Goal: Task Accomplishment & Management: Manage account settings

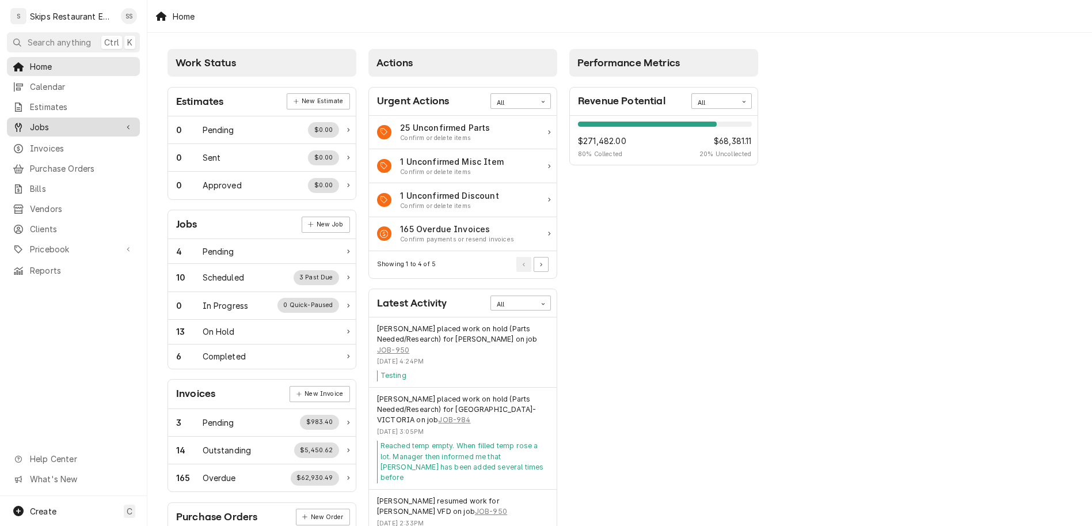
click at [37, 121] on span "Jobs" at bounding box center [73, 127] width 87 height 12
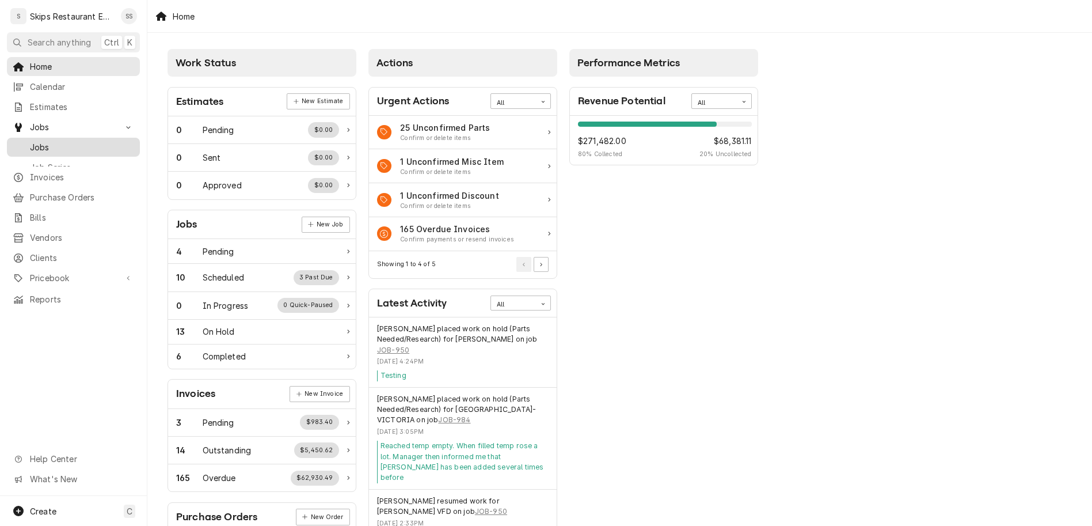
click at [32, 141] on span "Jobs" at bounding box center [82, 147] width 104 height 12
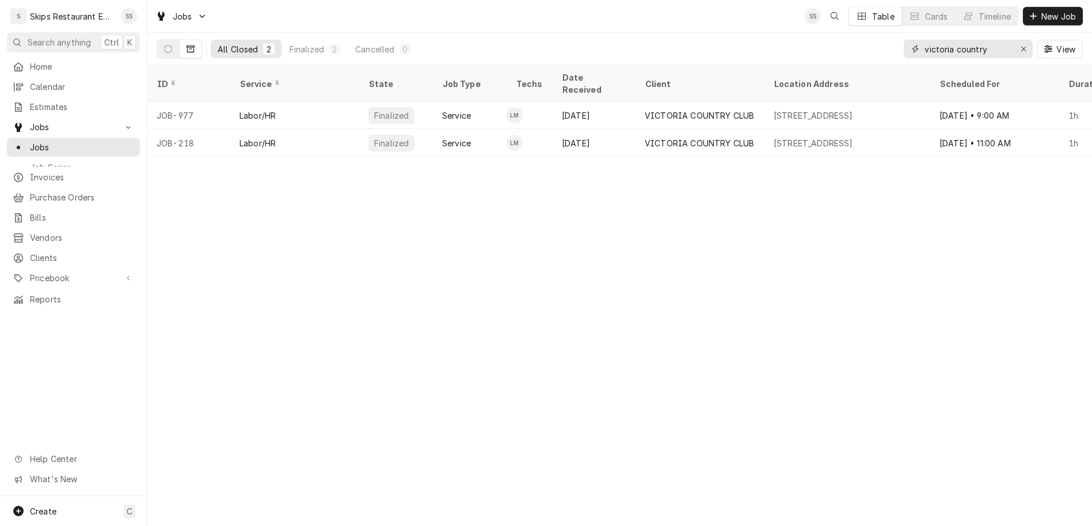
drag, startPoint x: 1027, startPoint y: 35, endPoint x: 941, endPoint y: 34, distance: 85.8
click at [942, 40] on input "victoria country" at bounding box center [967, 49] width 86 height 18
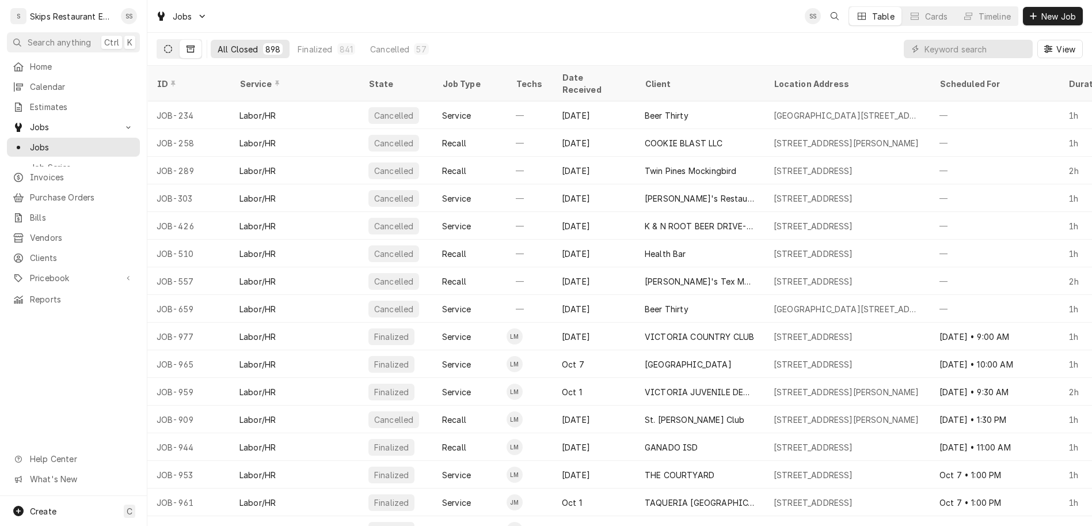
click at [157, 40] on button "Dynamic Content Wrapper" at bounding box center [168, 49] width 22 height 18
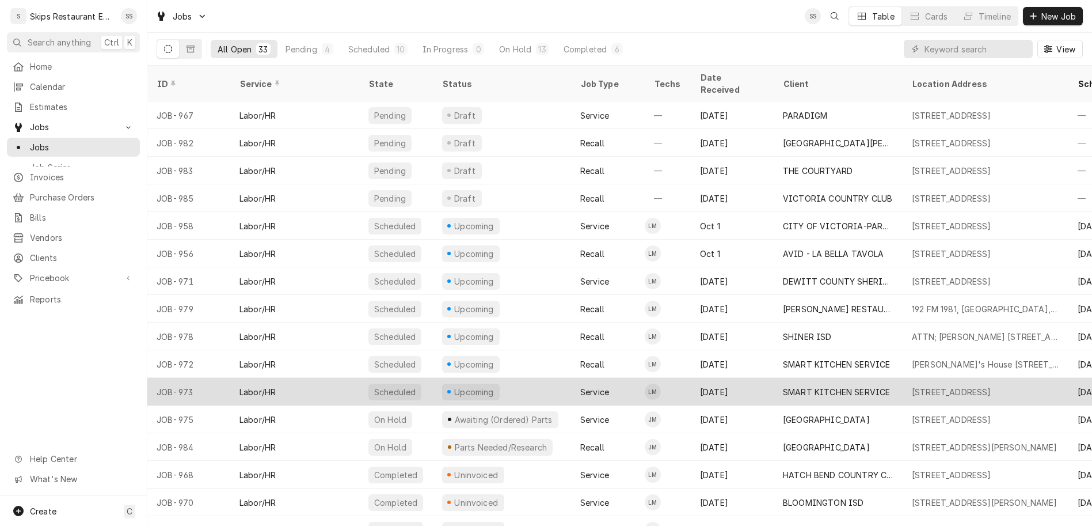
click at [795, 386] on div "SMART KITCHEN SERVICE" at bounding box center [836, 392] width 107 height 12
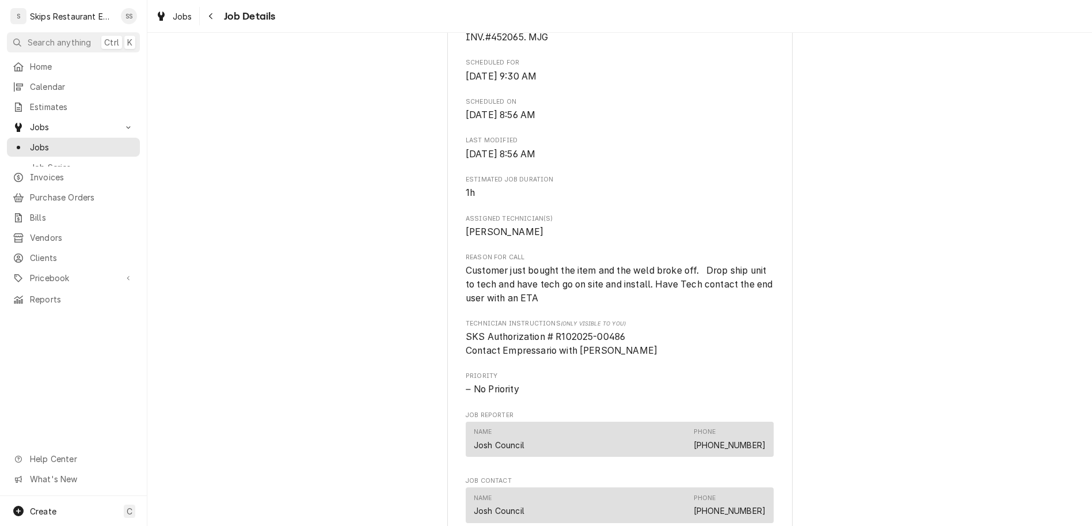
scroll to position [449, 0]
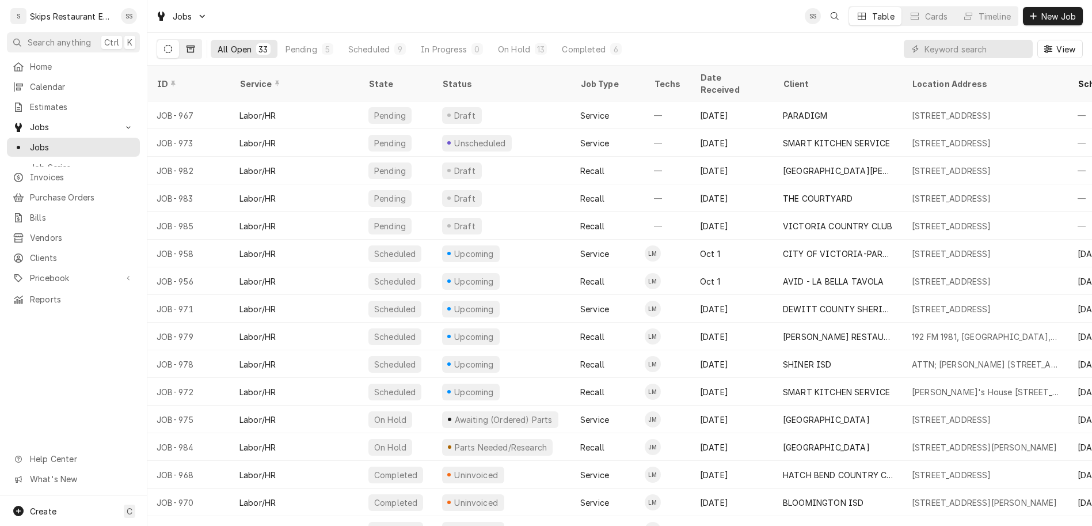
click at [187, 45] on icon "Dynamic Content Wrapper" at bounding box center [191, 49] width 8 height 8
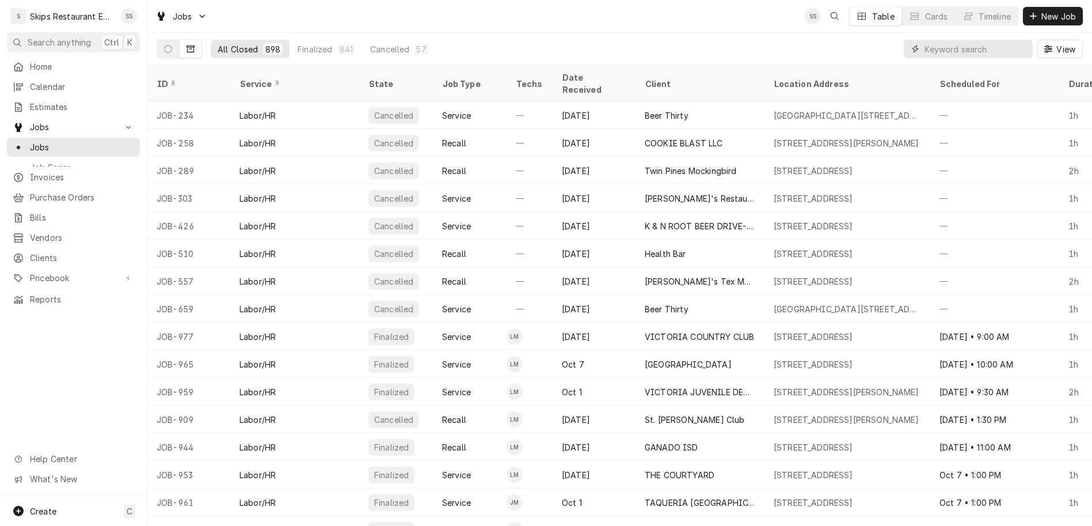
click at [982, 40] on input "Dynamic Content Wrapper" at bounding box center [975, 49] width 102 height 18
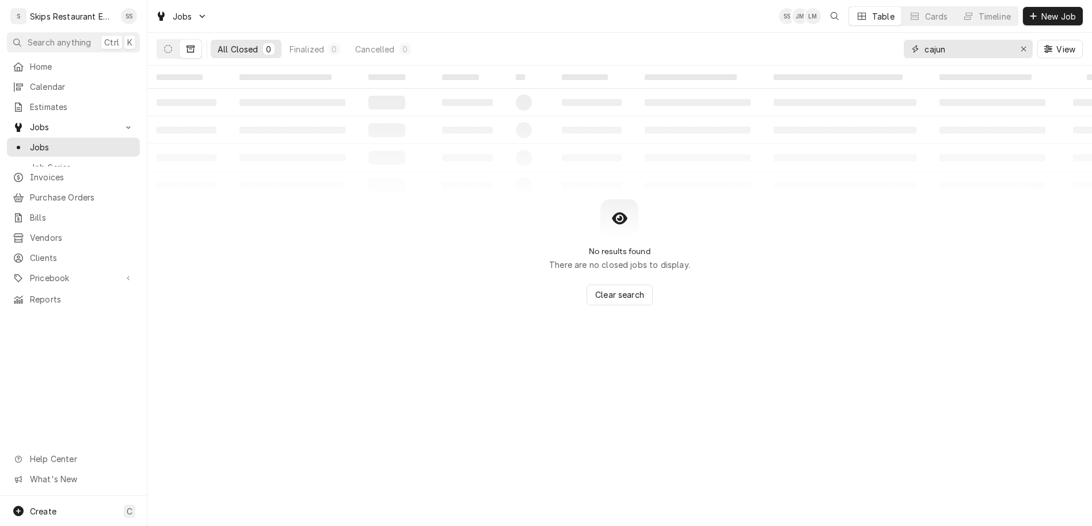
drag, startPoint x: 987, startPoint y: 37, endPoint x: 925, endPoint y: 37, distance: 61.6
click at [925, 40] on input "cajun" at bounding box center [967, 49] width 86 height 18
type input "e"
type input "s"
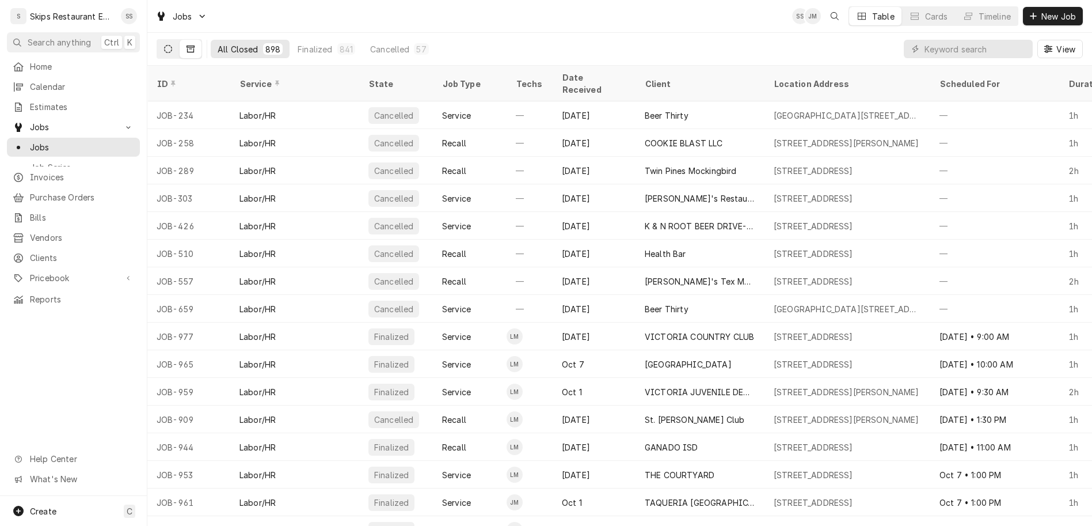
click at [164, 45] on icon "Dynamic Content Wrapper" at bounding box center [168, 49] width 8 height 8
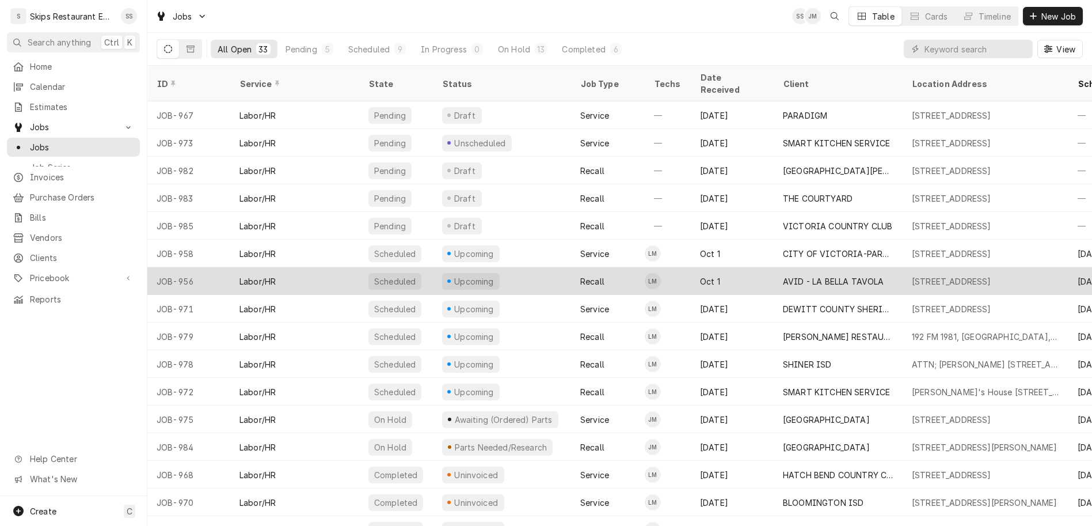
click at [804, 267] on div "AVID - LA BELLA TAVOLA" at bounding box center [838, 281] width 129 height 28
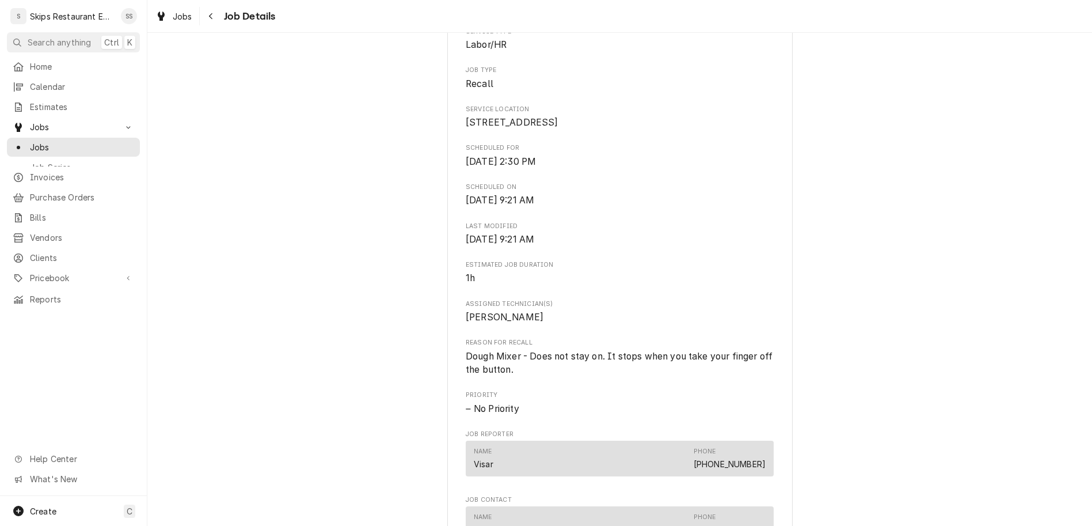
scroll to position [445, 0]
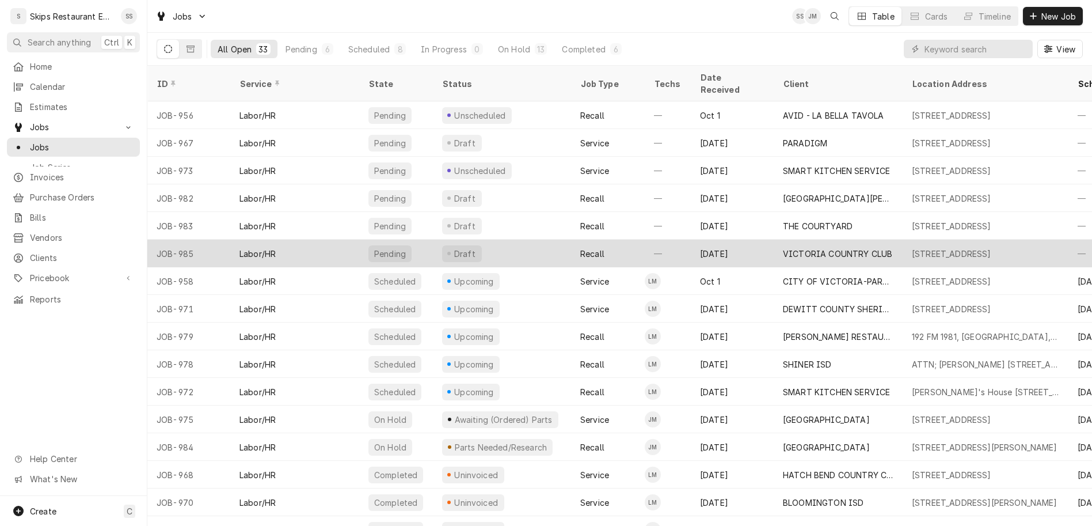
click at [783, 248] on div "VICTORIA COUNTRY CLUB" at bounding box center [837, 254] width 109 height 12
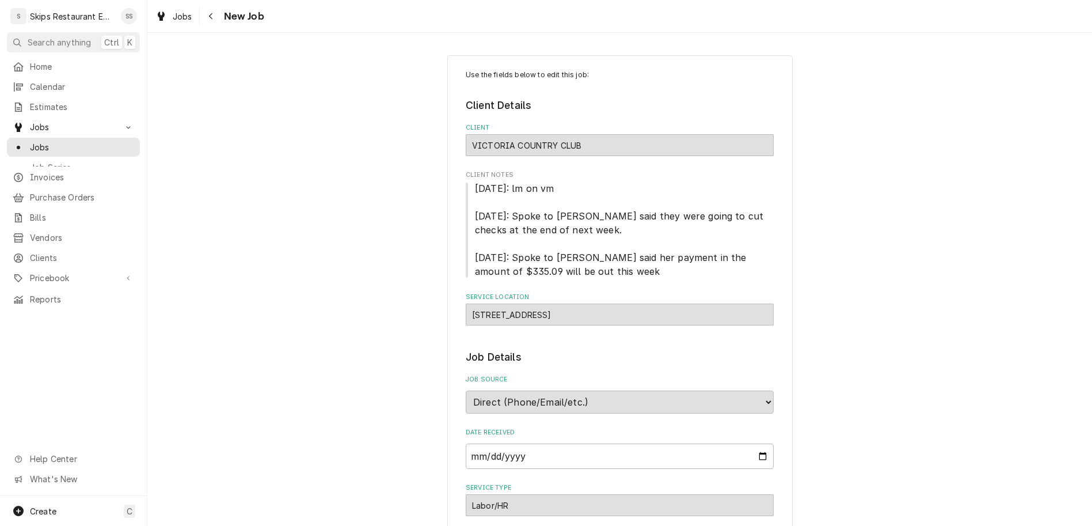
type textarea "x"
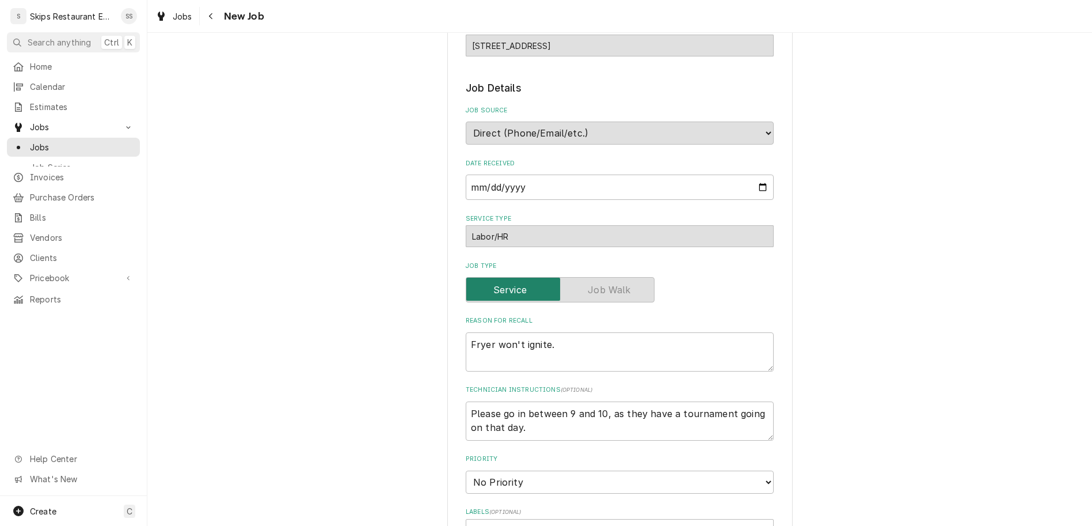
scroll to position [269, 0]
checkbox input "true"
type textarea "x"
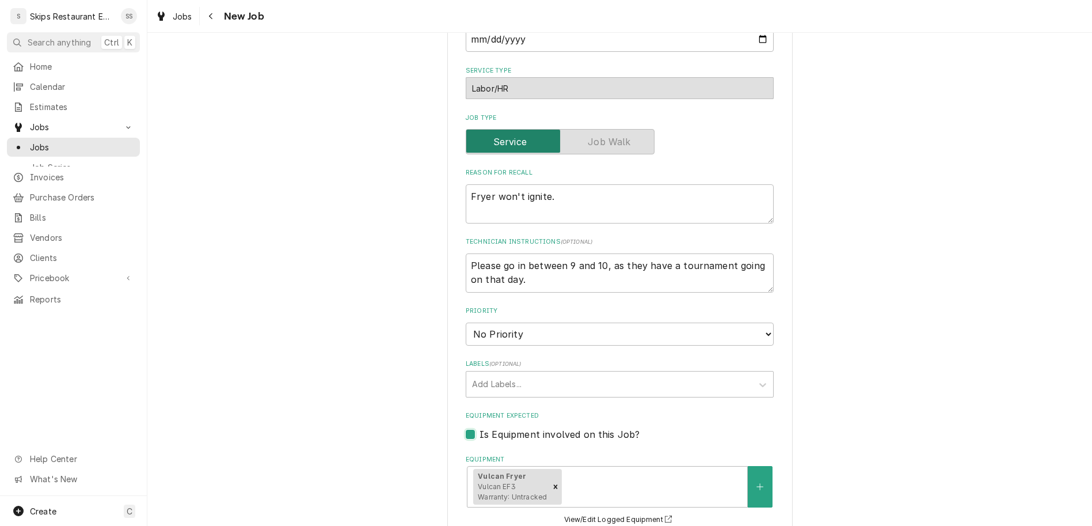
scroll to position [494, 0]
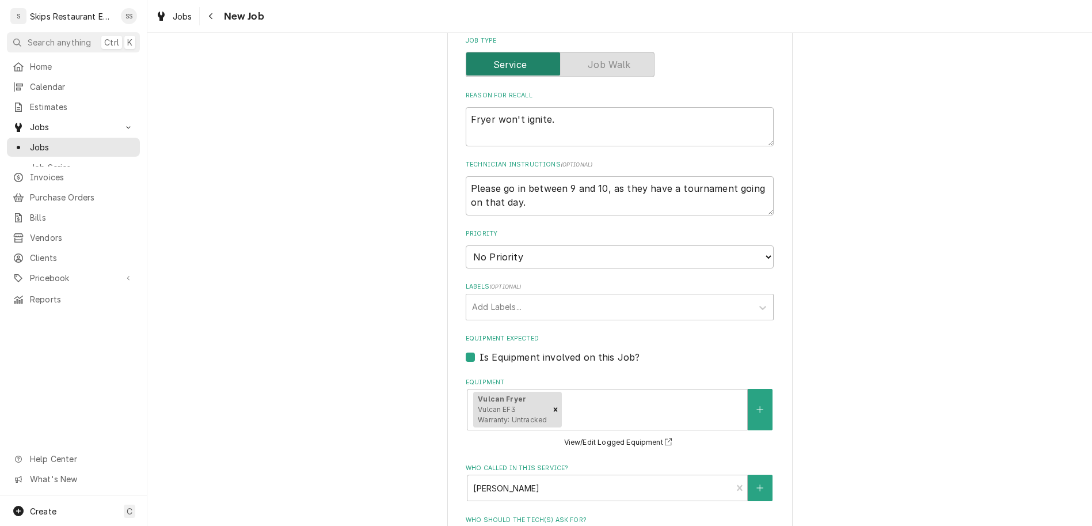
type input "[DATE]"
type textarea "x"
select select "09:30:00"
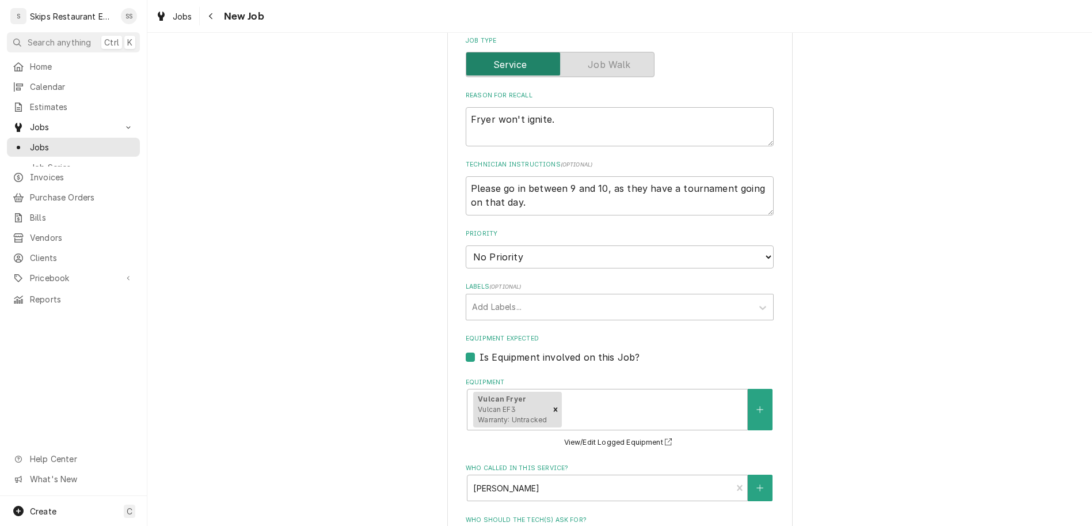
click option "9:30 AM" at bounding box center [0, 0] width 0 height 0
type textarea "x"
type input "1"
type textarea "x"
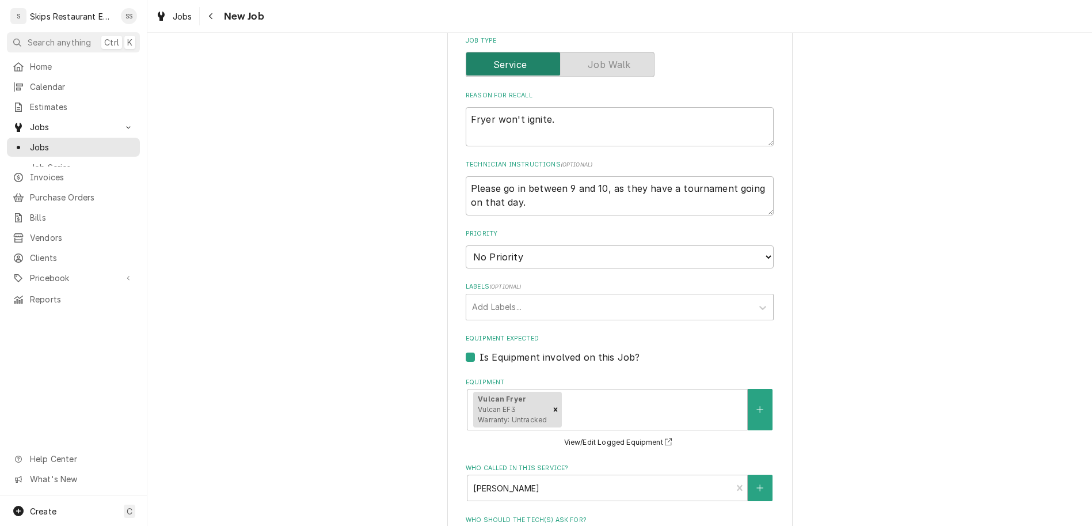
type input "1"
type textarea "x"
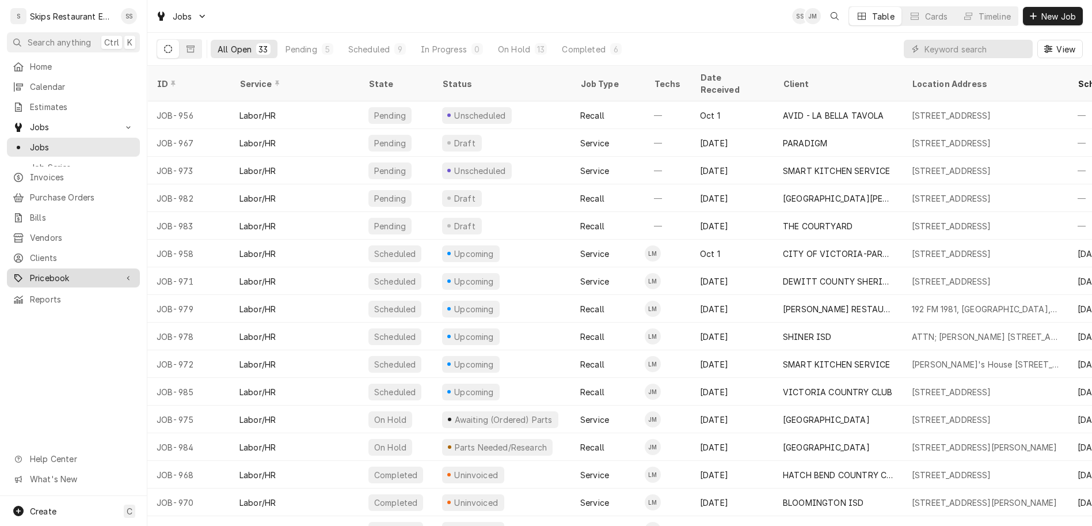
click at [20, 272] on div "Pricebook" at bounding box center [65, 278] width 104 height 12
click at [34, 312] on span "Parts & Materials" at bounding box center [82, 318] width 104 height 12
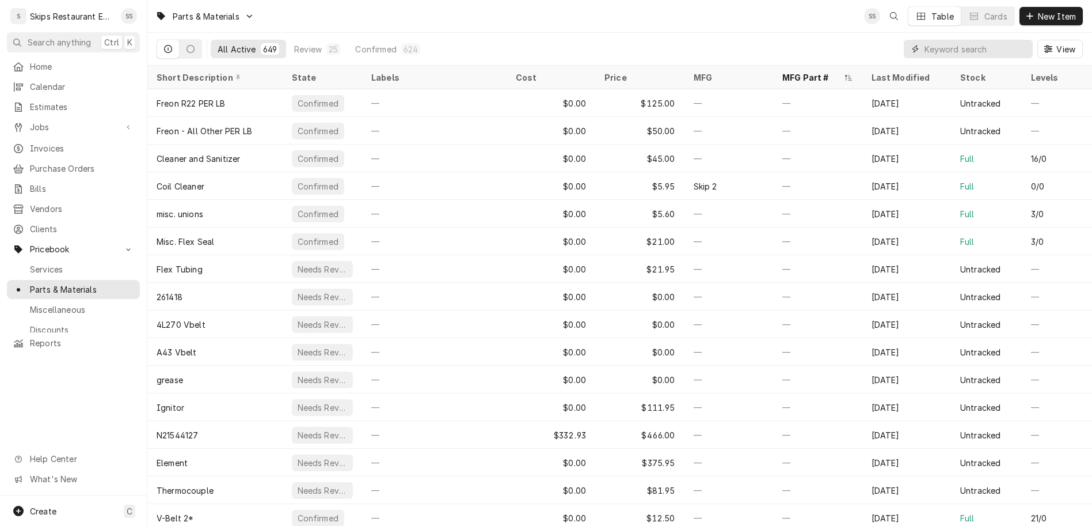
click at [989, 40] on input "Dynamic Content Wrapper" at bounding box center [975, 49] width 102 height 18
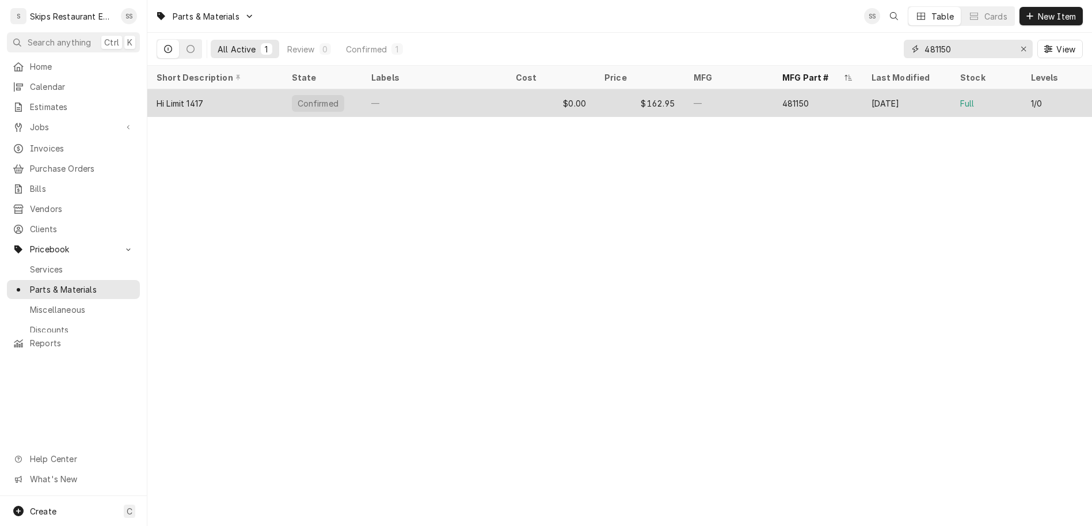
type input "481150"
click at [313, 89] on div "Confirmed" at bounding box center [323, 103] width 80 height 28
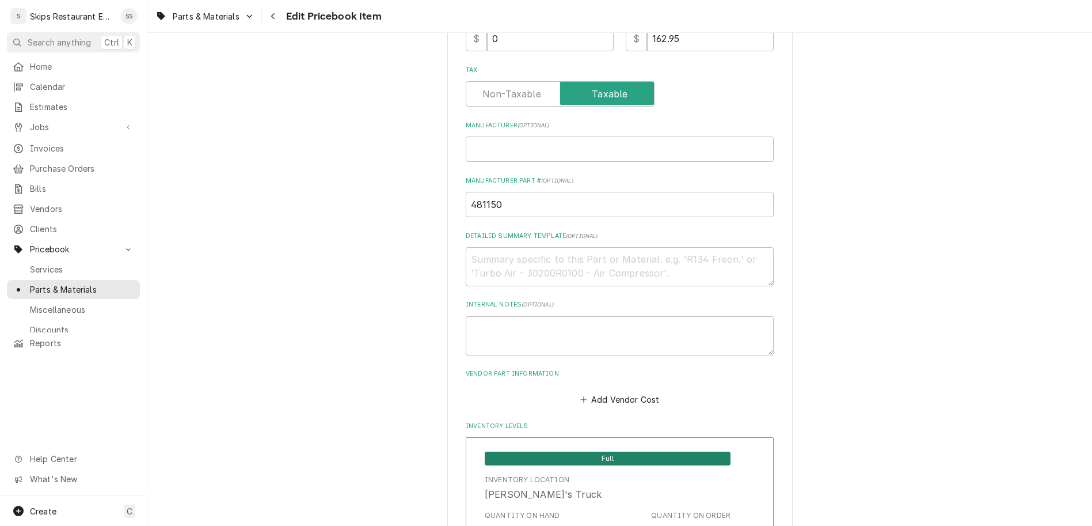
scroll to position [449, 0]
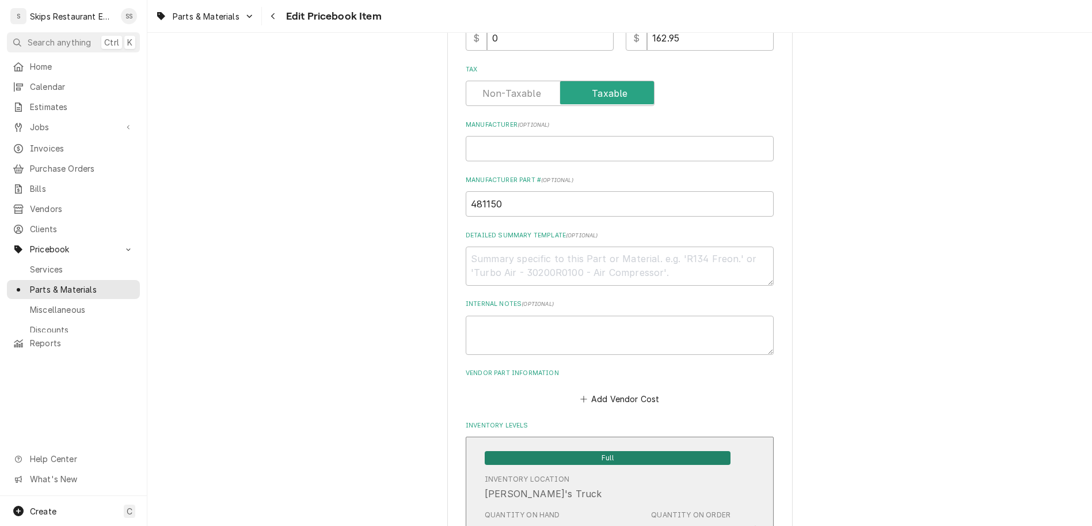
click at [611, 469] on div "Inventory Location Gino's Truck" at bounding box center [608, 487] width 246 height 36
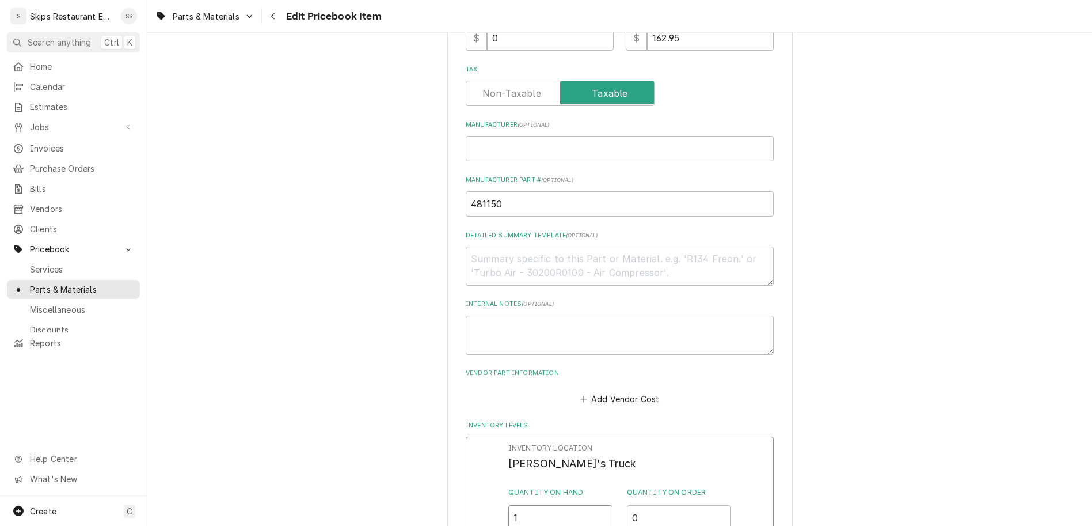
drag, startPoint x: 533, startPoint y: 296, endPoint x: 501, endPoint y: 293, distance: 32.4
click at [508, 505] on input "1" at bounding box center [560, 517] width 105 height 25
type input "0"
type textarea "x"
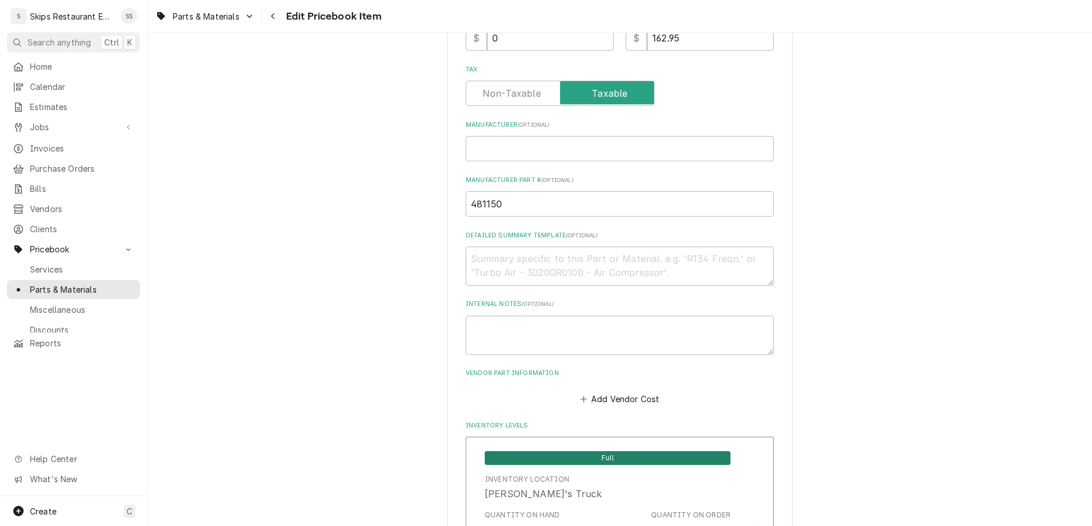
drag, startPoint x: 532, startPoint y: 440, endPoint x: 501, endPoint y: 442, distance: 30.6
type input "1"
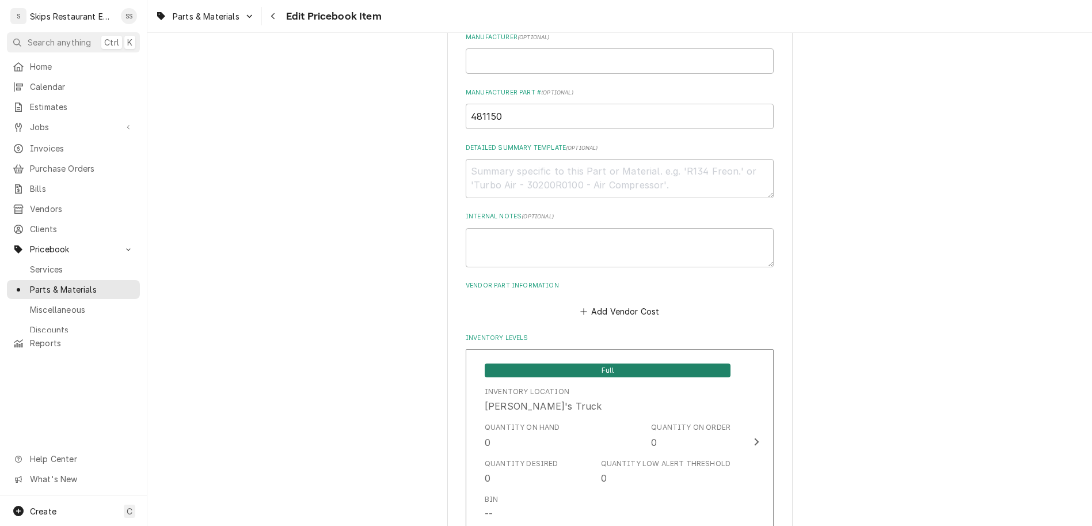
scroll to position [629, 0]
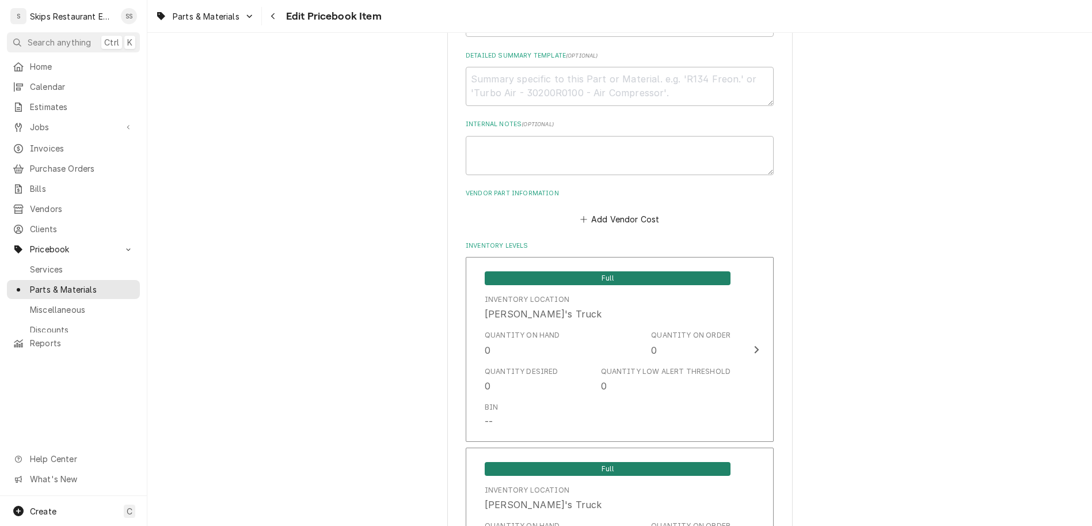
scroll to position [775, 0]
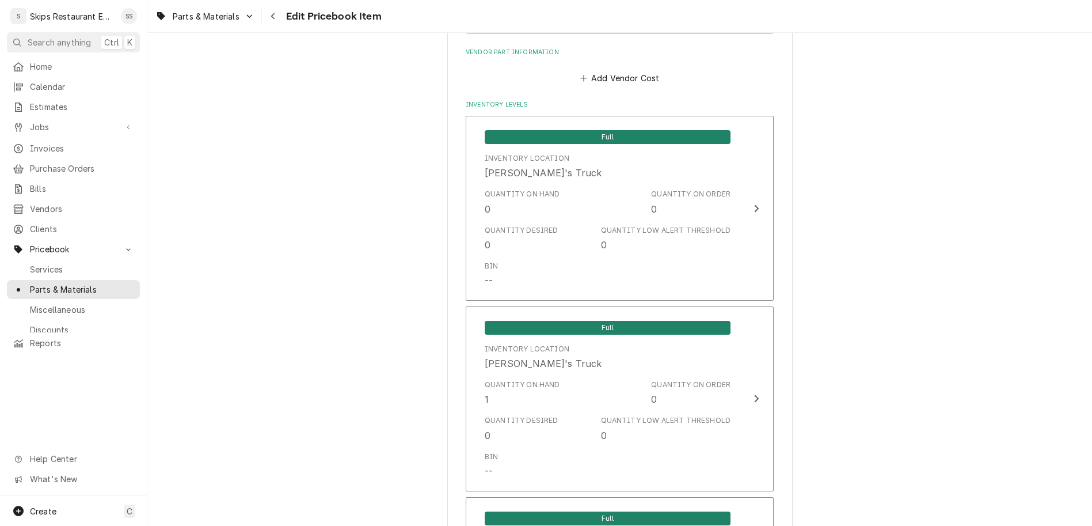
type textarea "x"
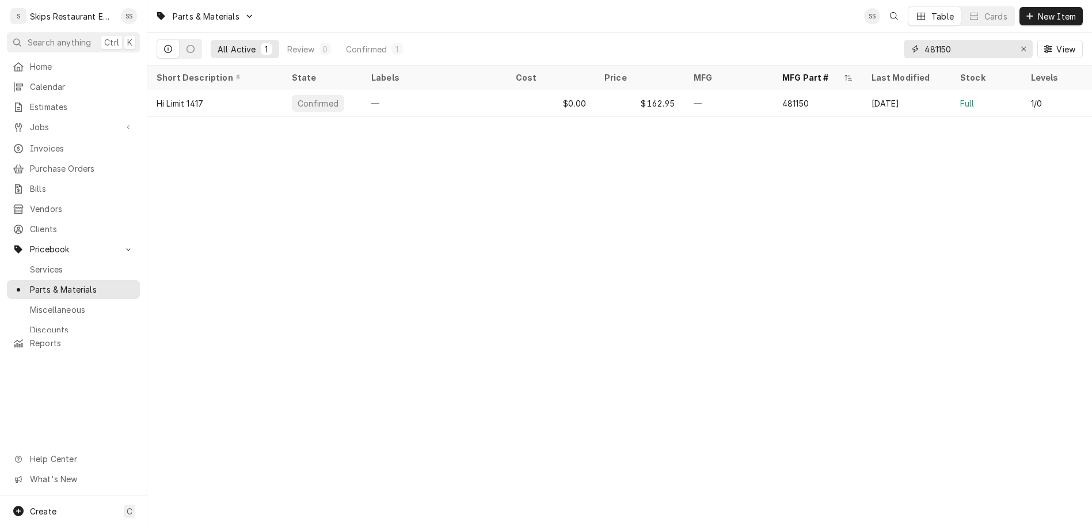
drag, startPoint x: 992, startPoint y: 33, endPoint x: 916, endPoint y: 37, distance: 76.1
click at [924, 40] on input "481150" at bounding box center [967, 49] width 86 height 18
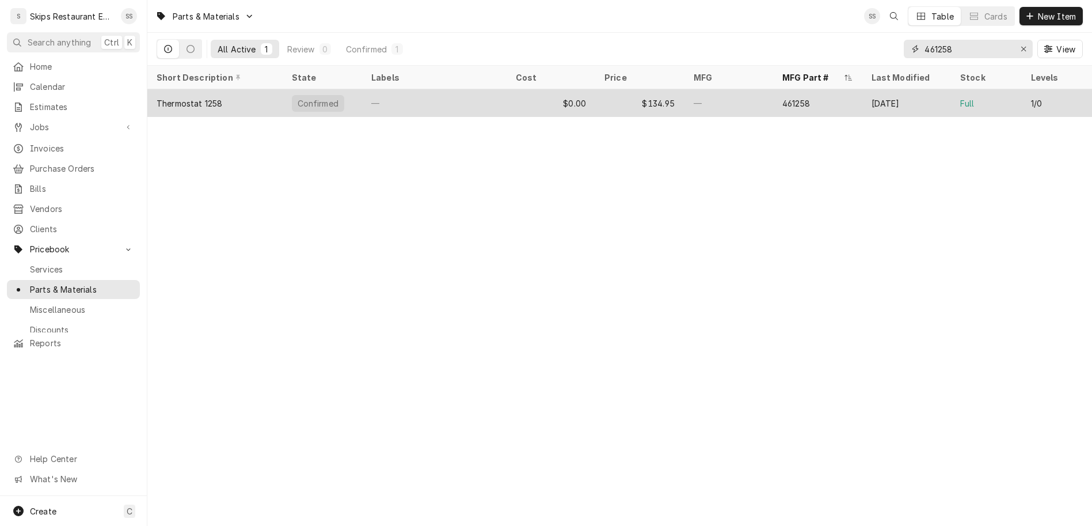
type input "461258"
click at [572, 89] on div "$0.00" at bounding box center [551, 103] width 89 height 28
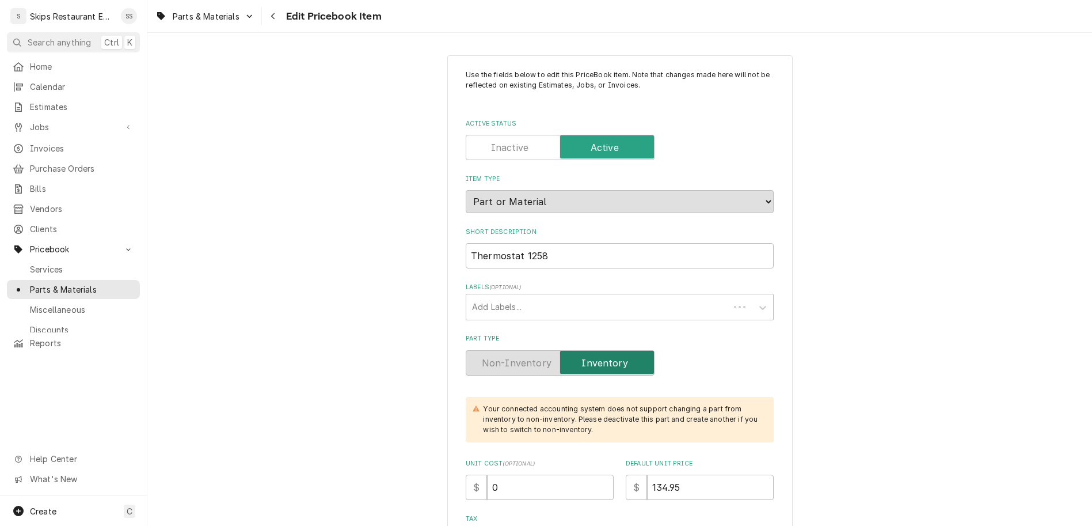
type textarea "x"
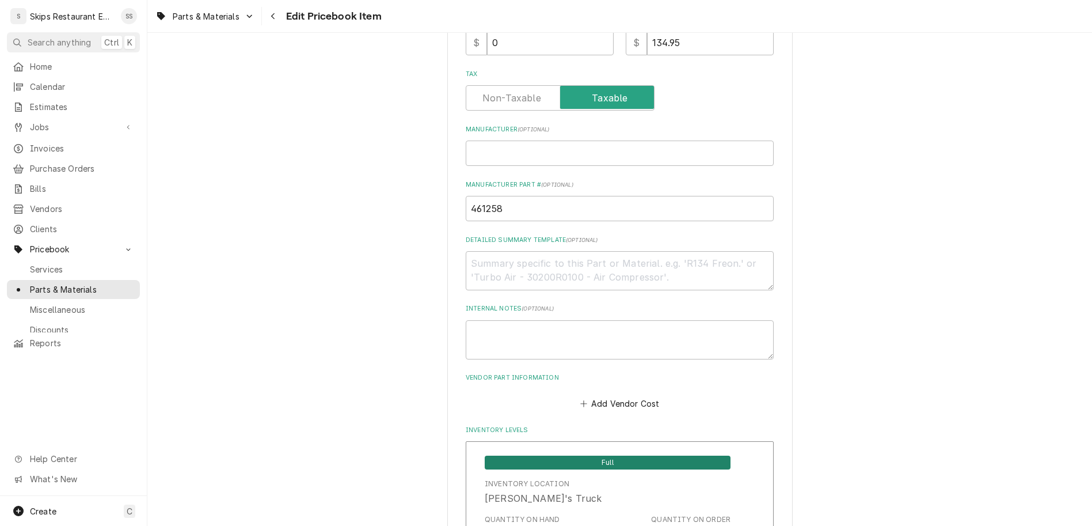
scroll to position [449, 0]
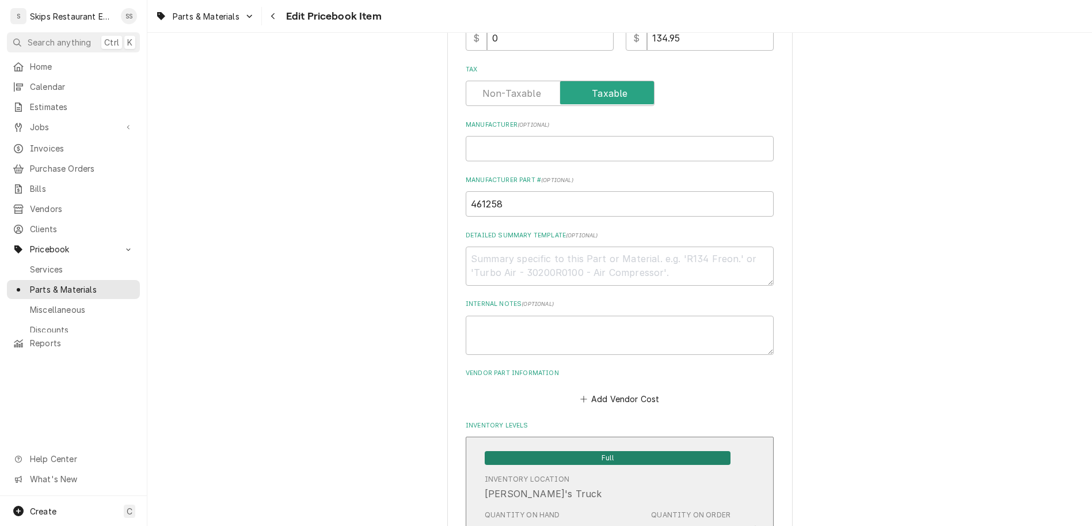
click at [584, 469] on div "Inventory Location [PERSON_NAME]'s Truck" at bounding box center [608, 487] width 246 height 36
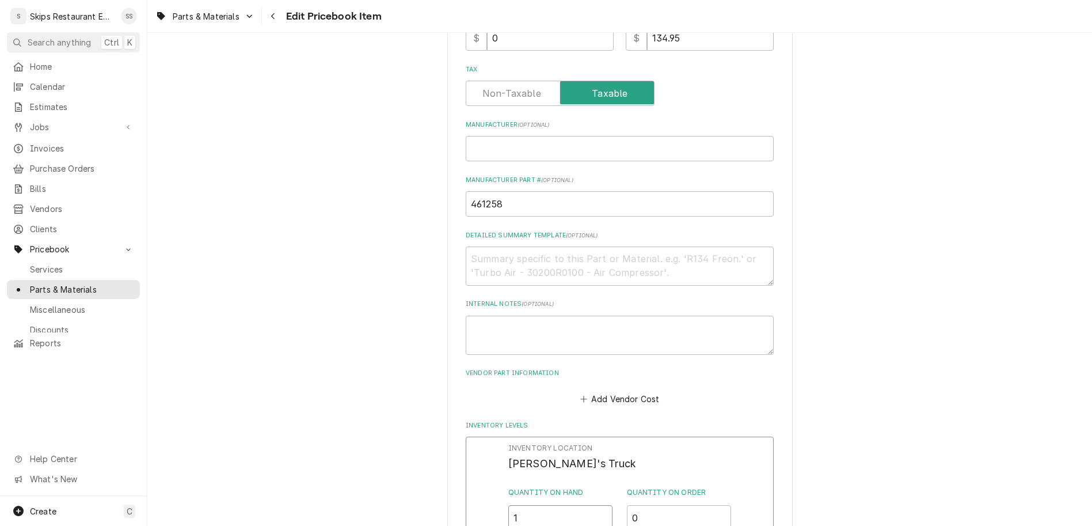
drag, startPoint x: 530, startPoint y: 299, endPoint x: 488, endPoint y: 299, distance: 42.0
click at [508, 505] on input "1" at bounding box center [560, 517] width 105 height 25
type input "0"
type textarea "x"
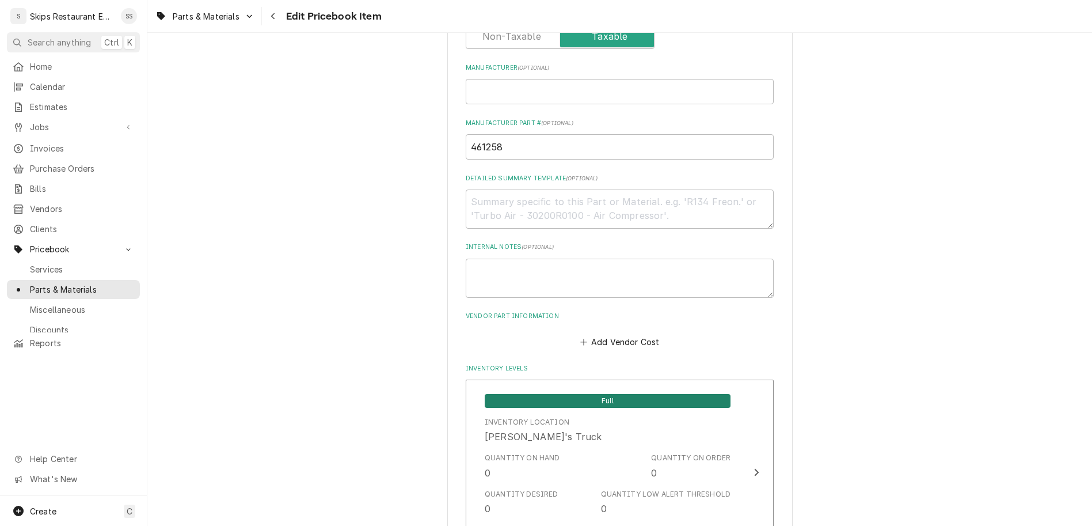
scroll to position [539, 0]
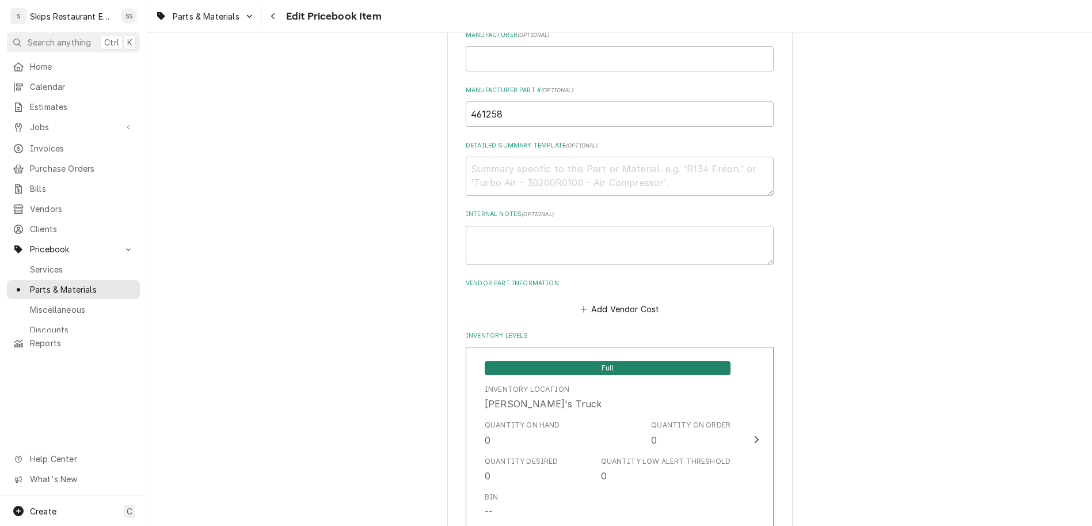
drag, startPoint x: 532, startPoint y: 350, endPoint x: 485, endPoint y: 348, distance: 47.2
type input "1"
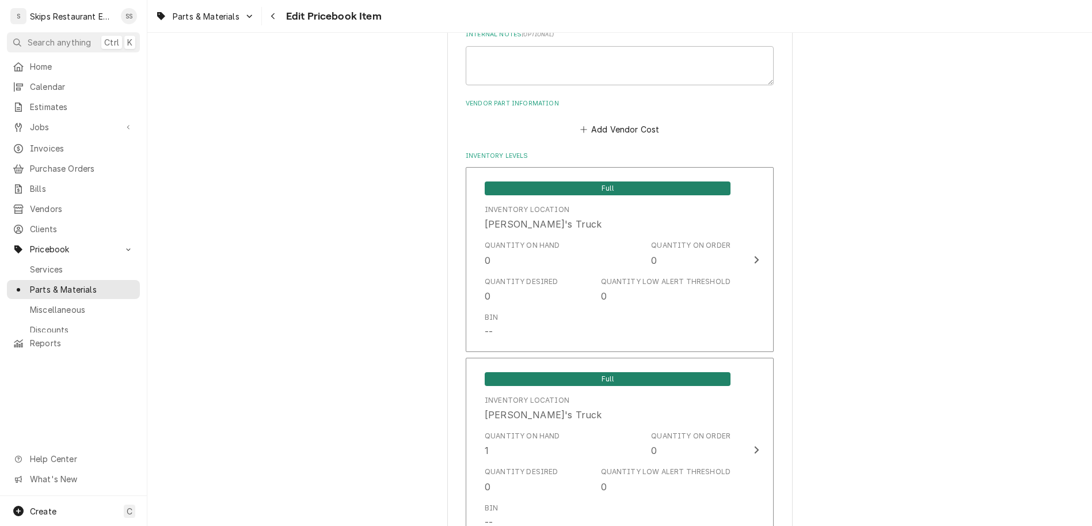
type textarea "x"
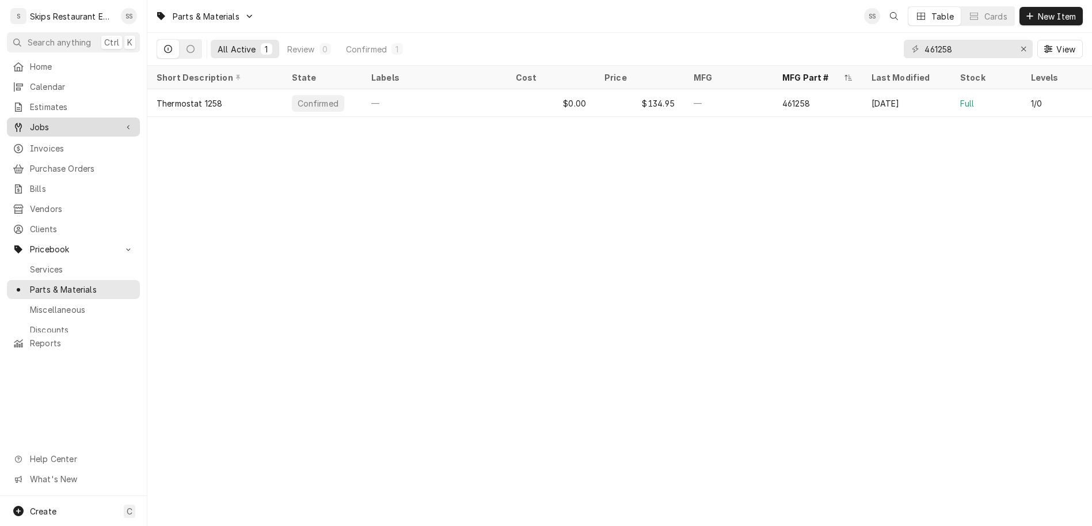
click at [30, 121] on span "Jobs" at bounding box center [73, 127] width 87 height 12
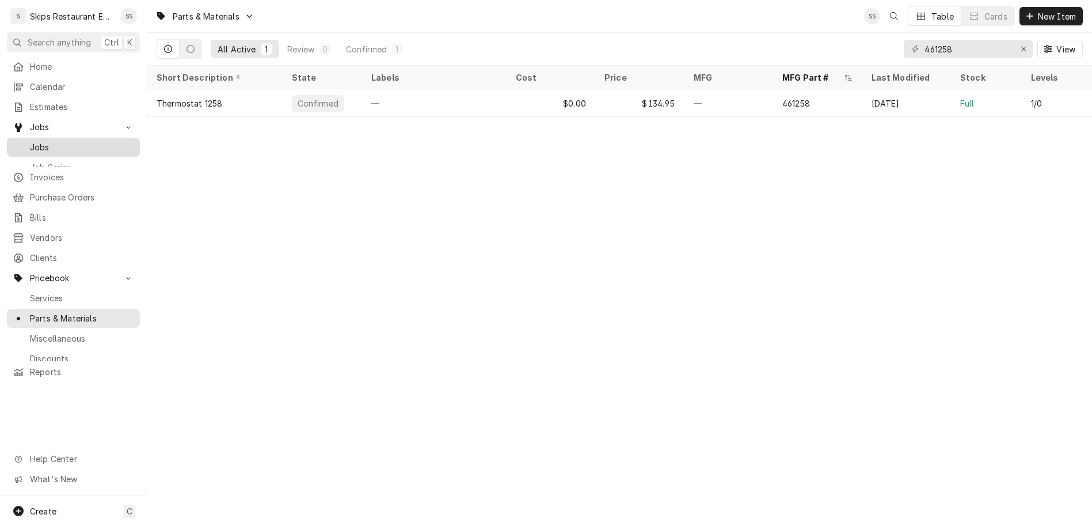
click at [34, 141] on span "Jobs" at bounding box center [82, 147] width 104 height 12
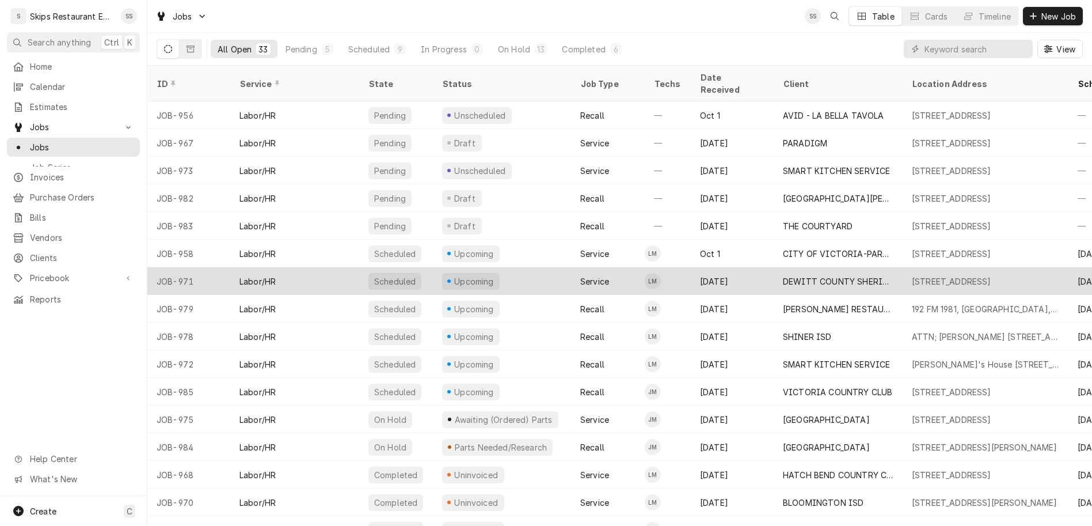
click at [798, 275] on div "DEWITT COUNTY SHERIFF DEP" at bounding box center [838, 281] width 111 height 12
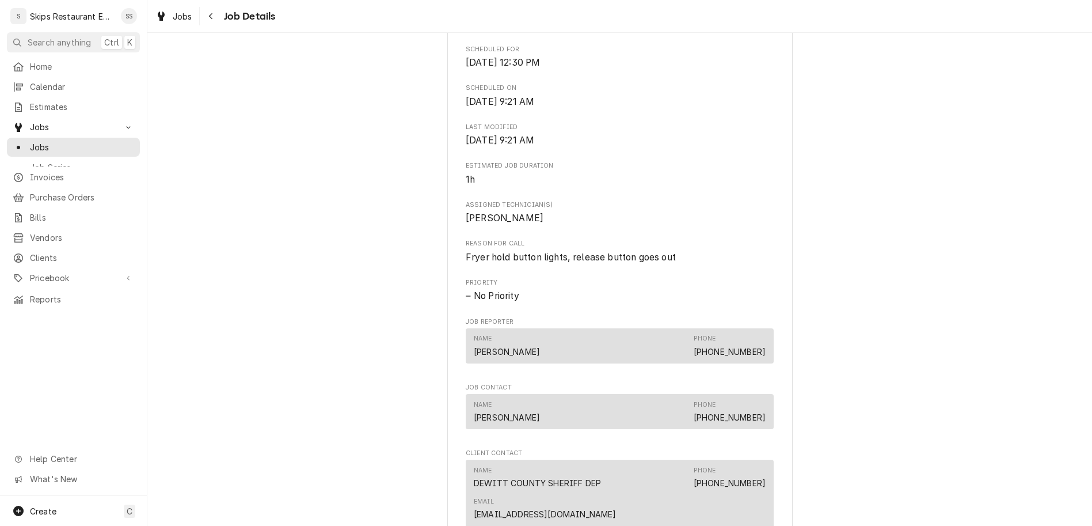
scroll to position [404, 0]
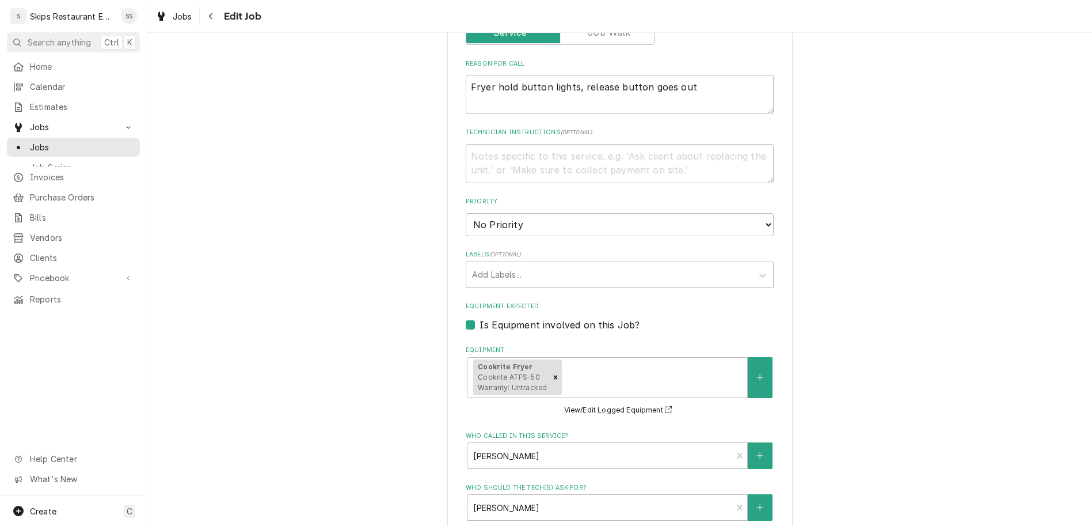
scroll to position [535, 0]
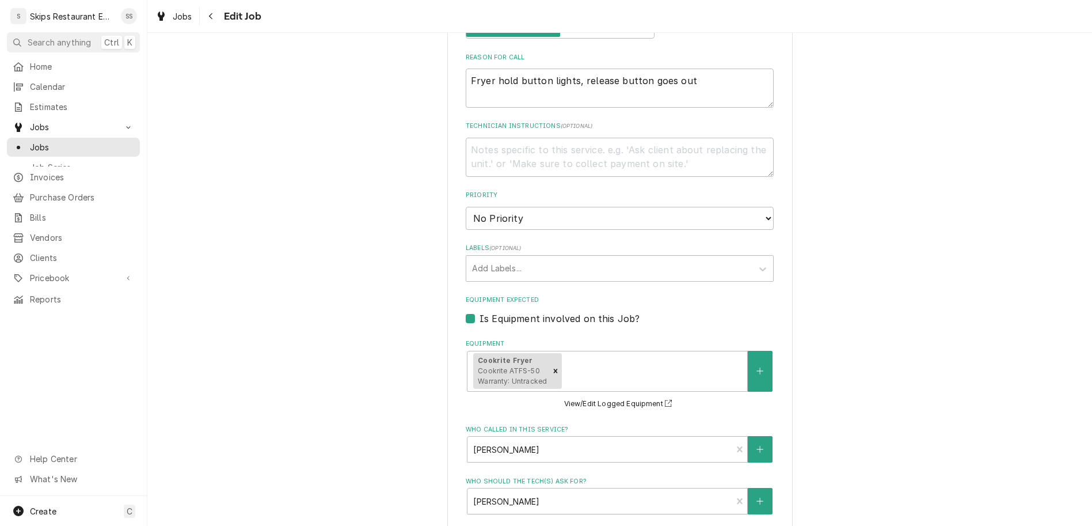
type textarea "x"
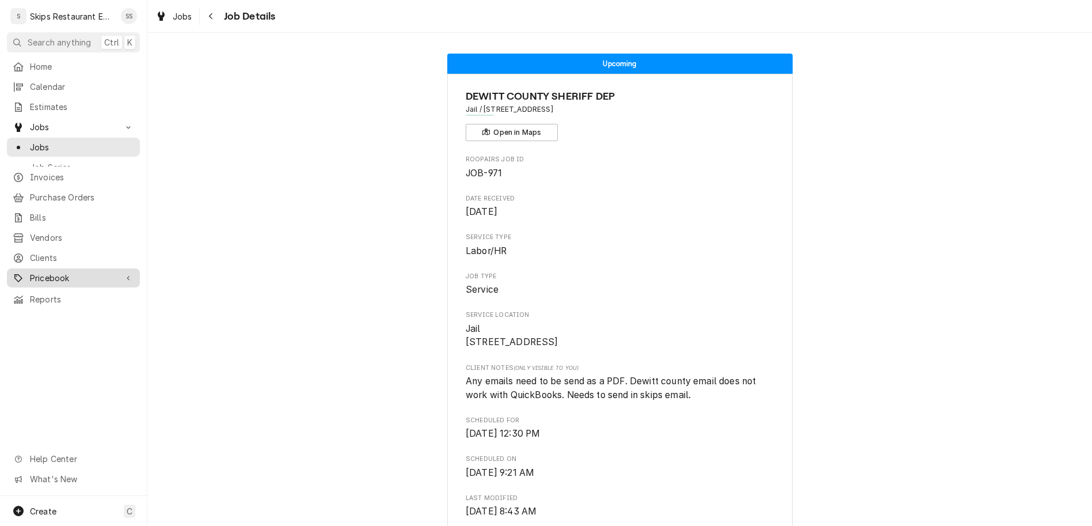
click at [31, 272] on span "Pricebook" at bounding box center [73, 278] width 87 height 12
click at [34, 312] on span "Parts & Materials" at bounding box center [82, 318] width 104 height 12
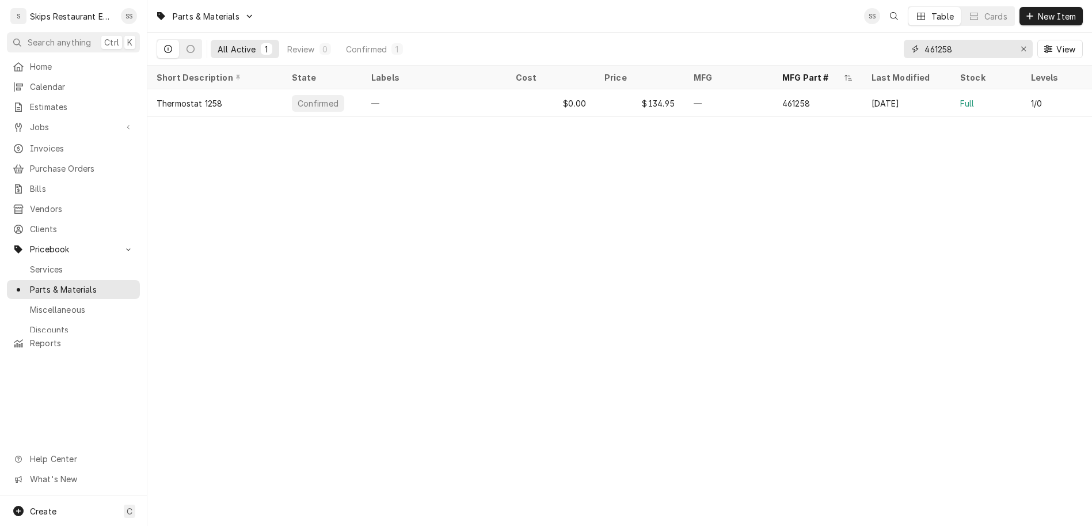
drag, startPoint x: 991, startPoint y: 39, endPoint x: 946, endPoint y: 39, distance: 44.3
click at [950, 40] on input "461258" at bounding box center [967, 49] width 86 height 18
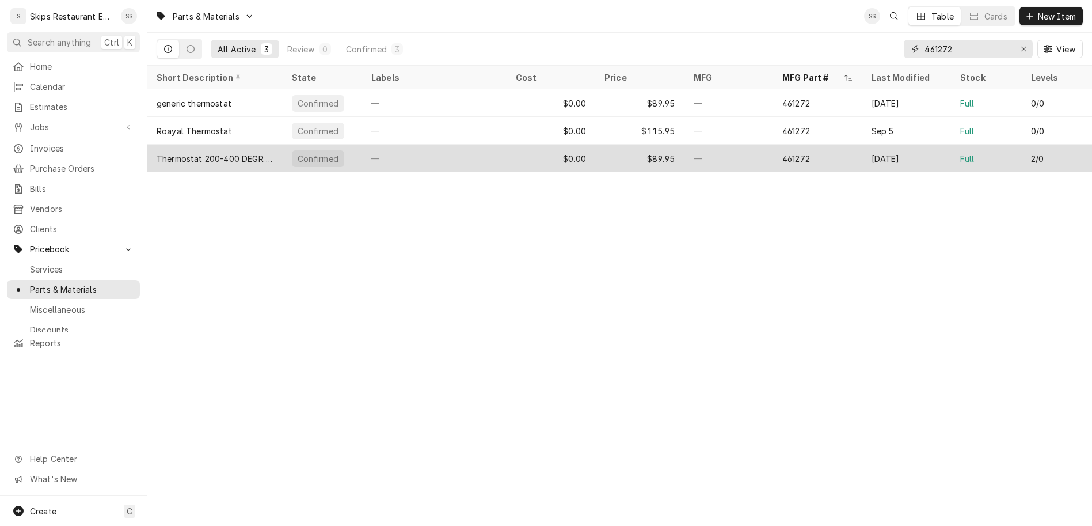
type input "461272"
click at [602, 144] on div "$89.95" at bounding box center [639, 158] width 89 height 28
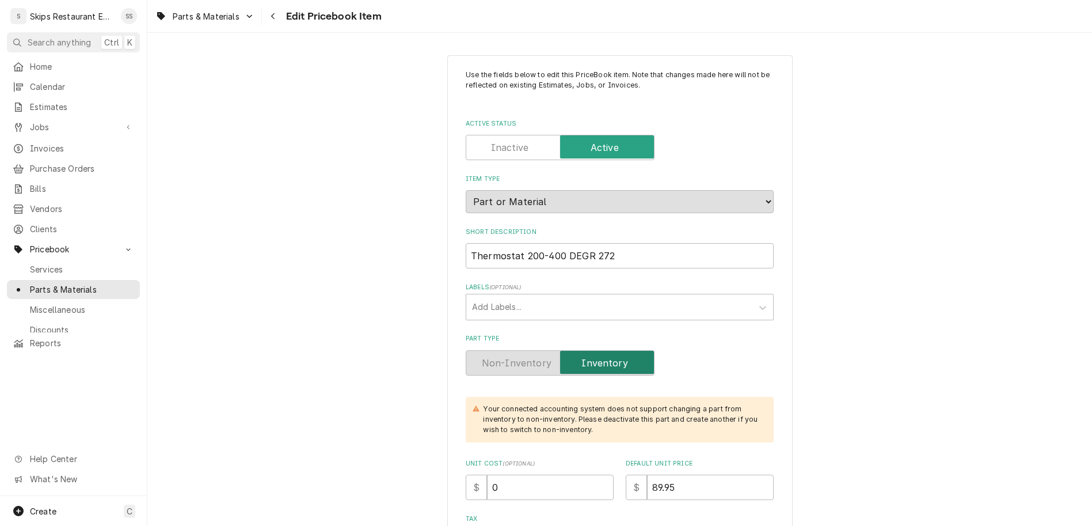
type textarea "x"
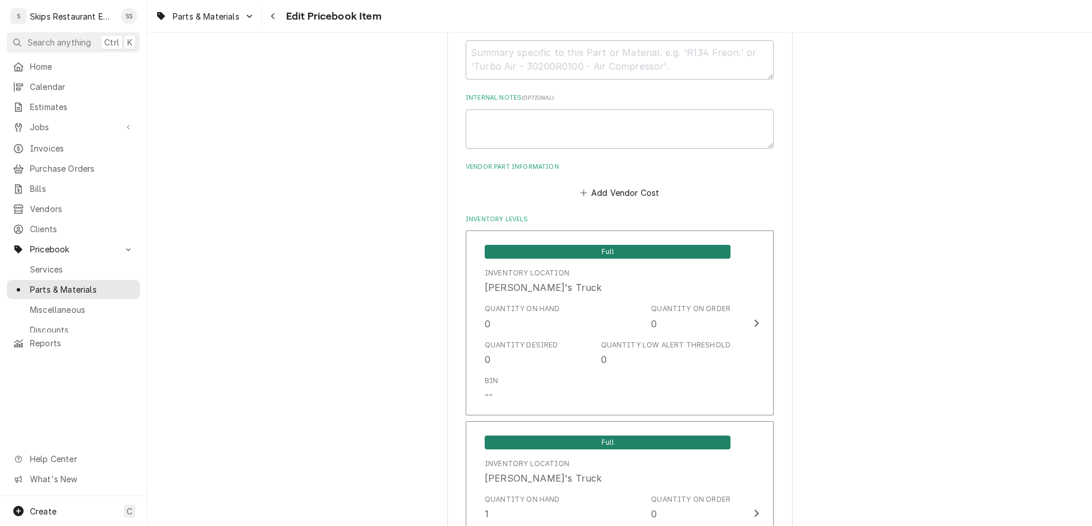
scroll to position [673, 0]
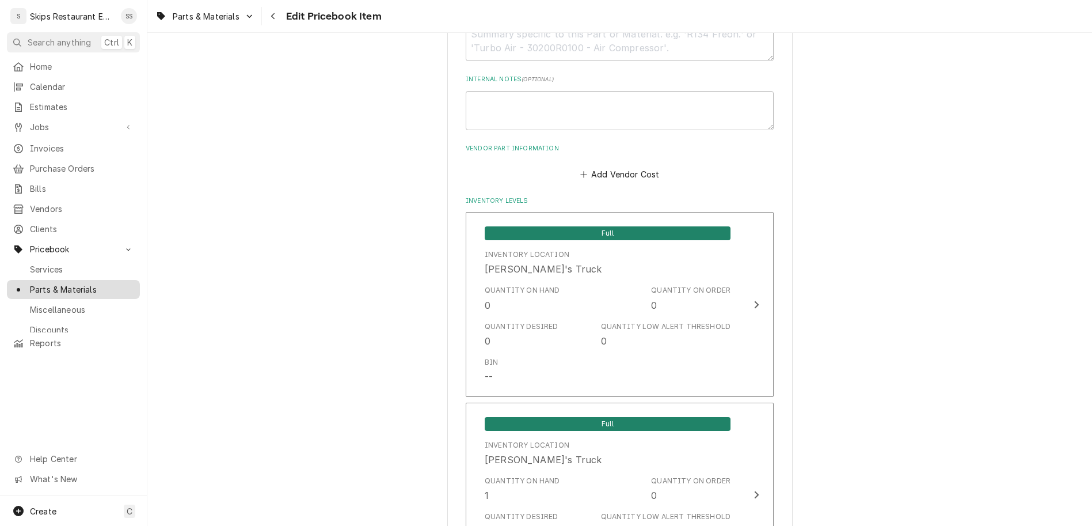
click at [30, 283] on span "Parts & Materials" at bounding box center [82, 289] width 104 height 12
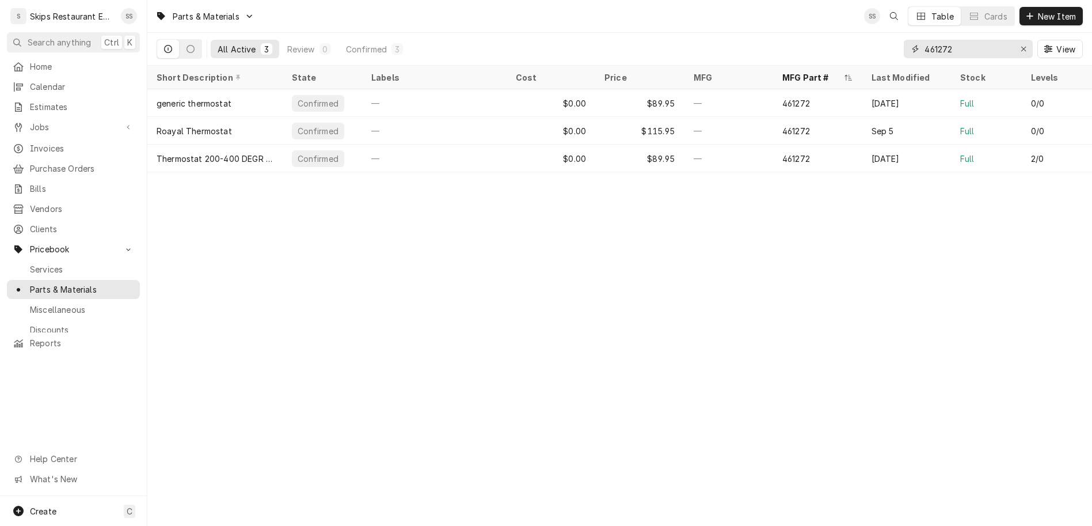
drag, startPoint x: 993, startPoint y: 38, endPoint x: 897, endPoint y: 41, distance: 95.6
click at [924, 41] on input "461272" at bounding box center [967, 49] width 86 height 18
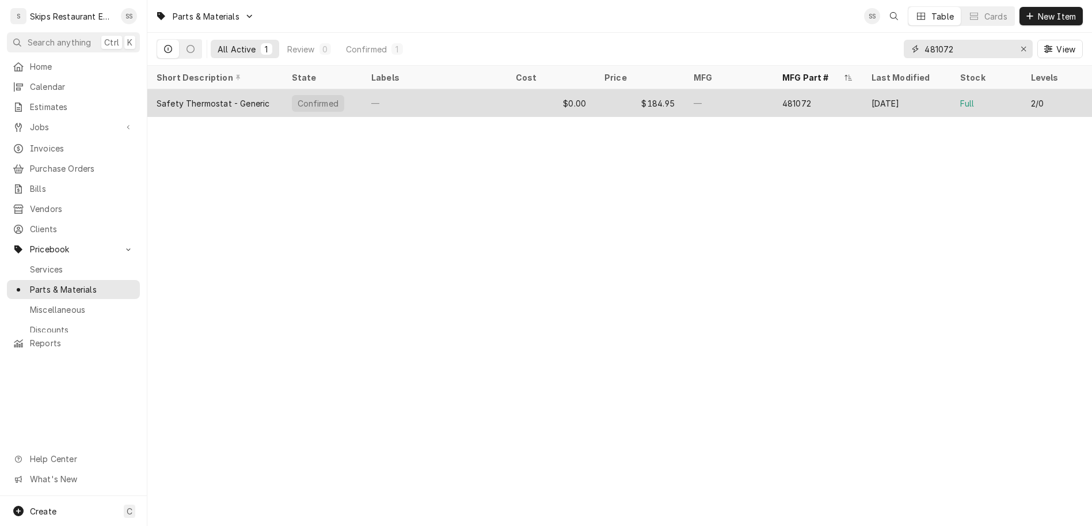
type input "481072"
click at [470, 89] on div "—" at bounding box center [434, 103] width 144 height 28
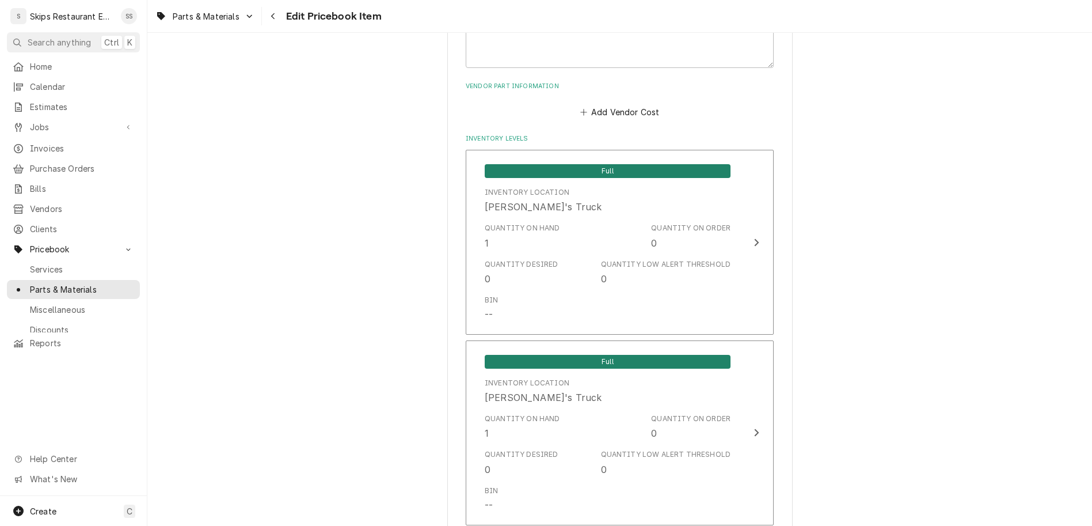
scroll to position [775, 0]
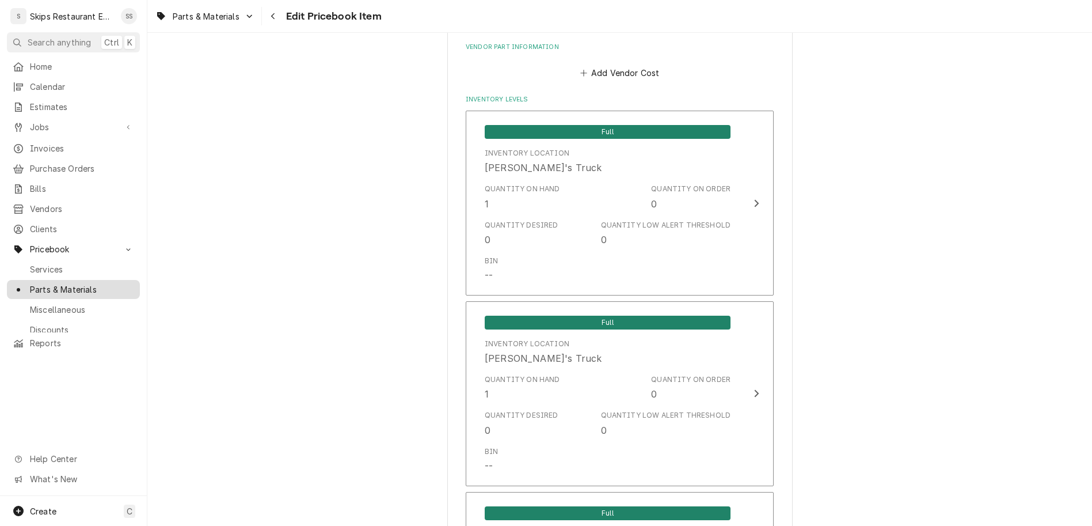
click at [41, 283] on span "Parts & Materials" at bounding box center [82, 289] width 104 height 12
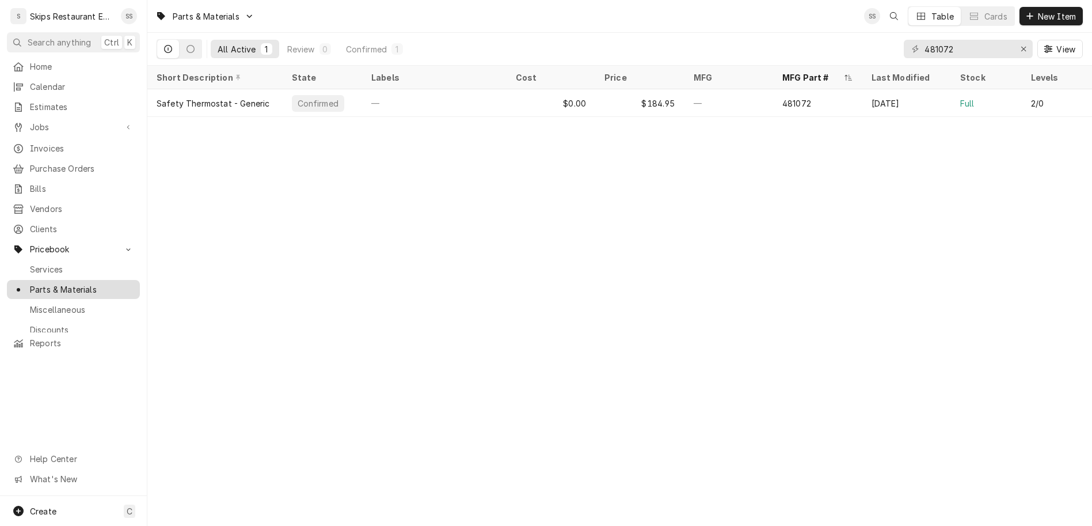
click at [45, 283] on span "Parts & Materials" at bounding box center [82, 289] width 104 height 12
drag, startPoint x: 1003, startPoint y: 35, endPoint x: 937, endPoint y: 38, distance: 66.3
click at [938, 40] on input "481072" at bounding box center [967, 49] width 86 height 18
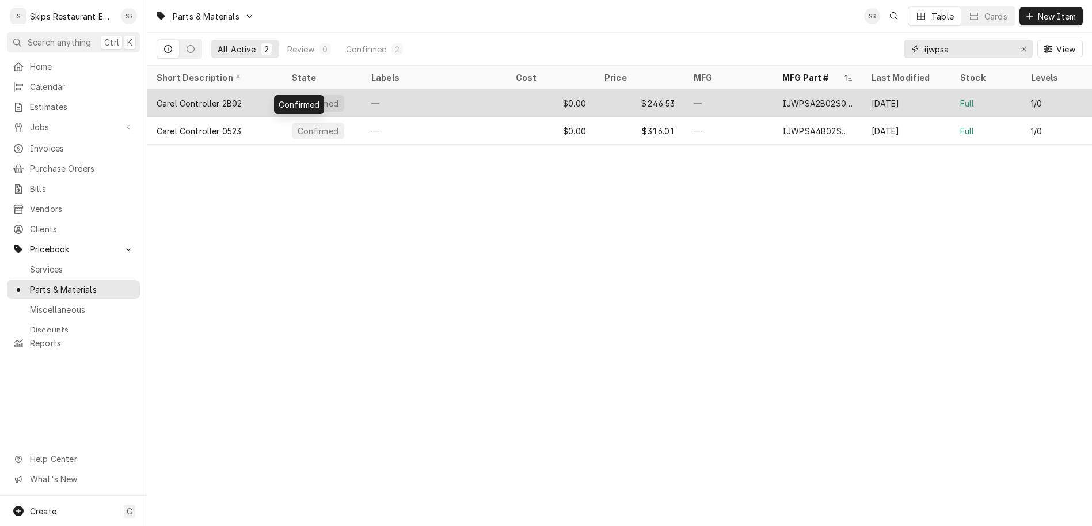
type input "ijwpsa"
click at [295, 89] on div "Confirmed" at bounding box center [323, 103] width 80 height 28
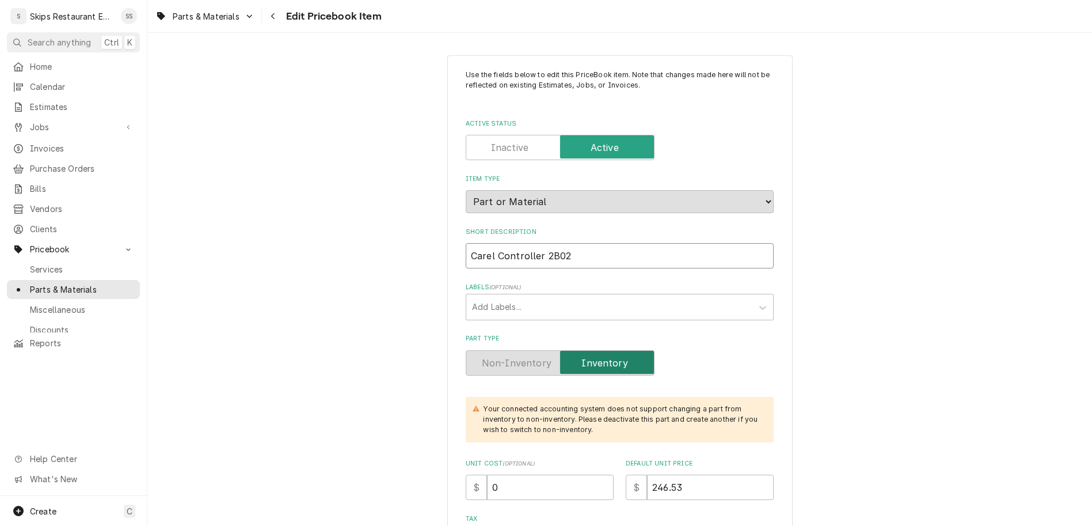
click at [542, 243] on input "Carel Controller 2B02" at bounding box center [620, 255] width 308 height 25
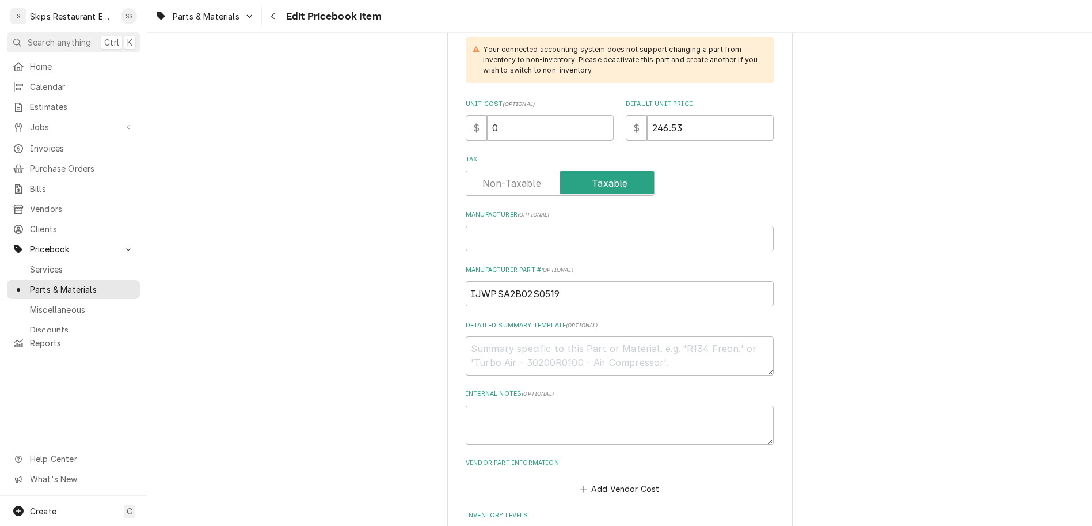
scroll to position [404, 0]
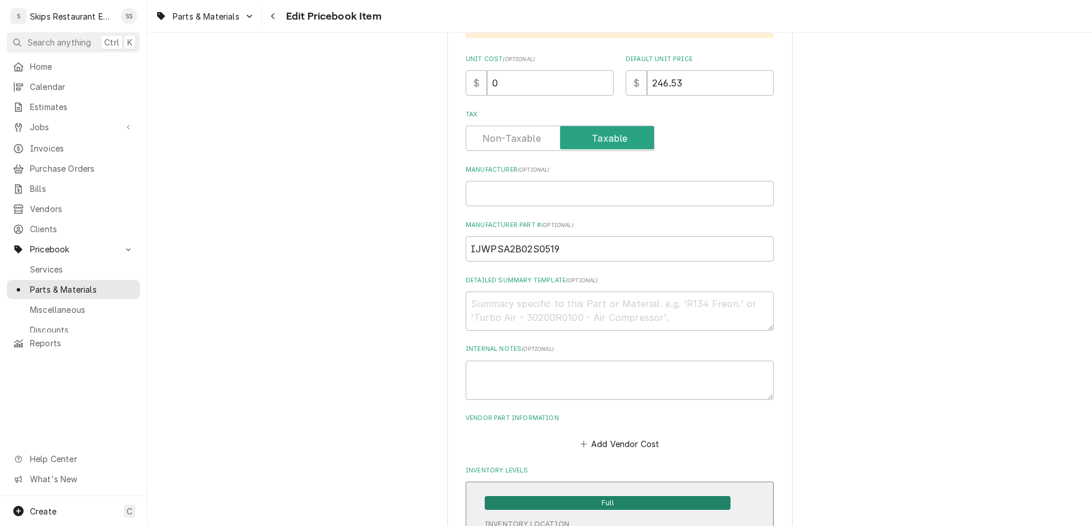
click at [585, 496] on span "Full" at bounding box center [608, 503] width 246 height 14
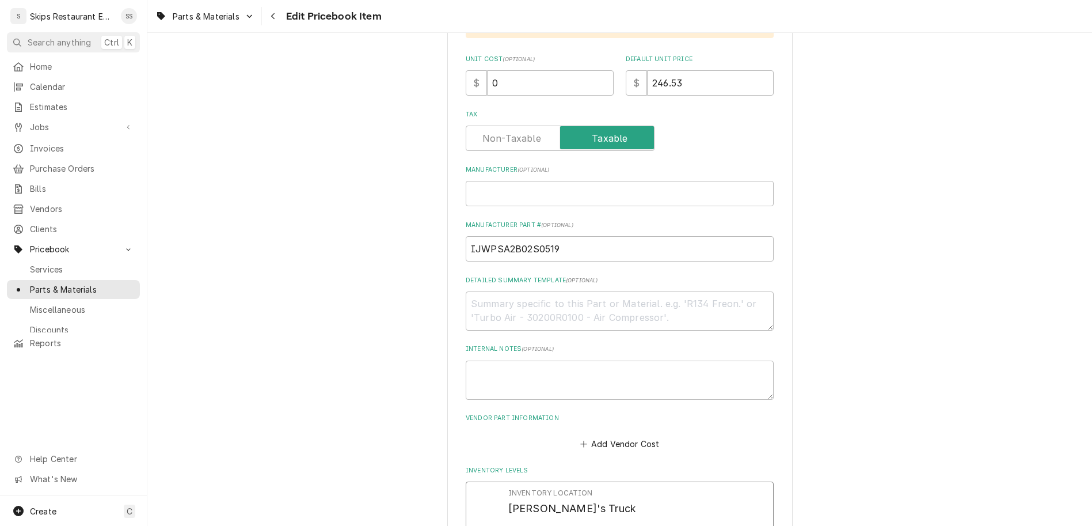
drag, startPoint x: 534, startPoint y: 344, endPoint x: 489, endPoint y: 342, distance: 44.4
type input "0"
type textarea "x"
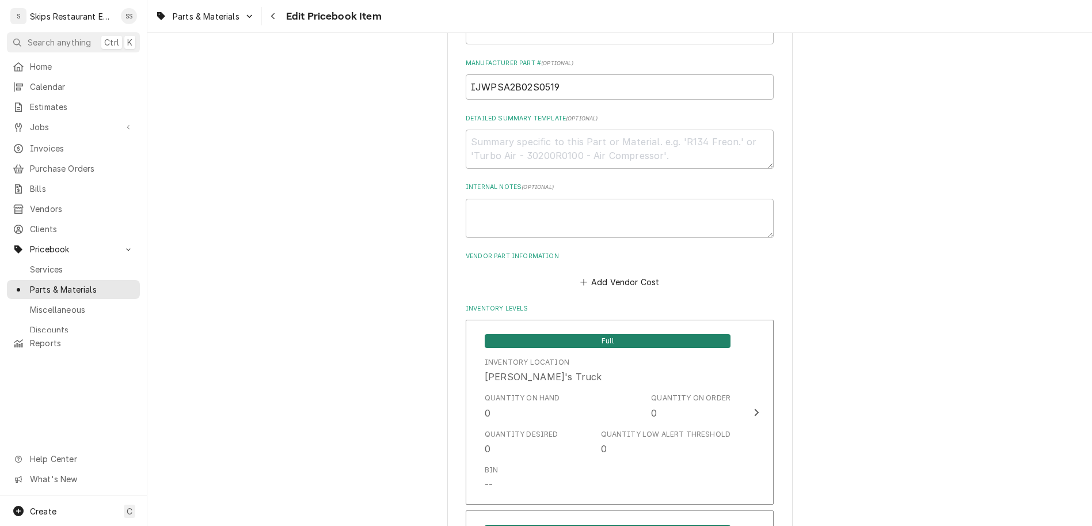
scroll to position [584, 0]
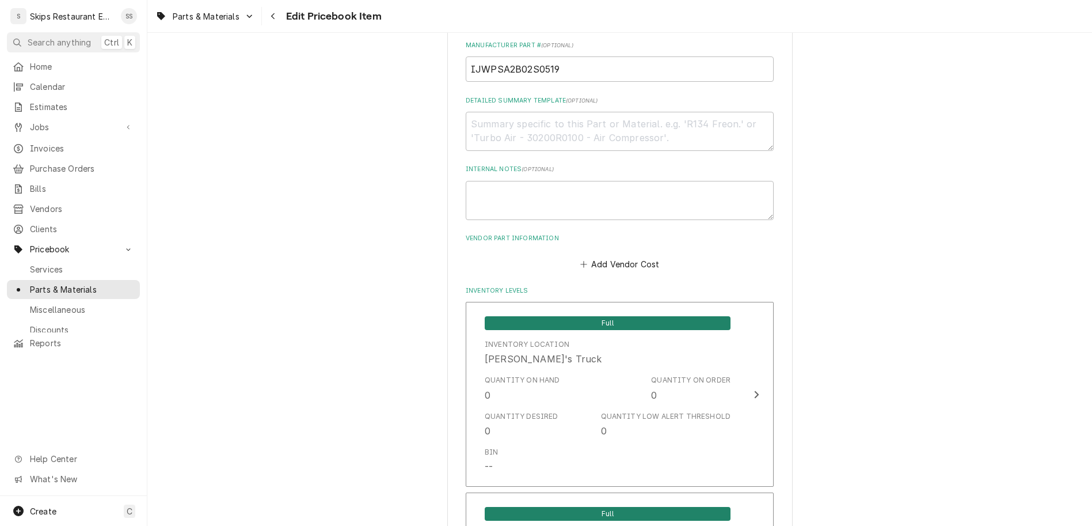
drag, startPoint x: 531, startPoint y: 448, endPoint x: 470, endPoint y: 458, distance: 61.8
type input "1"
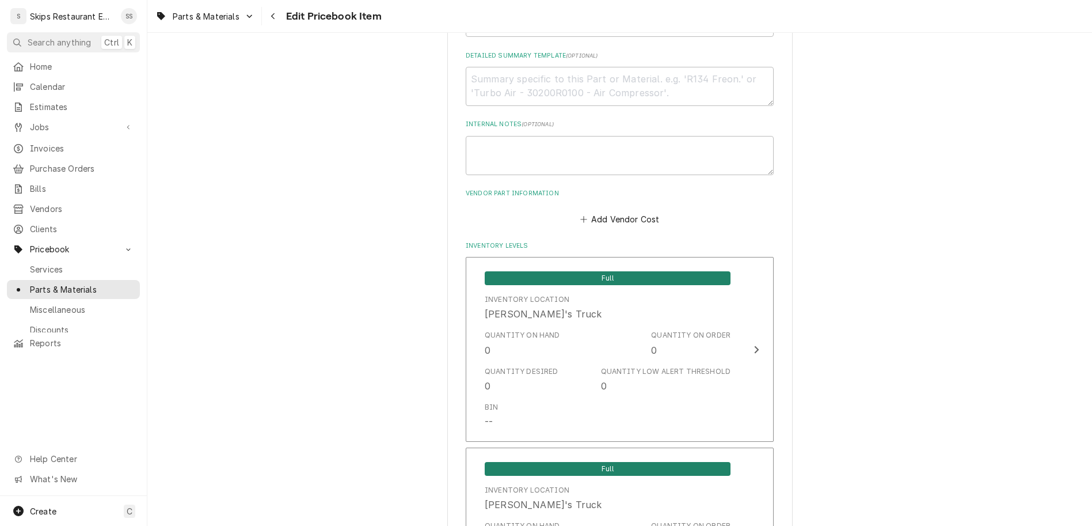
scroll to position [718, 0]
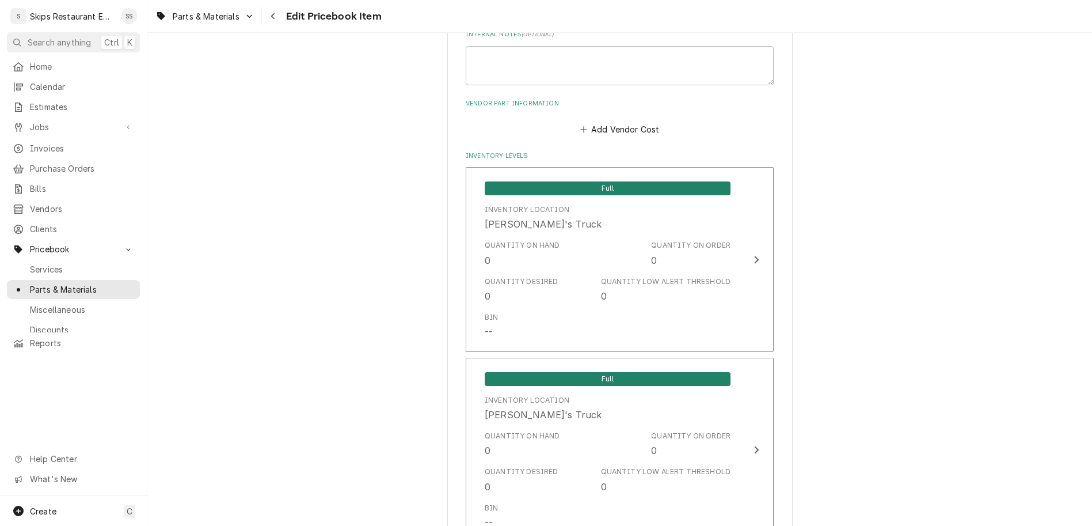
type textarea "x"
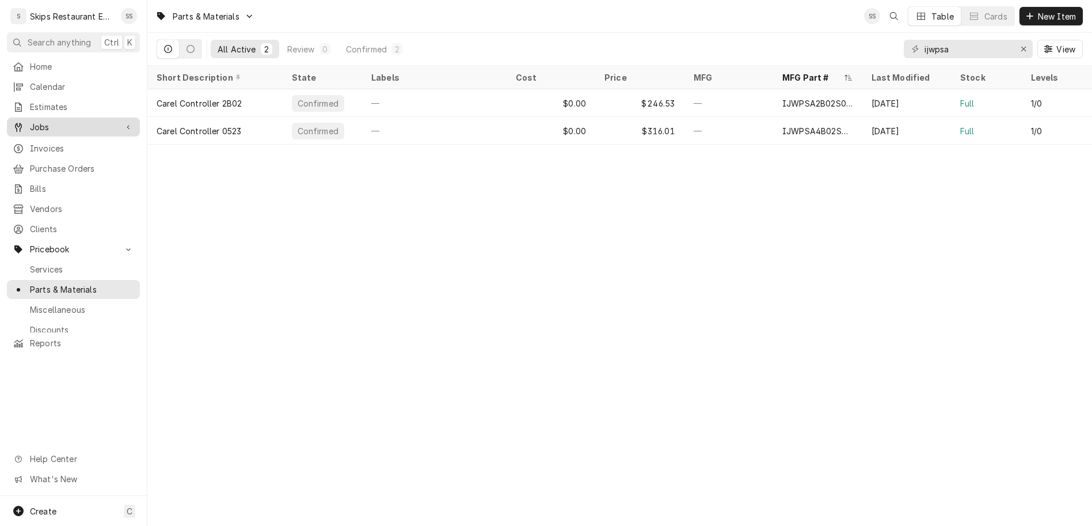
click at [32, 121] on span "Jobs" at bounding box center [73, 127] width 87 height 12
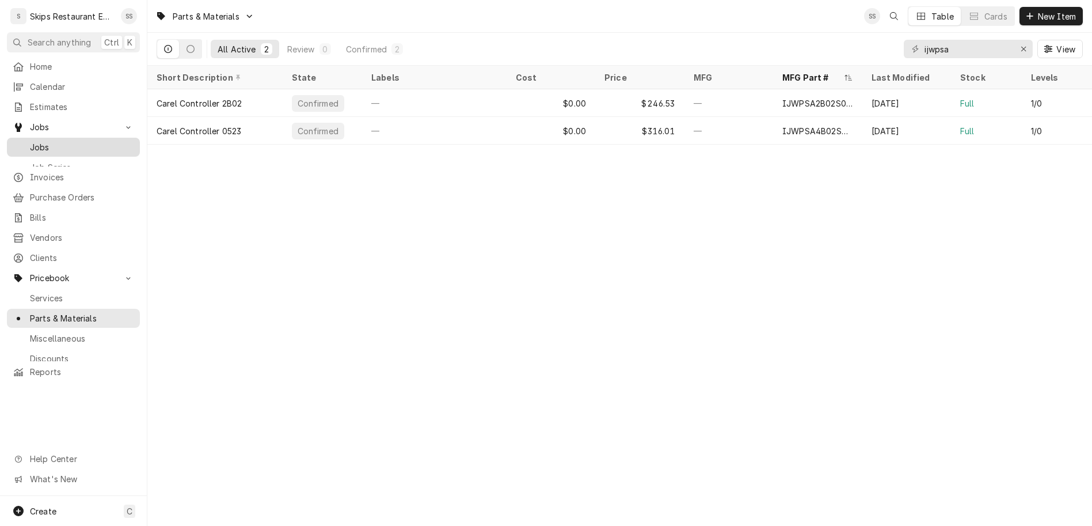
click at [32, 141] on span "Jobs" at bounding box center [82, 147] width 104 height 12
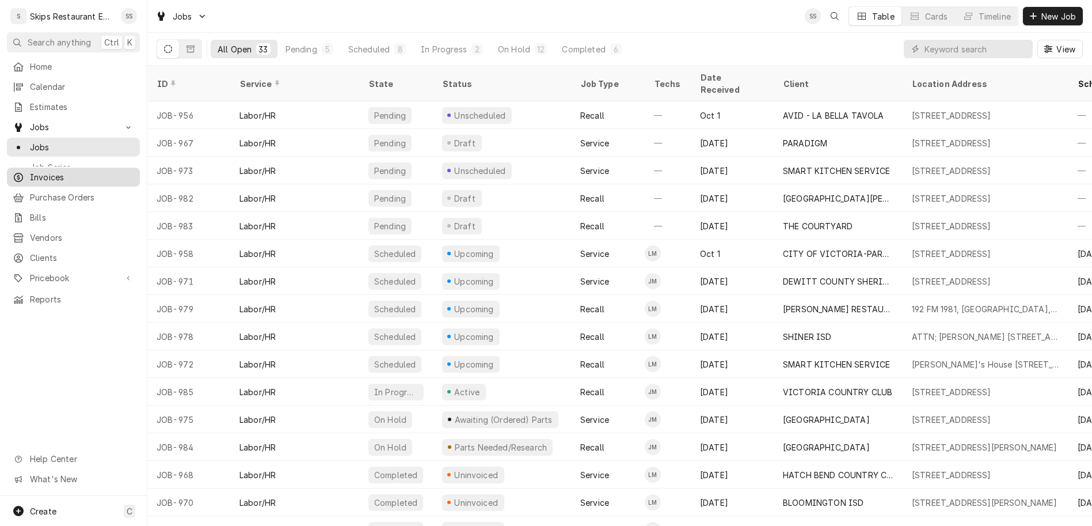
click at [31, 171] on span "Invoices" at bounding box center [82, 177] width 104 height 12
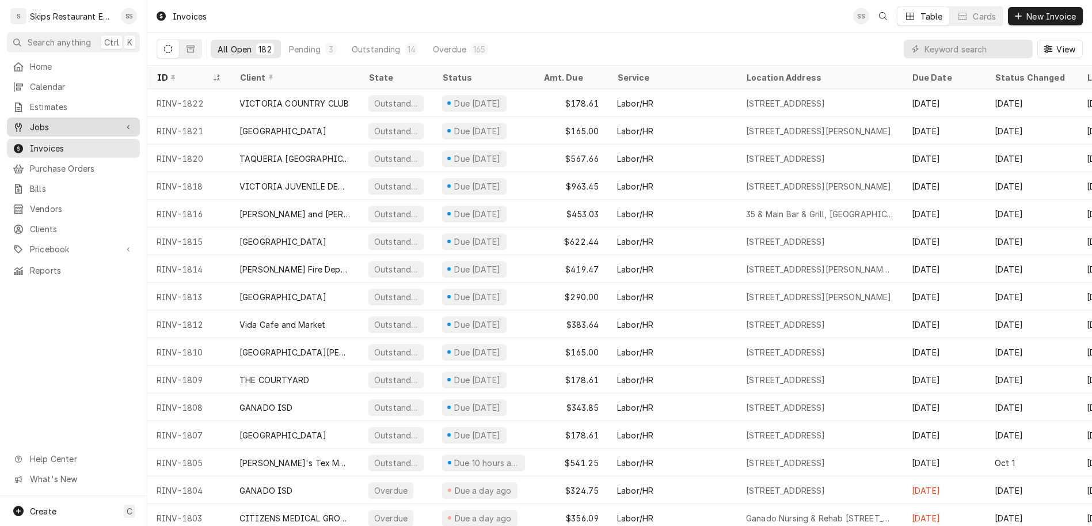
click at [32, 120] on div "Jobs" at bounding box center [73, 127] width 128 height 14
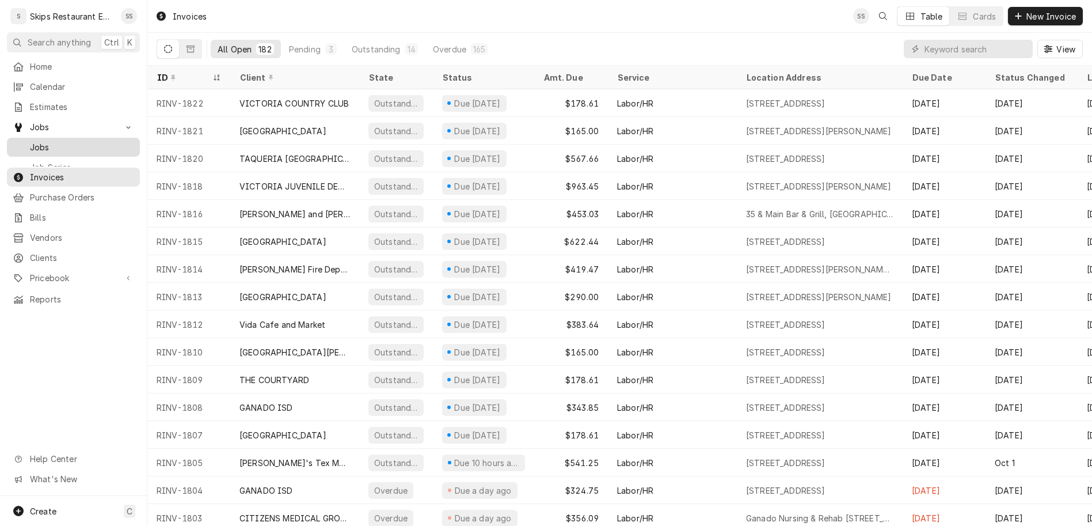
click at [32, 141] on span "Jobs" at bounding box center [82, 147] width 104 height 12
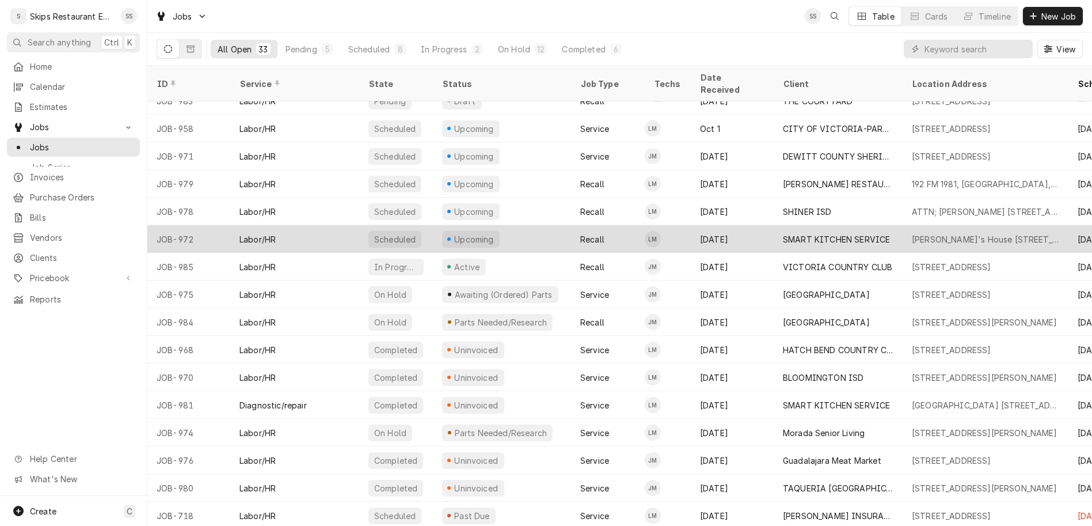
scroll to position [131, 0]
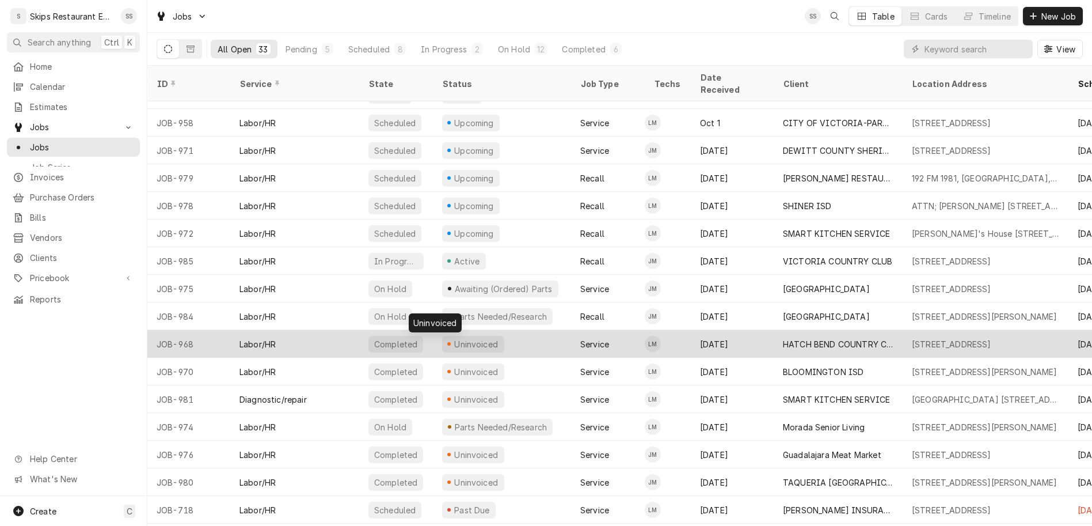
click at [453, 338] on div "Uninvoiced" at bounding box center [476, 344] width 47 height 12
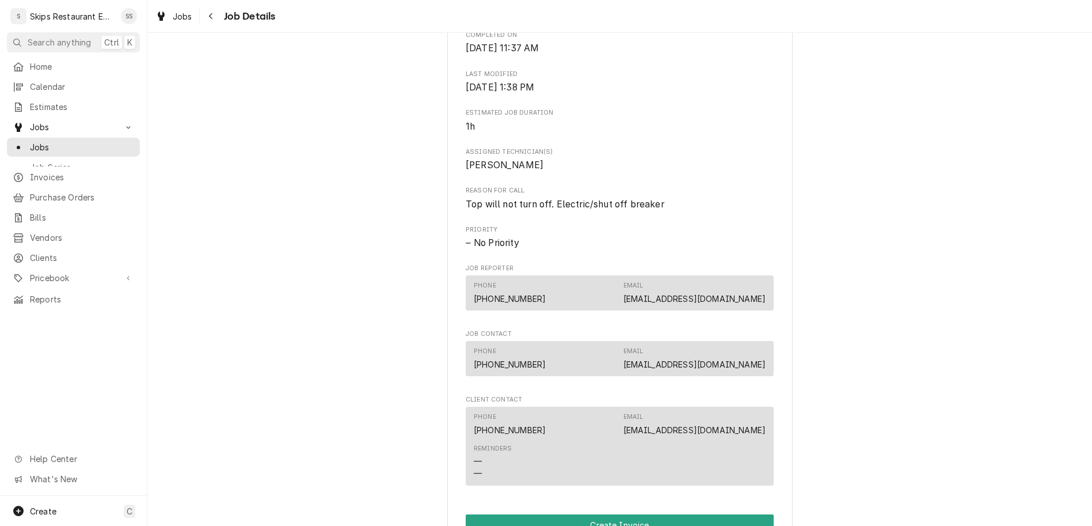
scroll to position [404, 0]
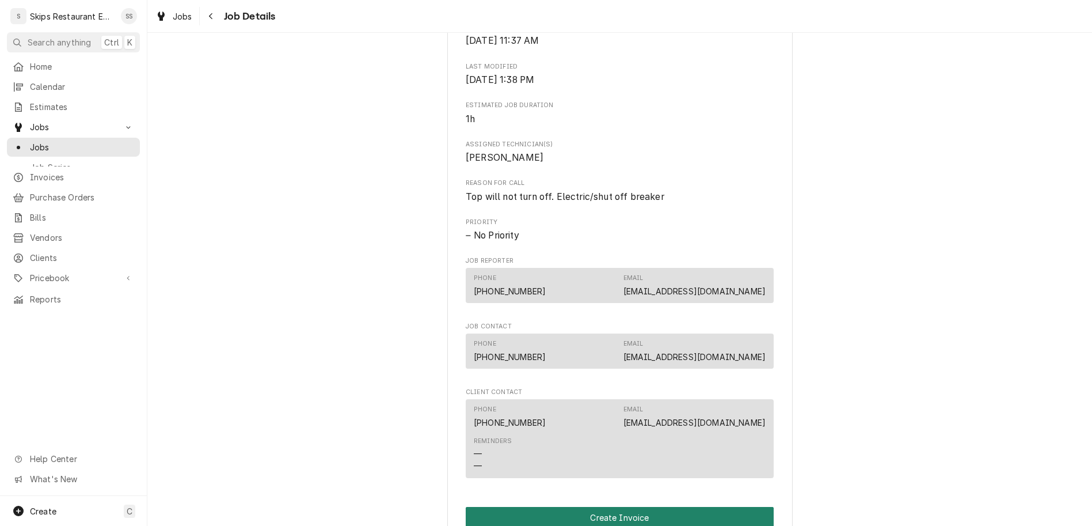
click at [543, 507] on button "Create Invoice" at bounding box center [620, 517] width 308 height 21
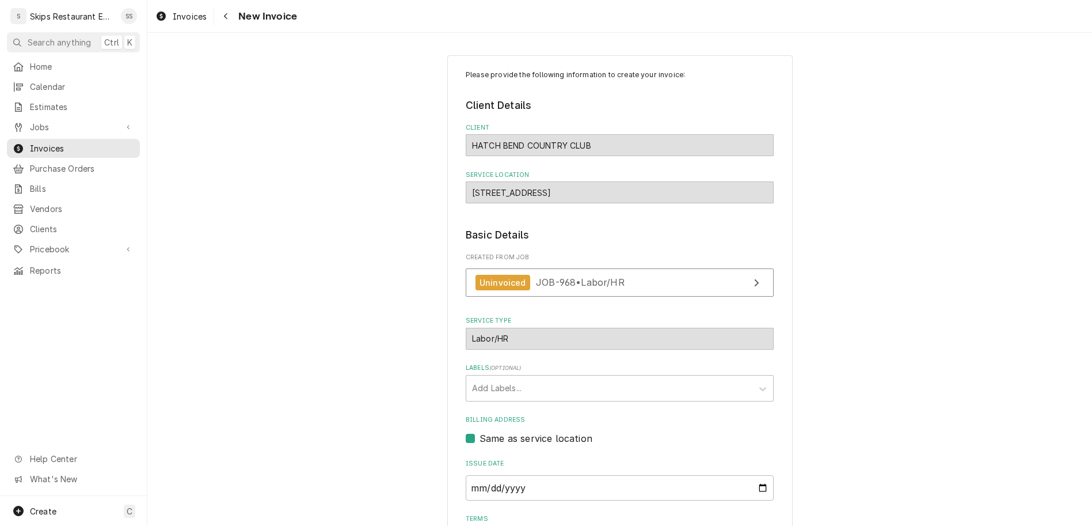
scroll to position [5, 0]
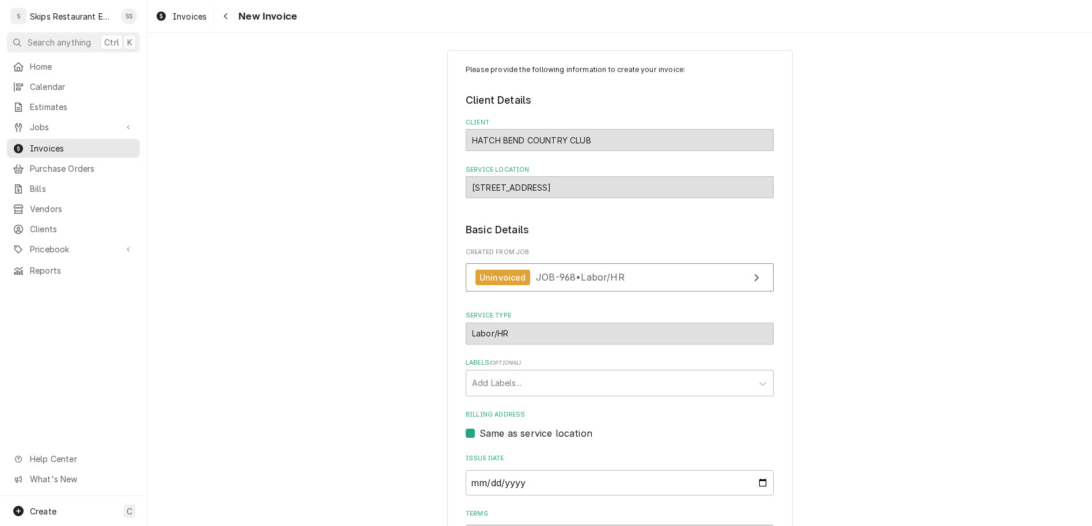
click at [466, 524] on select "Choose payment terms... Same Day Net 7 Net 14 Net 21 Net 30 Net 45 Net 60 Net 90" at bounding box center [620, 535] width 308 height 23
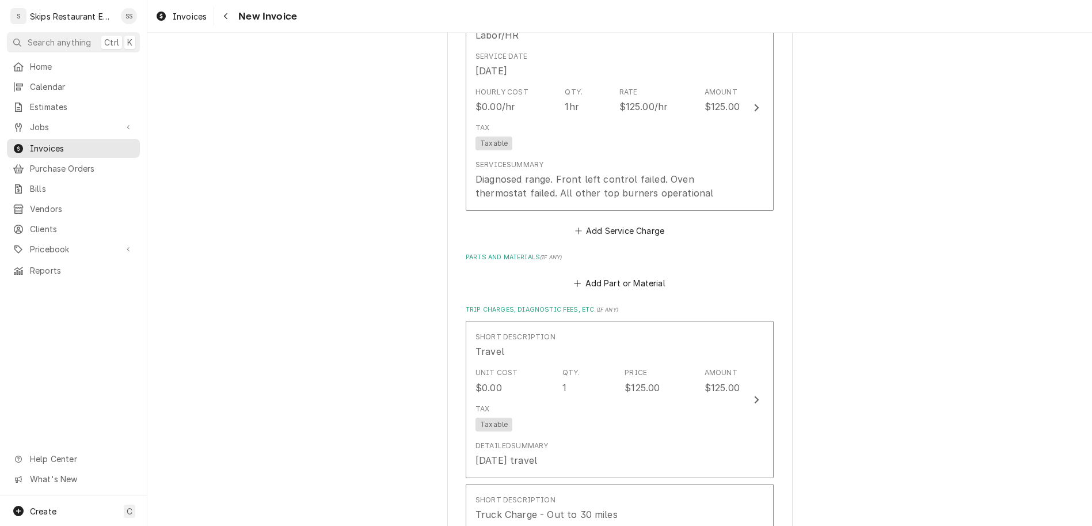
scroll to position [724, 0]
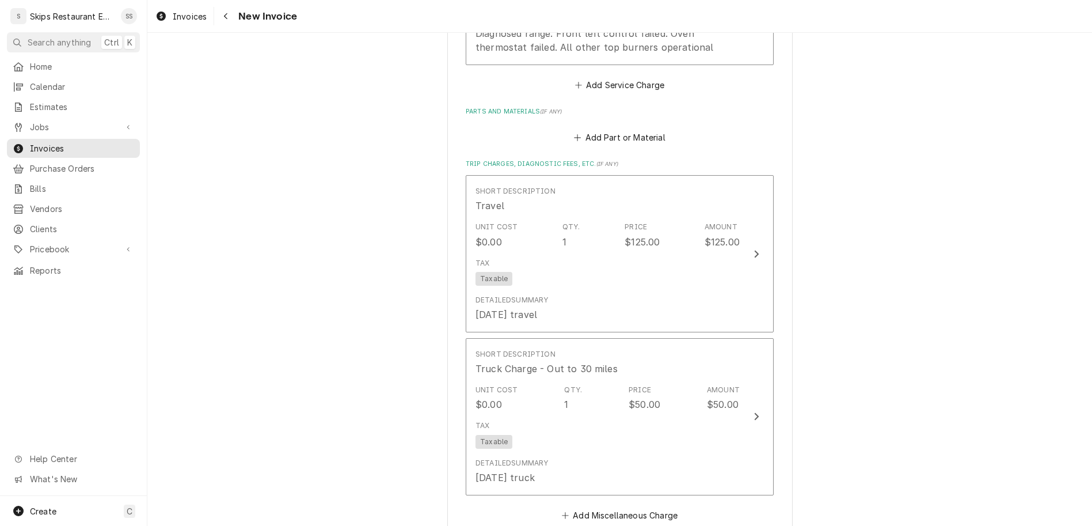
scroll to position [894, 0]
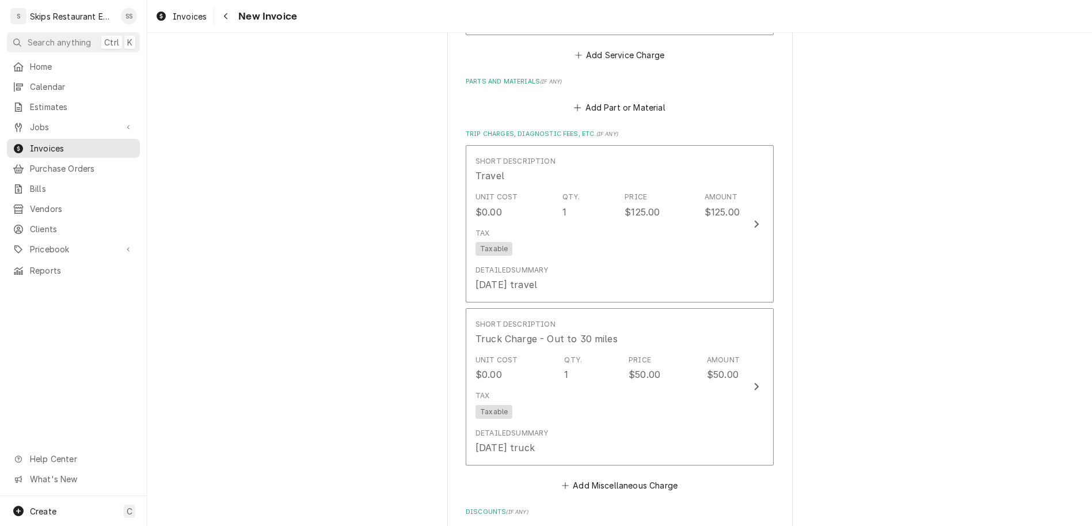
type textarea "x"
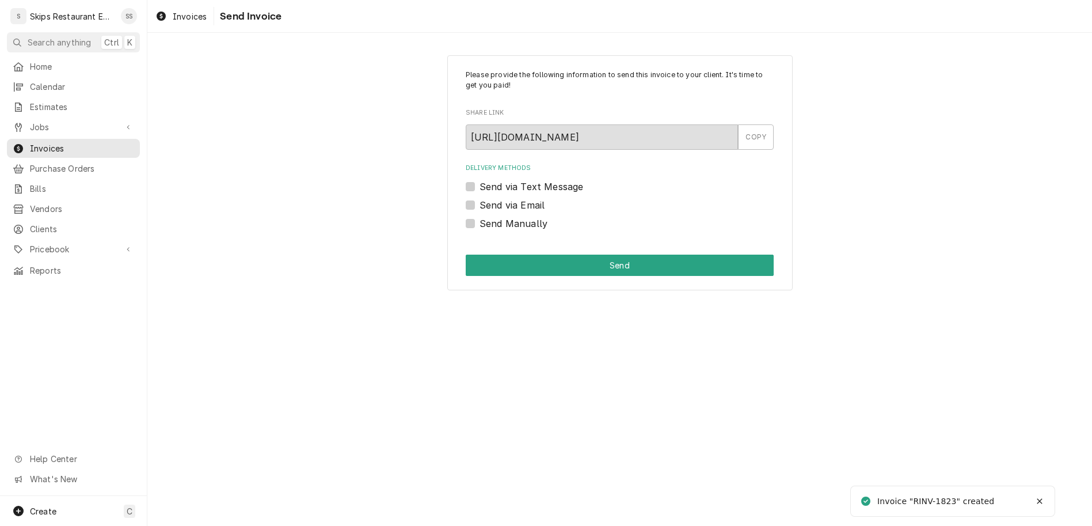
click at [508, 216] on label "Send Manually" at bounding box center [514, 223] width 68 height 14
click at [508, 216] on input "Send Manually" at bounding box center [634, 228] width 308 height 25
checkbox input "true"
click at [559, 254] on button "Send" at bounding box center [620, 264] width 308 height 21
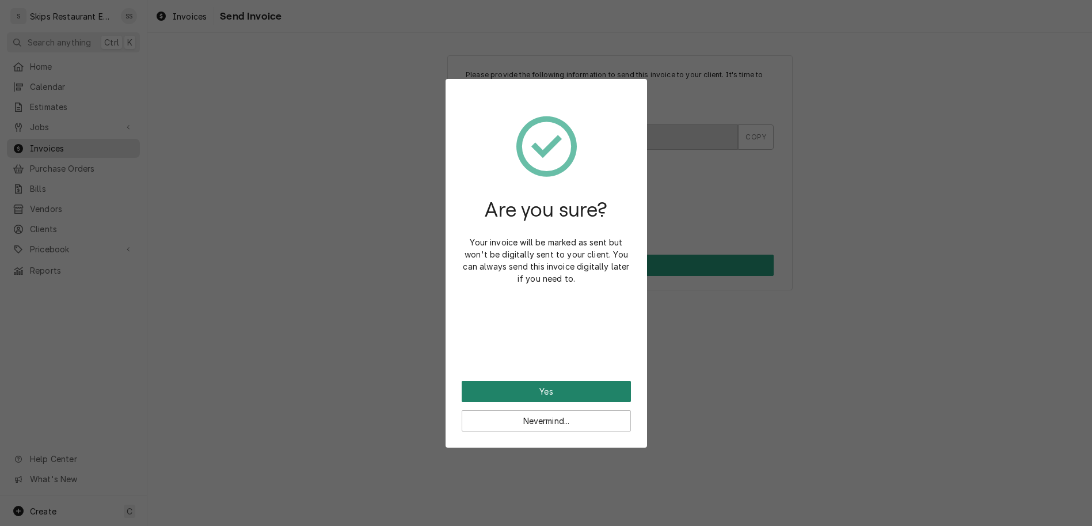
click at [526, 380] on button "Yes" at bounding box center [546, 390] width 169 height 21
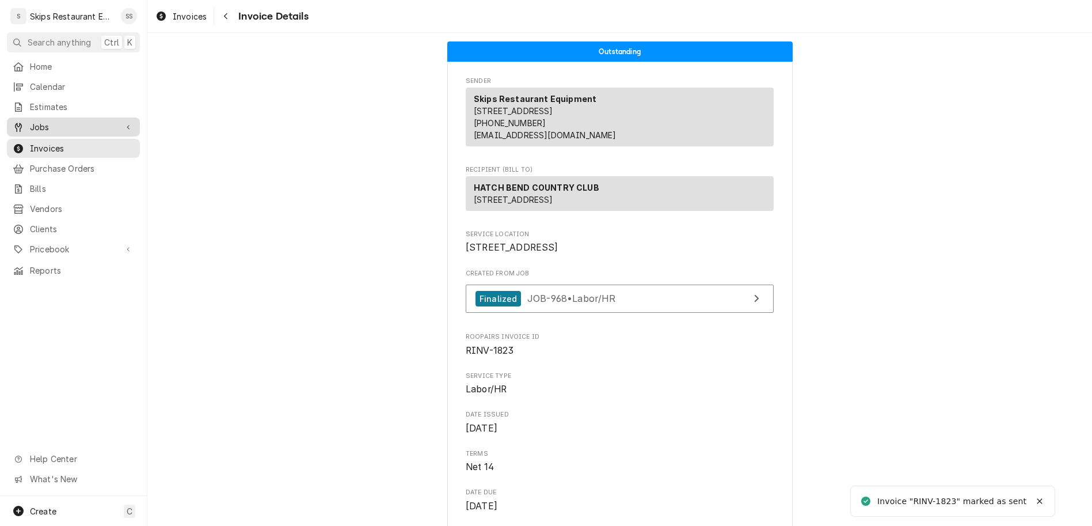
click at [35, 121] on span "Jobs" at bounding box center [73, 127] width 87 height 12
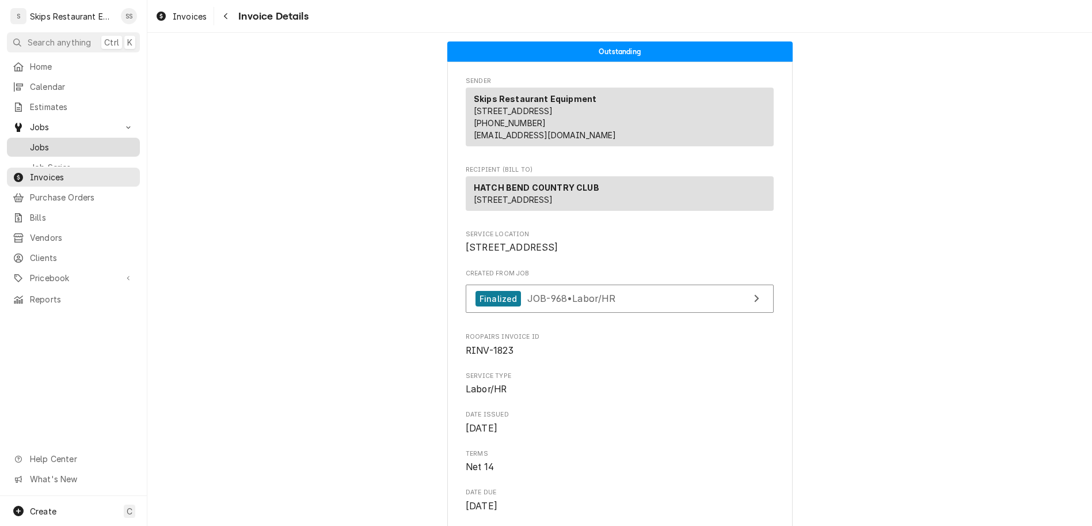
click at [32, 141] on span "Jobs" at bounding box center [82, 147] width 104 height 12
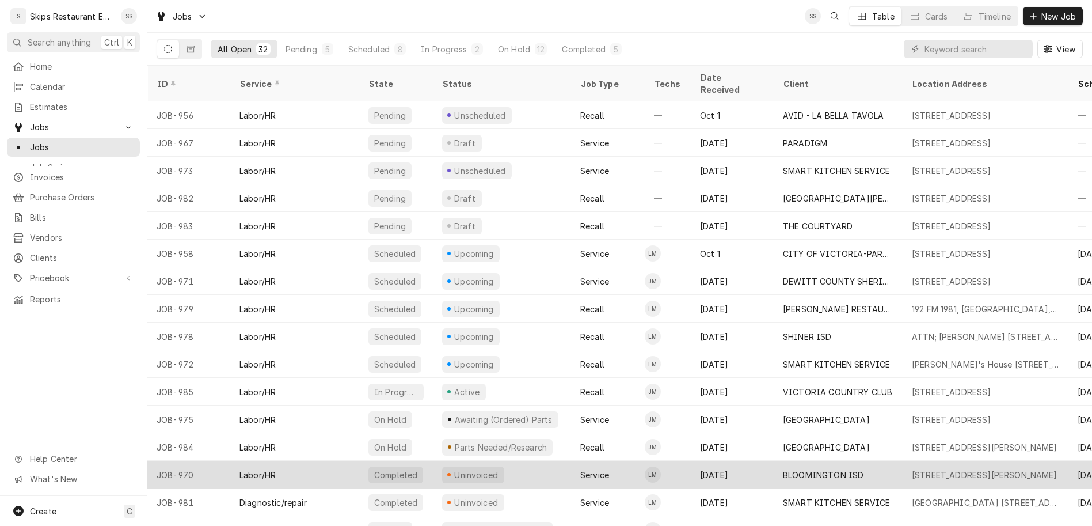
click at [453, 469] on div "Uninvoiced" at bounding box center [476, 475] width 47 height 12
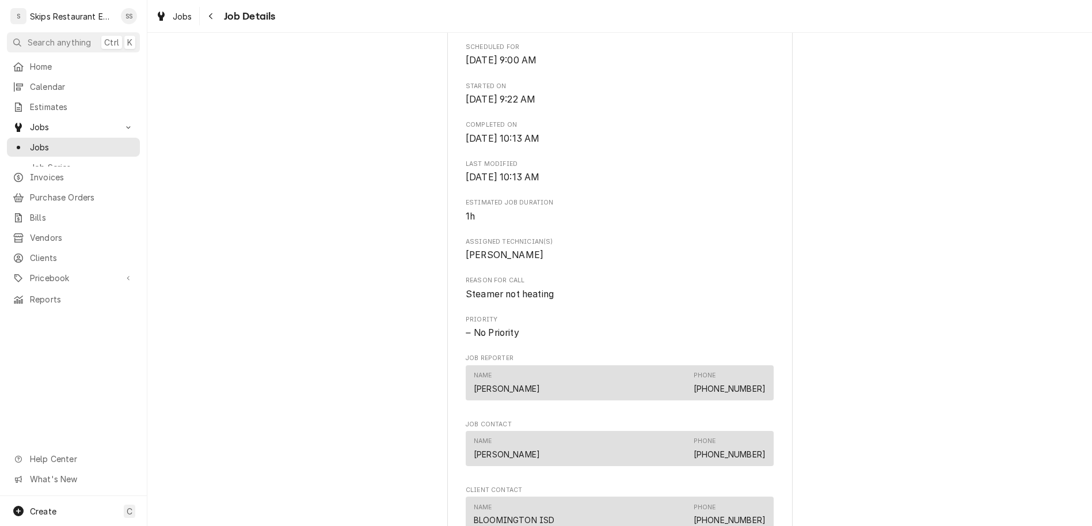
scroll to position [404, 0]
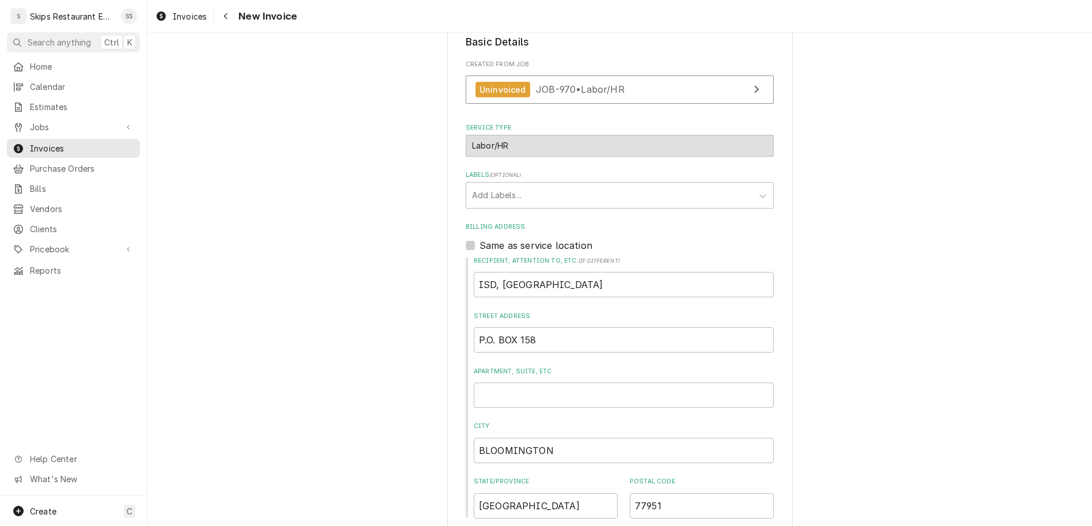
scroll to position [234, 0]
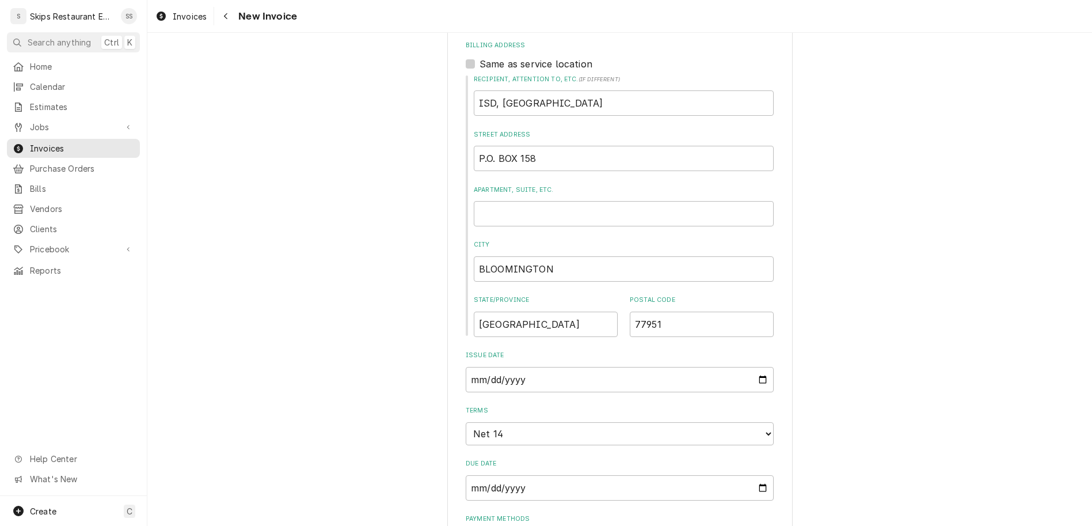
scroll to position [593, 0]
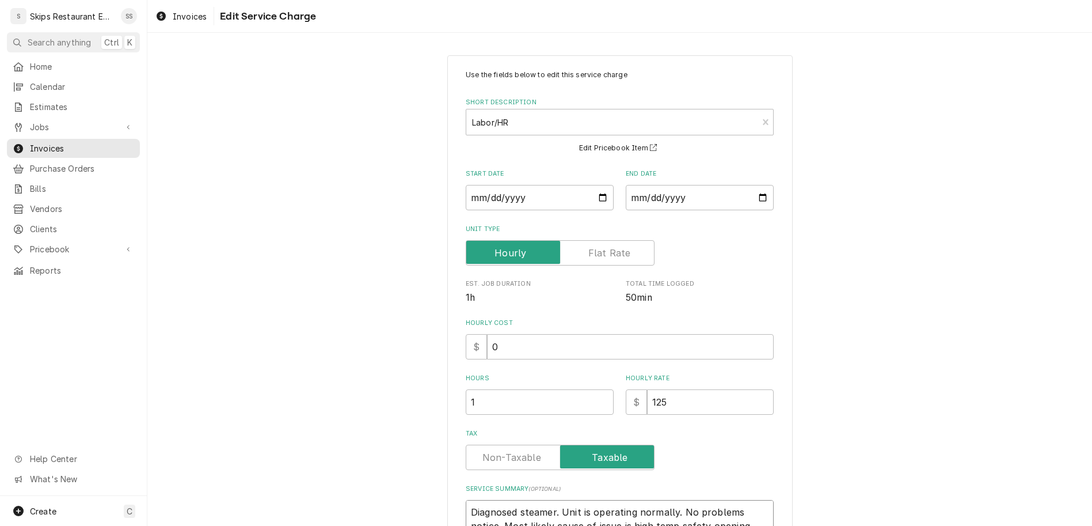
click at [509, 500] on textarea "Diagnosed steamer. Unit is operating normally. No problems notice. Most likely …" at bounding box center [620, 519] width 308 height 39
type textarea "x"
type textarea "Diagnosed steamer. Unit is operating normally. No problems noticed. Most likely…"
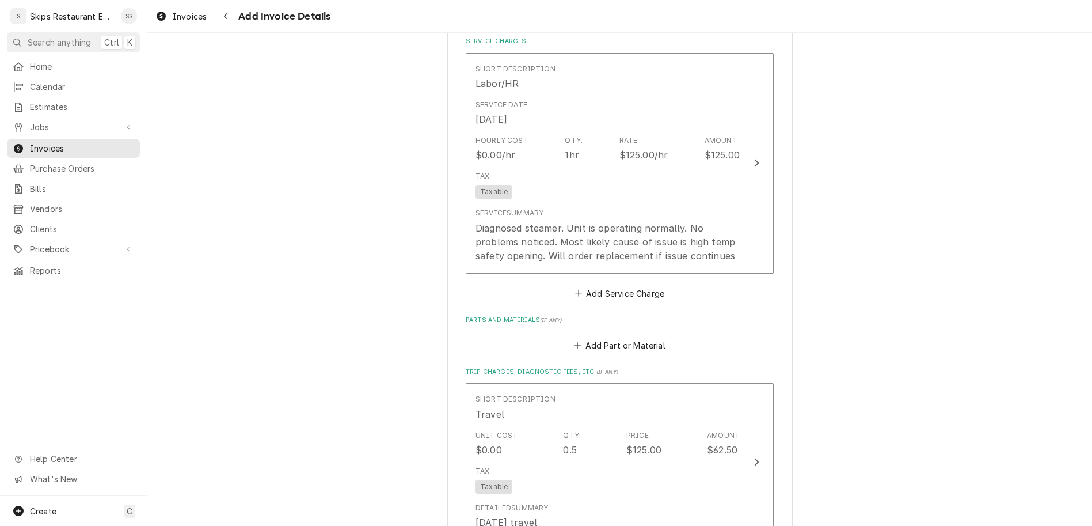
scroll to position [988, 0]
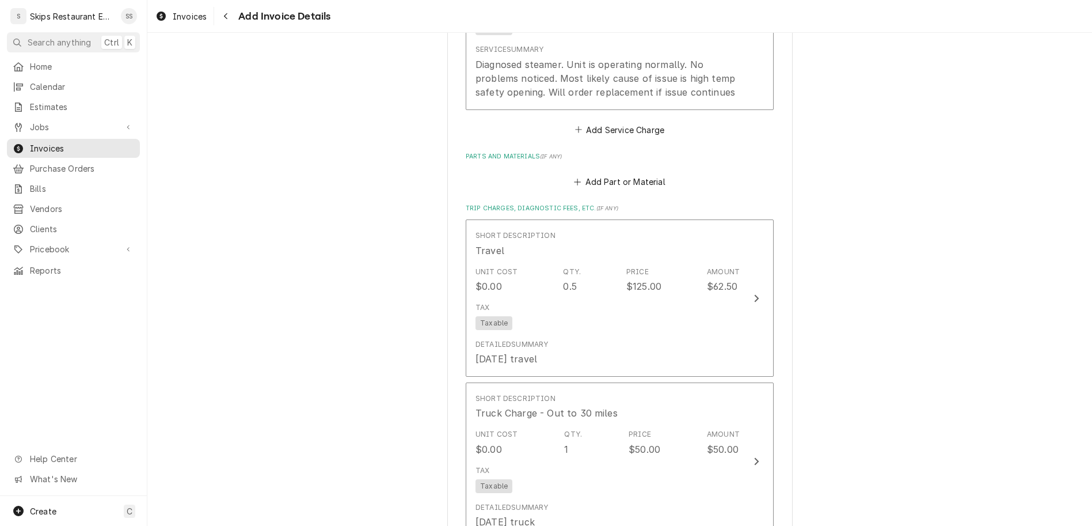
type textarea "x"
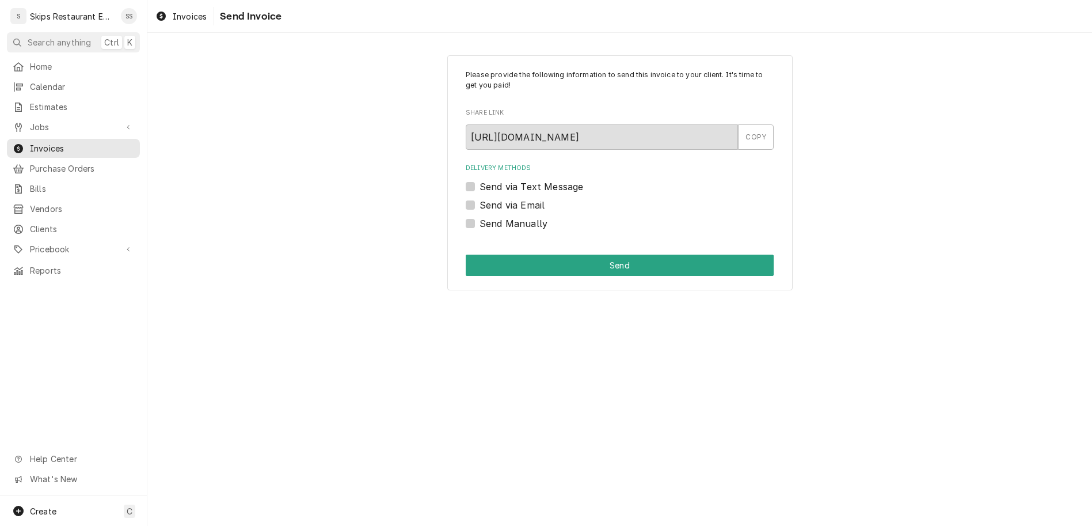
click at [488, 216] on label "Send Manually" at bounding box center [514, 223] width 68 height 14
click at [488, 216] on input "Send Manually" at bounding box center [634, 228] width 308 height 25
checkbox input "true"
click at [580, 254] on button "Send" at bounding box center [620, 264] width 308 height 21
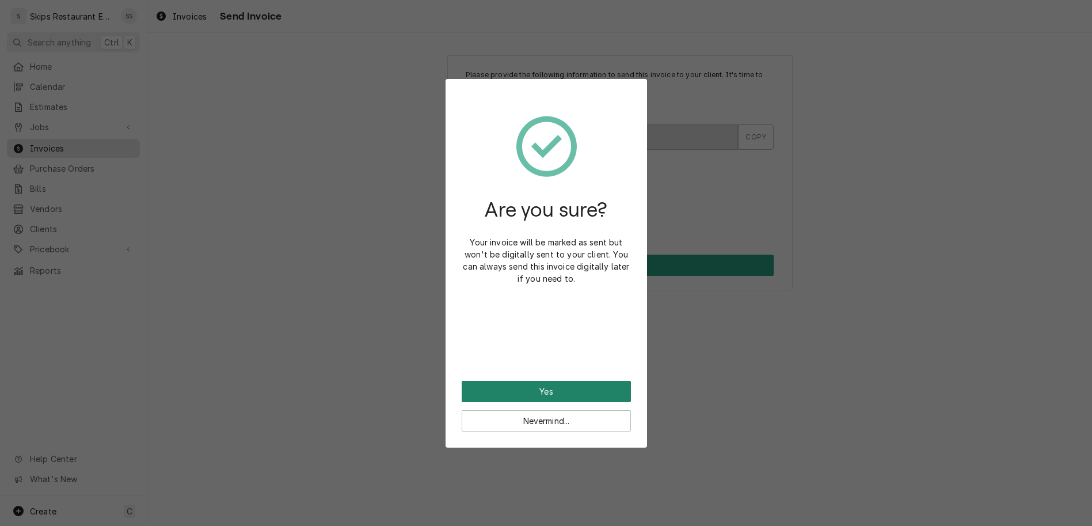
click at [544, 380] on button "Yes" at bounding box center [546, 390] width 169 height 21
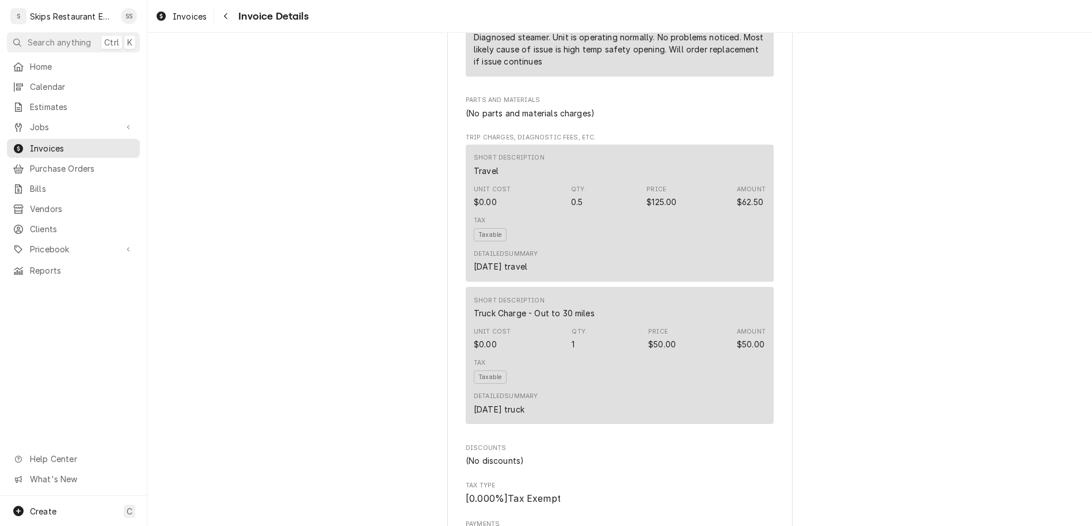
scroll to position [853, 0]
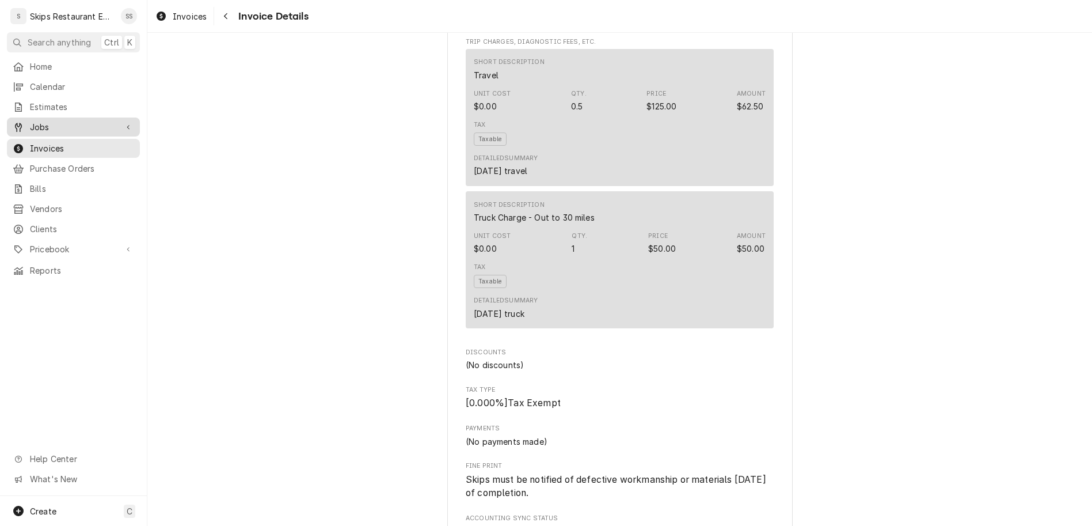
click at [30, 121] on span "Jobs" at bounding box center [73, 127] width 87 height 12
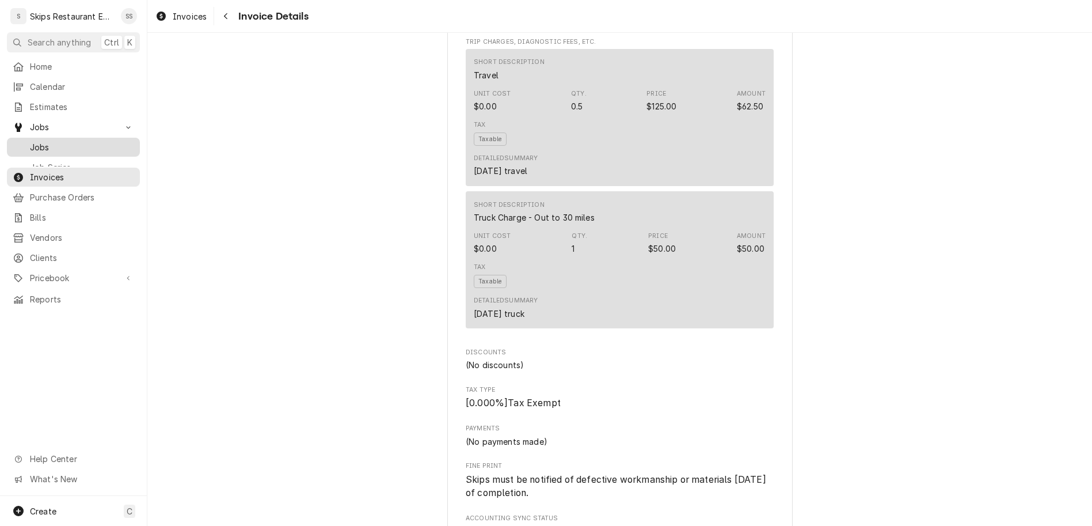
click at [30, 141] on span "Jobs" at bounding box center [82, 147] width 104 height 12
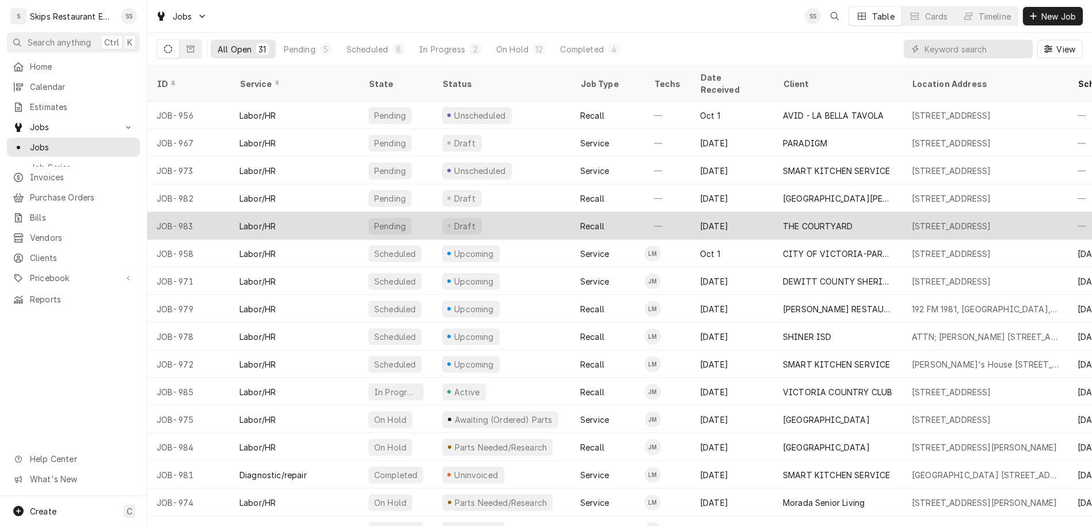
scroll to position [75, 0]
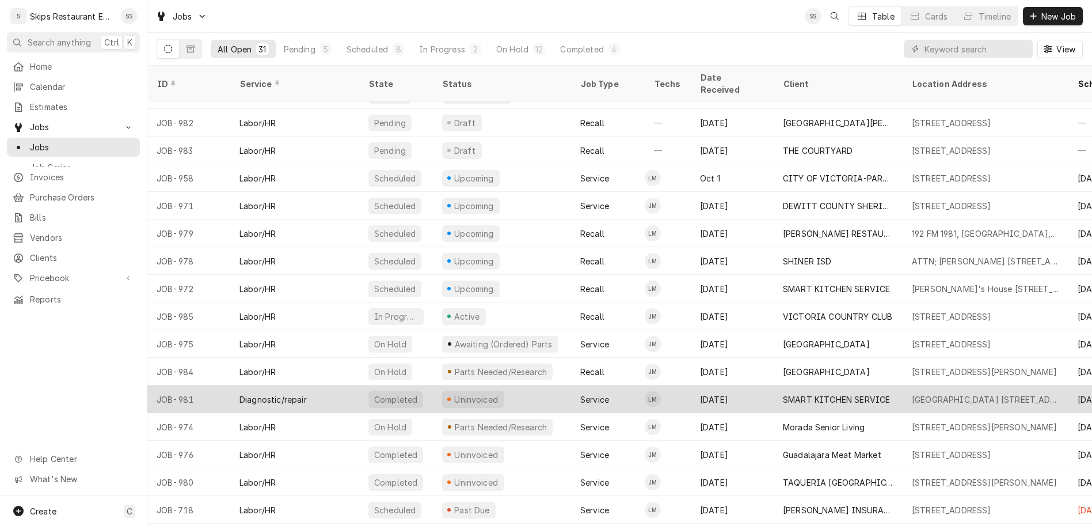
click at [453, 393] on div "Uninvoiced" at bounding box center [476, 399] width 47 height 12
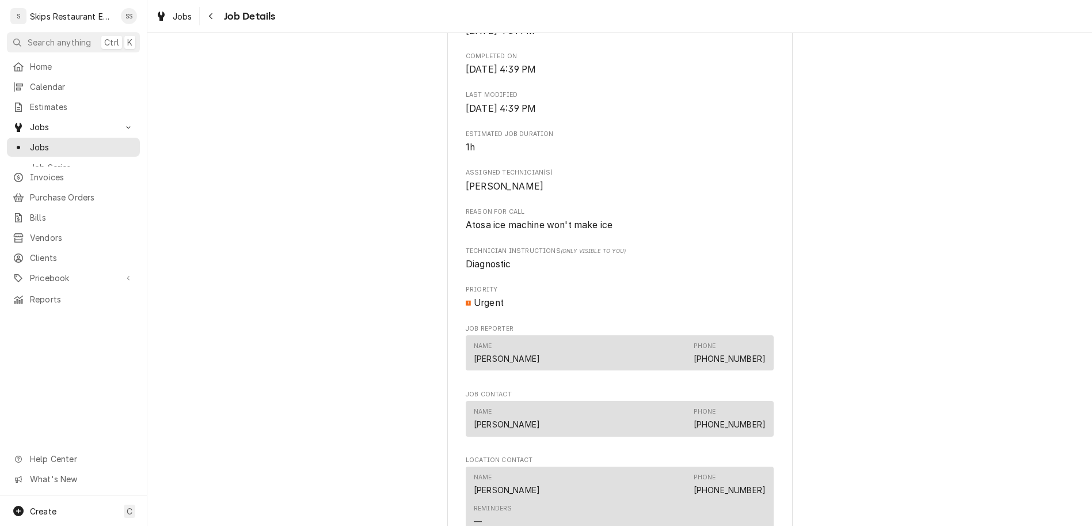
scroll to position [494, 0]
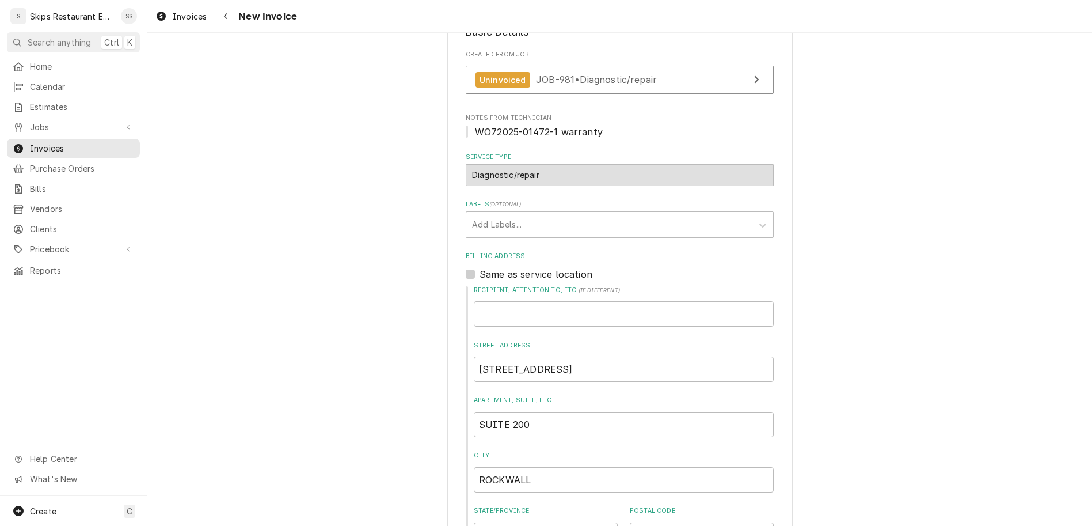
scroll to position [273, 0]
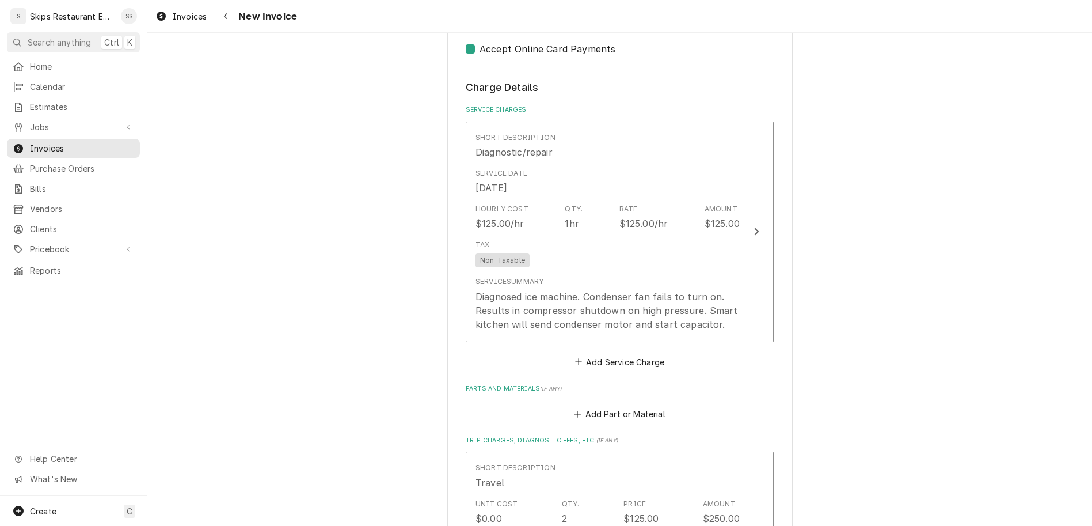
scroll to position [1082, 0]
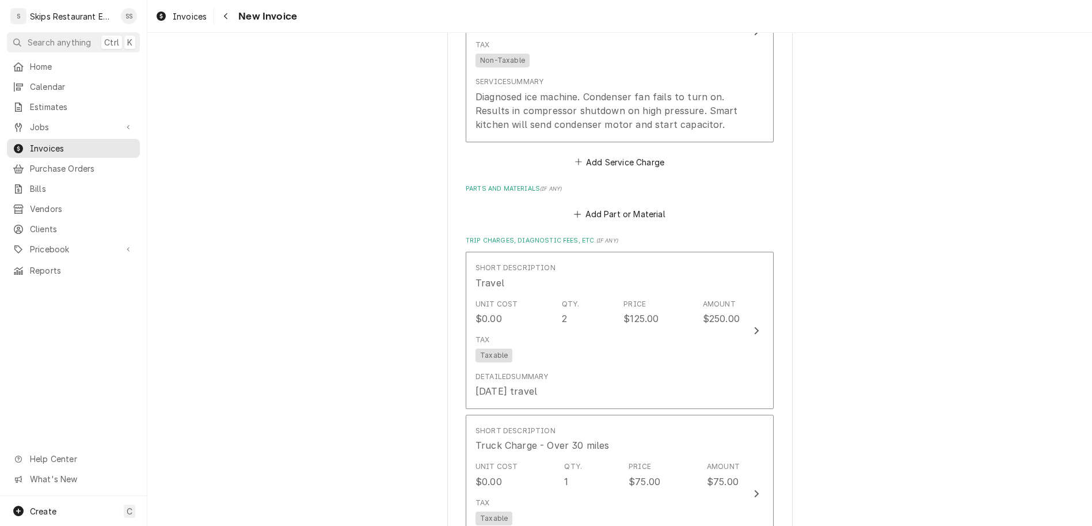
type textarea "x"
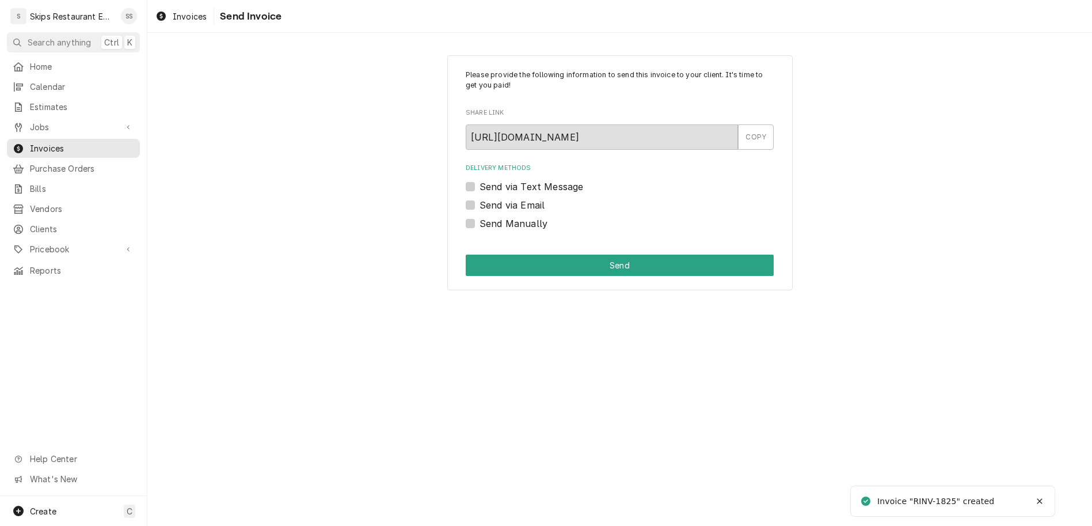
click at [490, 216] on label "Send Manually" at bounding box center [514, 223] width 68 height 14
click at [490, 216] on input "Send Manually" at bounding box center [634, 228] width 308 height 25
checkbox input "true"
click at [593, 254] on button "Send" at bounding box center [620, 264] width 308 height 21
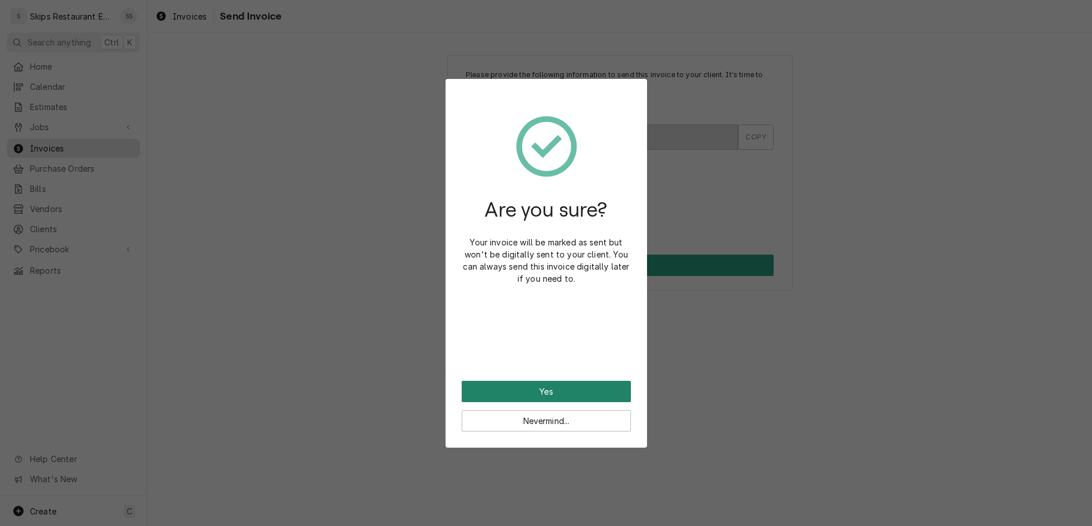
click at [542, 380] on button "Yes" at bounding box center [546, 390] width 169 height 21
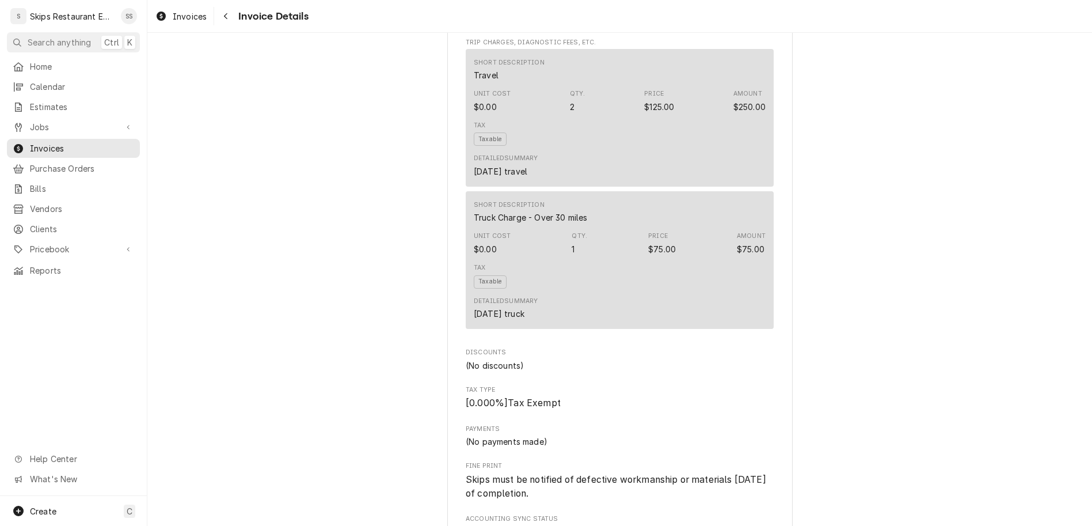
scroll to position [839, 0]
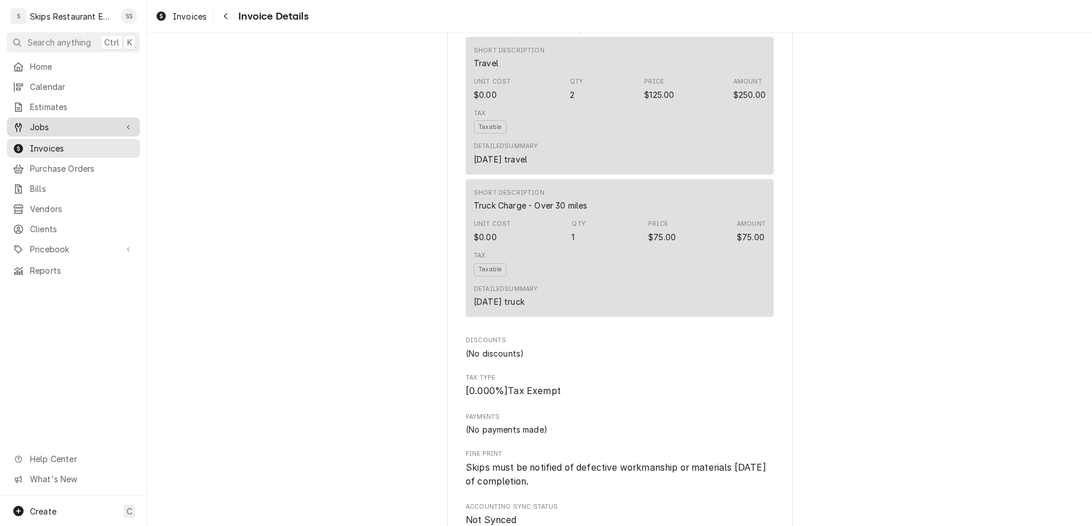
click at [26, 120] on div "Jobs" at bounding box center [73, 127] width 128 height 14
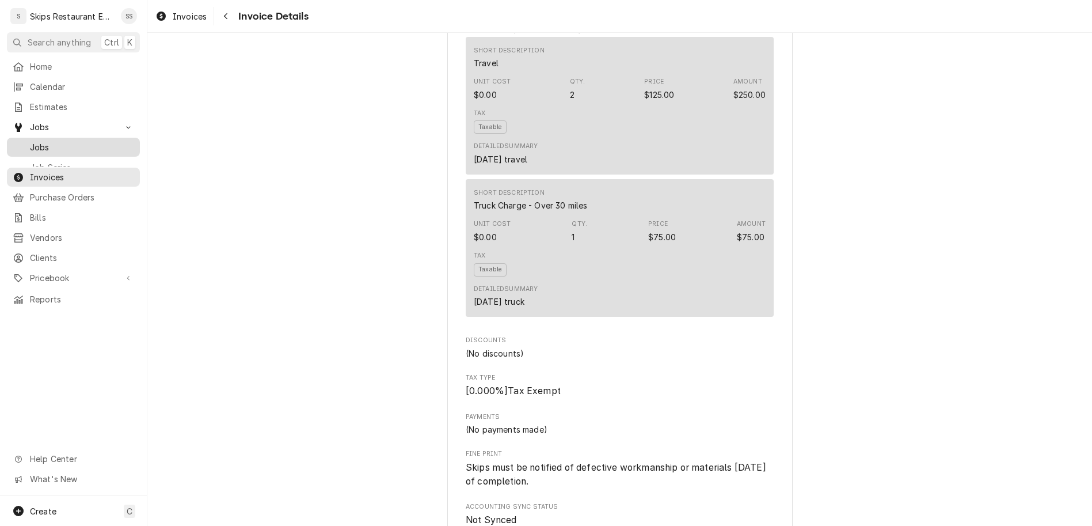
click at [31, 141] on span "Jobs" at bounding box center [82, 147] width 104 height 12
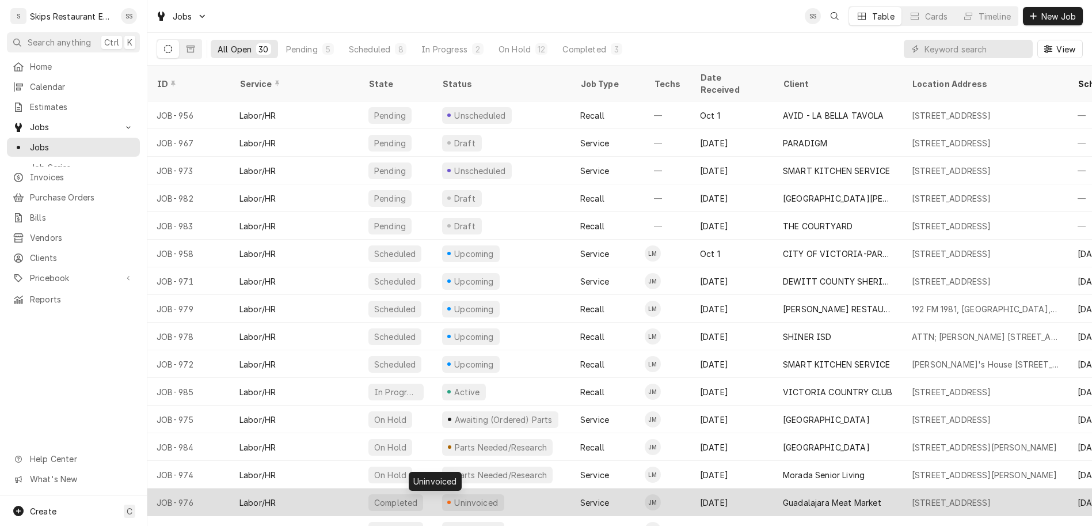
click at [453, 496] on div "Uninvoiced" at bounding box center [476, 502] width 47 height 12
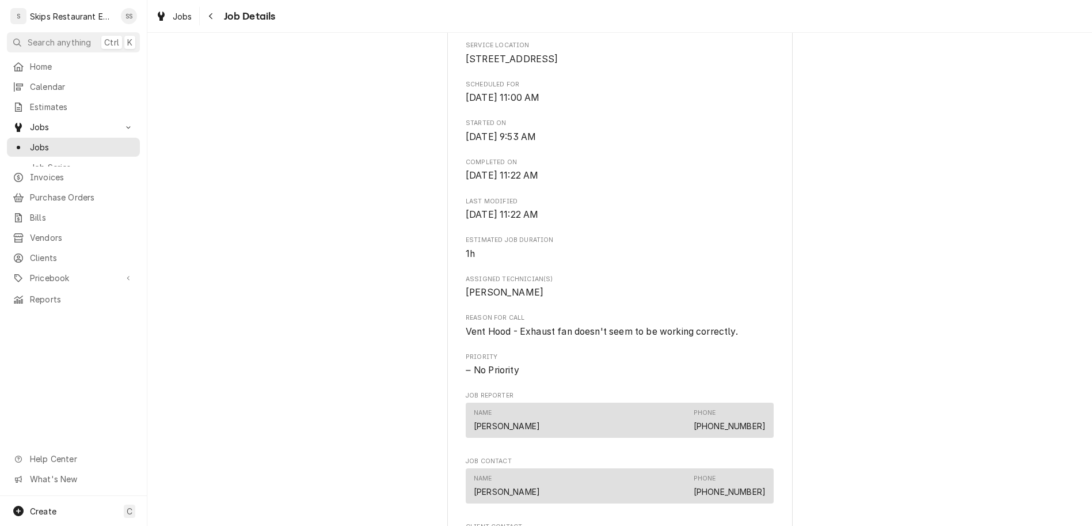
scroll to position [359, 0]
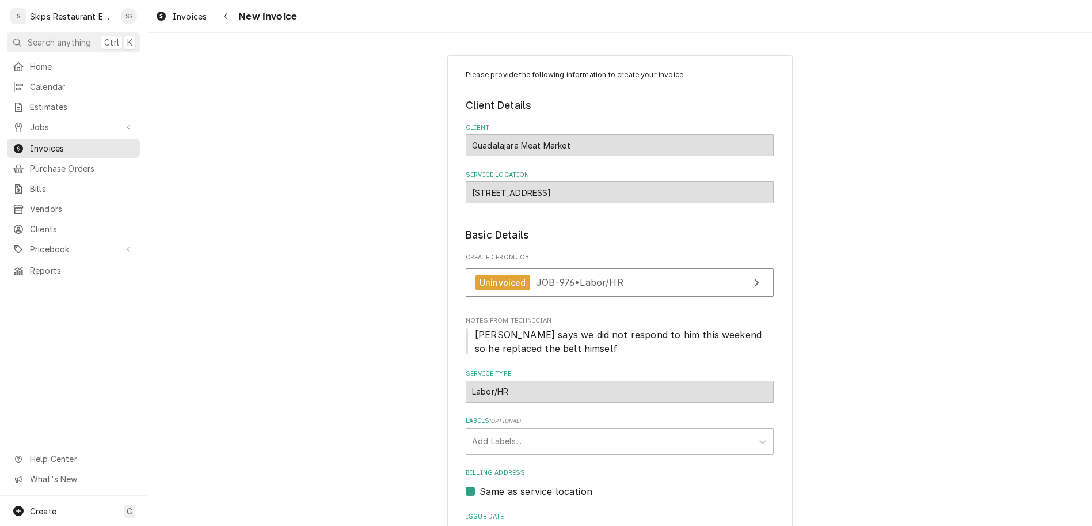
scroll to position [44, 0]
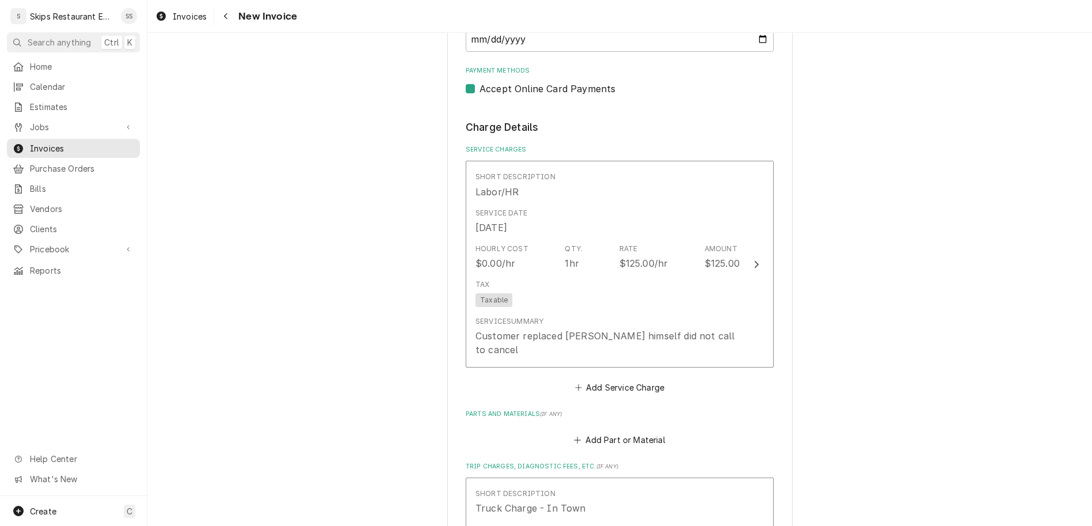
scroll to position [628, 0]
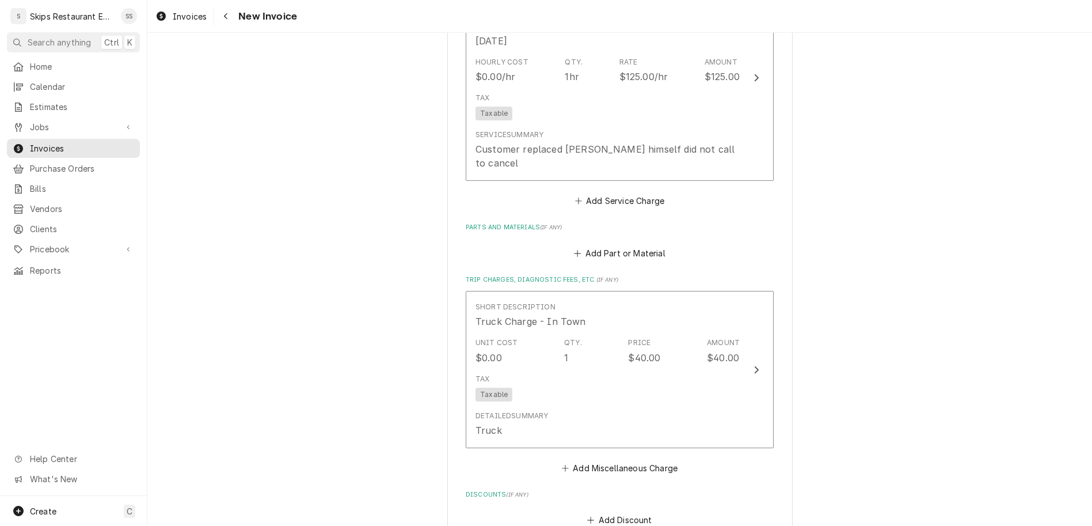
type textarea "x"
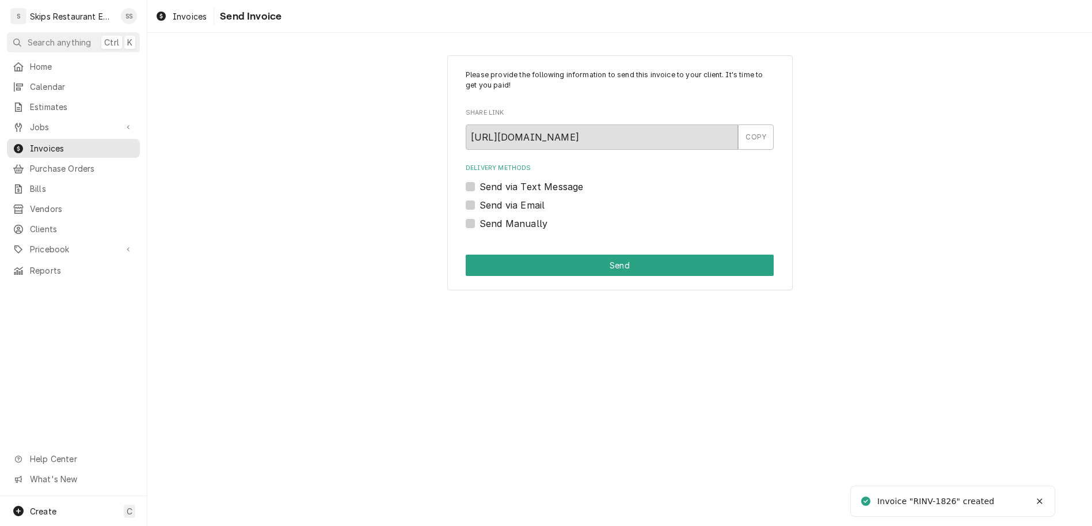
click at [488, 216] on label "Send Manually" at bounding box center [514, 223] width 68 height 14
click at [488, 216] on input "Send Manually" at bounding box center [634, 228] width 308 height 25
checkbox input "true"
click at [539, 254] on button "Send" at bounding box center [620, 264] width 308 height 21
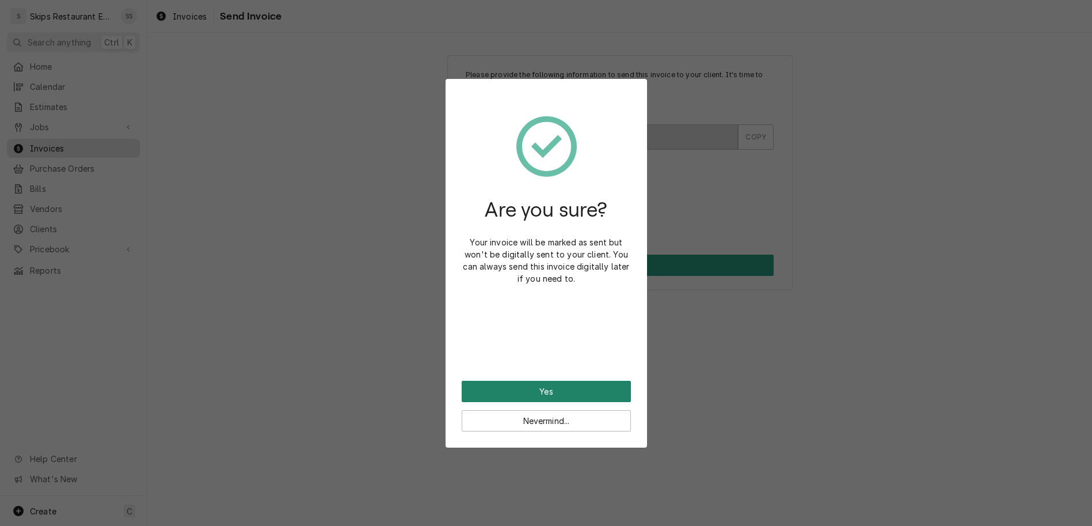
click at [547, 380] on button "Yes" at bounding box center [546, 390] width 169 height 21
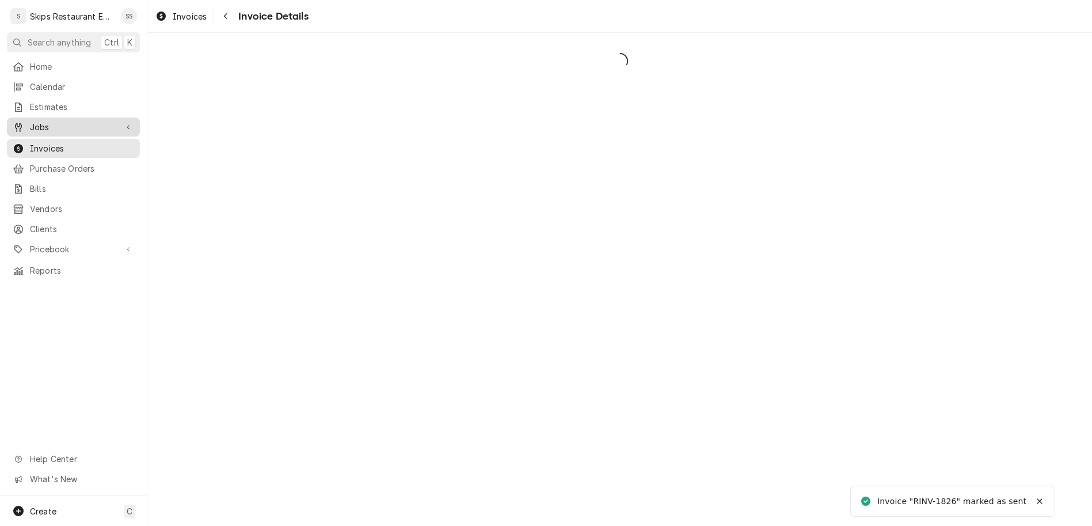
click at [34, 121] on span "Jobs" at bounding box center [73, 127] width 87 height 12
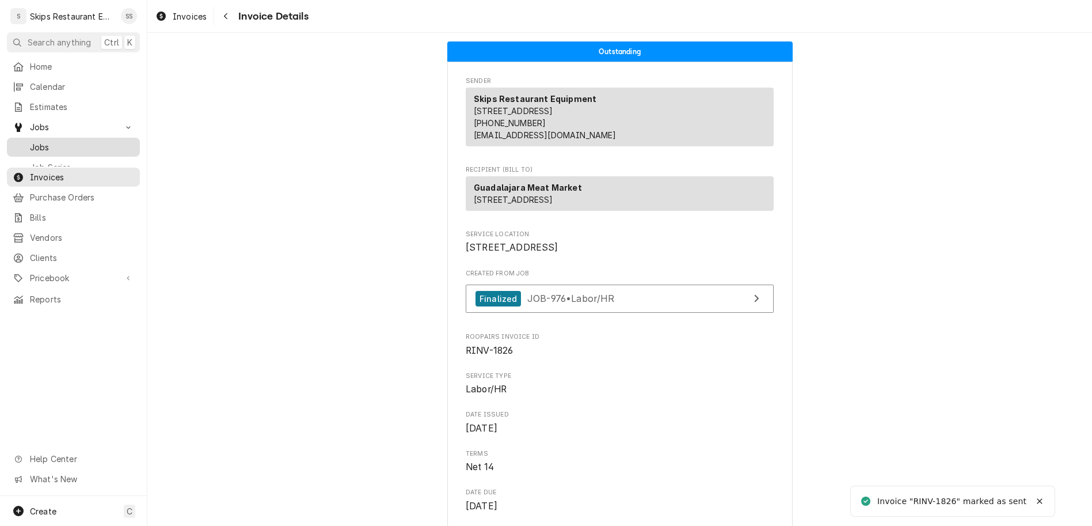
click at [34, 141] on span "Jobs" at bounding box center [82, 147] width 104 height 12
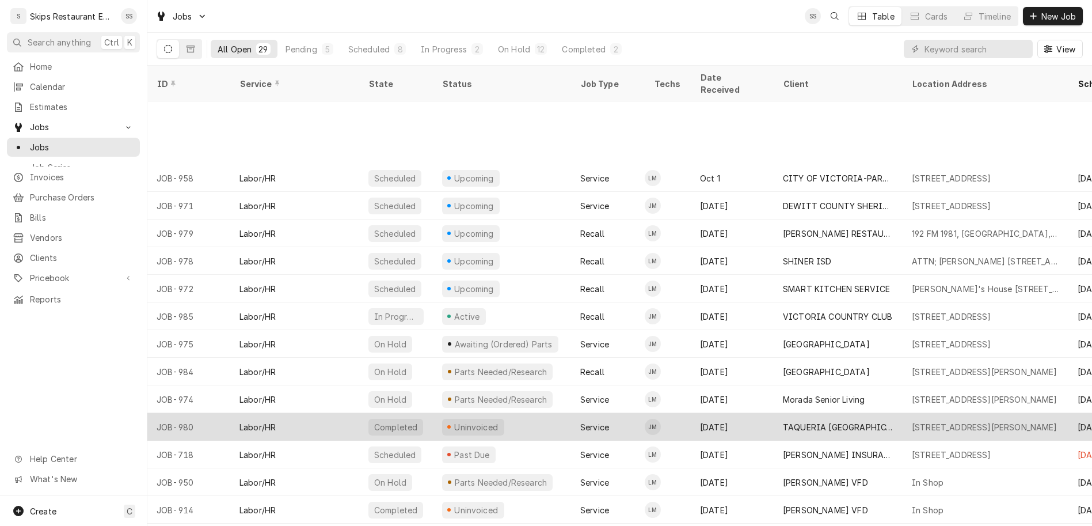
scroll to position [176, 0]
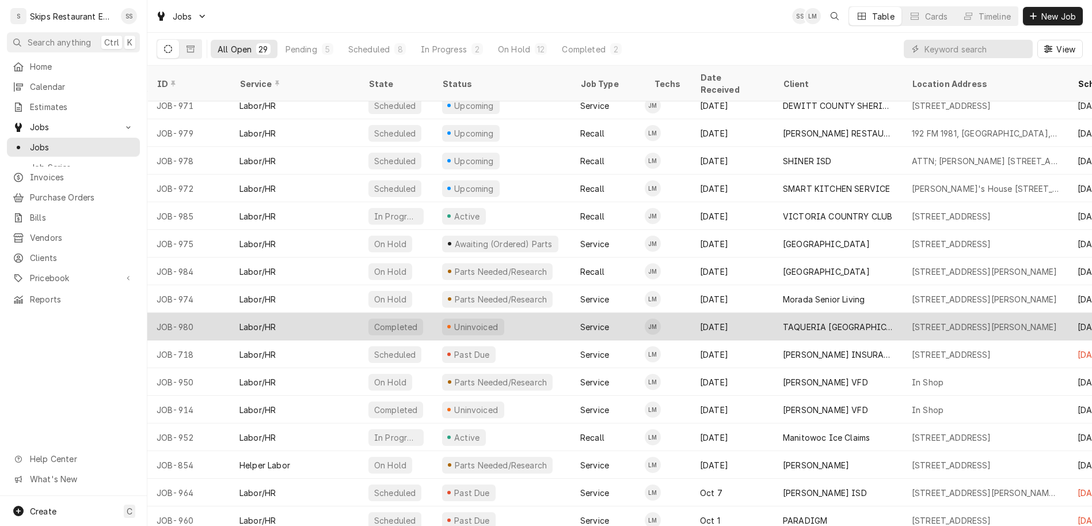
click at [453, 321] on div "Uninvoiced" at bounding box center [476, 327] width 47 height 12
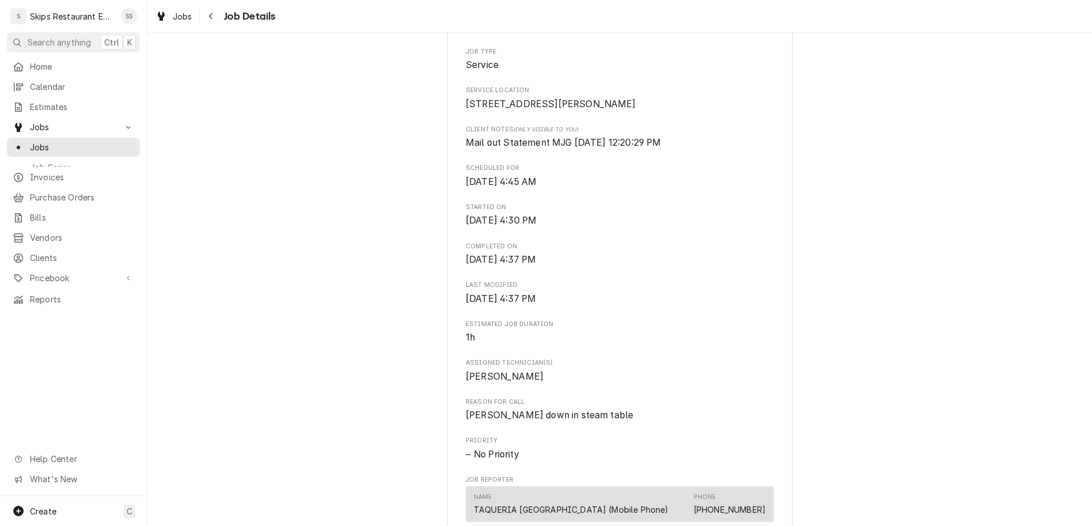
scroll to position [404, 0]
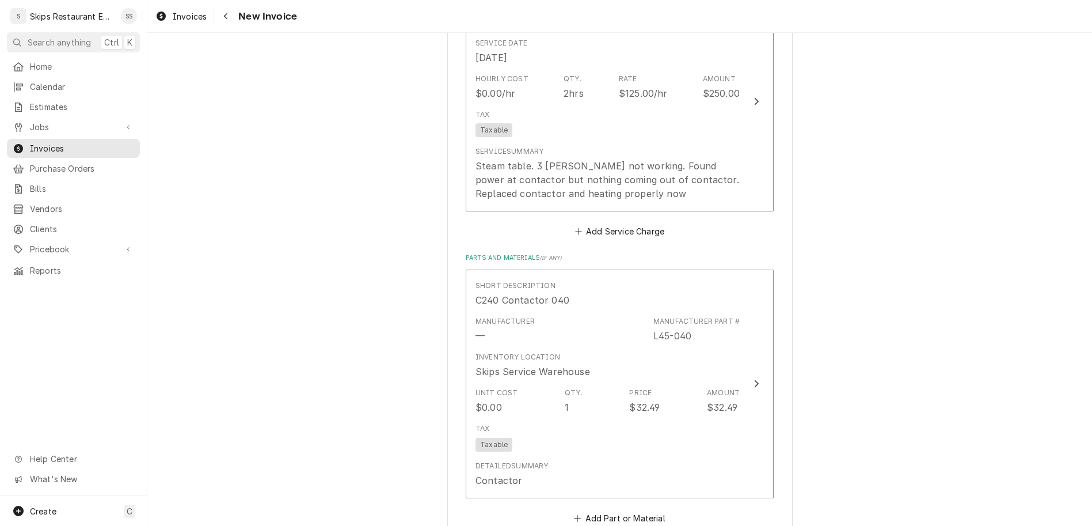
scroll to position [853, 0]
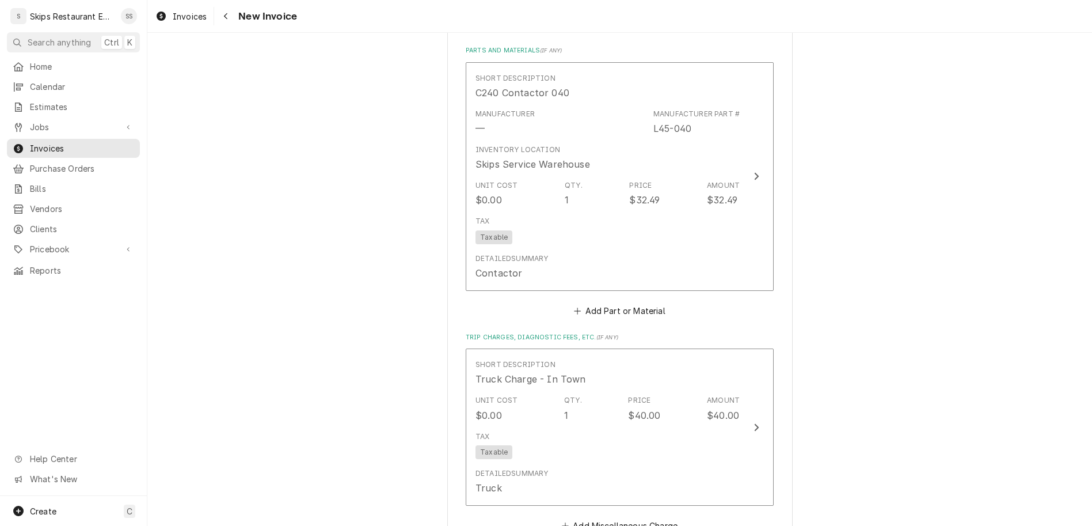
type textarea "x"
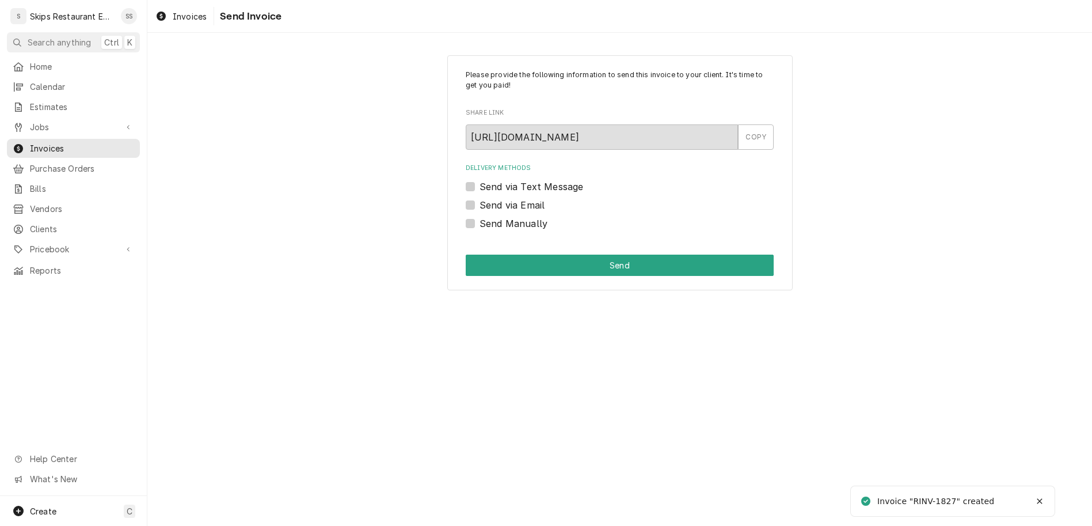
click at [492, 216] on label "Send Manually" at bounding box center [514, 223] width 68 height 14
click at [492, 216] on input "Send Manually" at bounding box center [634, 228] width 308 height 25
checkbox input "true"
click at [538, 254] on button "Send" at bounding box center [620, 264] width 308 height 21
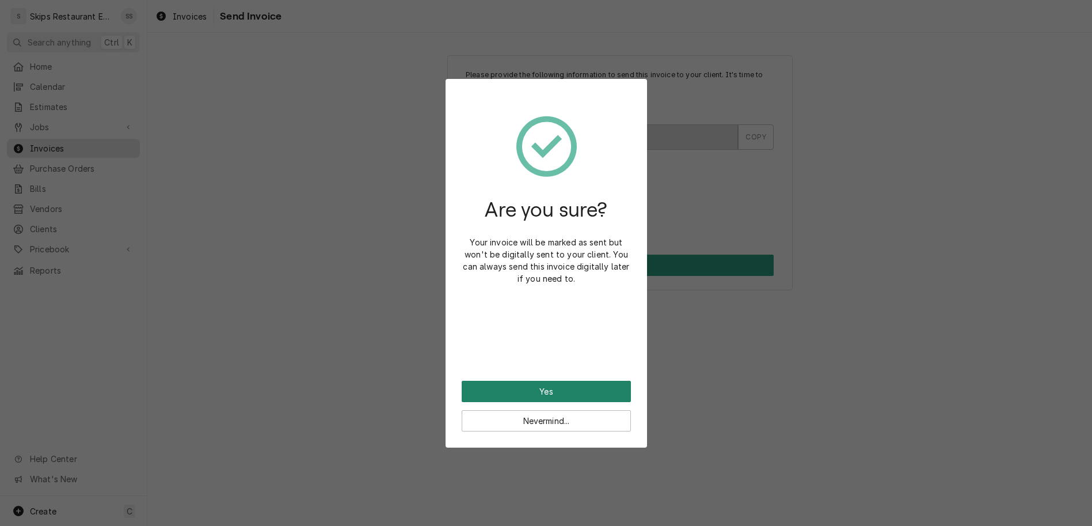
click at [530, 380] on button "Yes" at bounding box center [546, 390] width 169 height 21
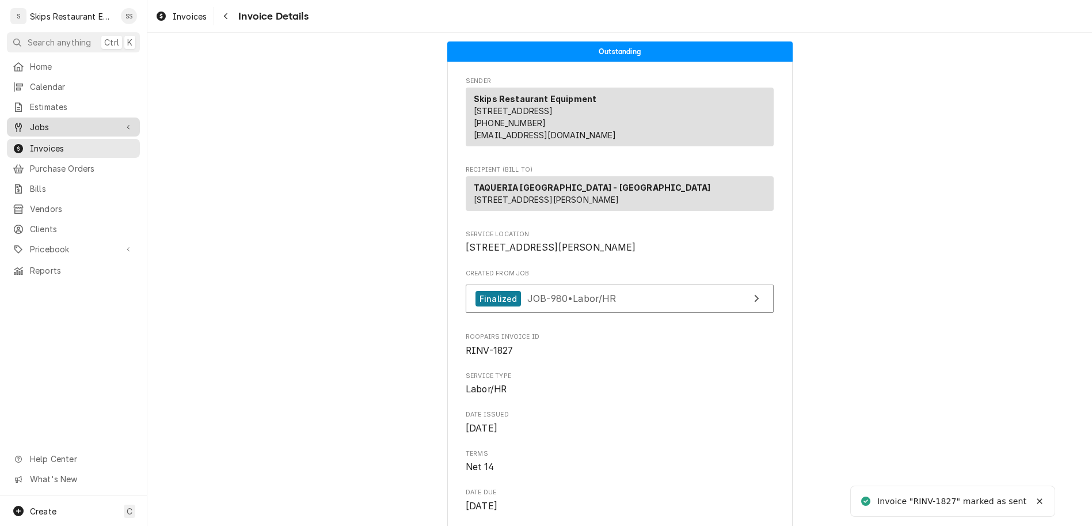
click at [30, 121] on span "Jobs" at bounding box center [73, 127] width 87 height 12
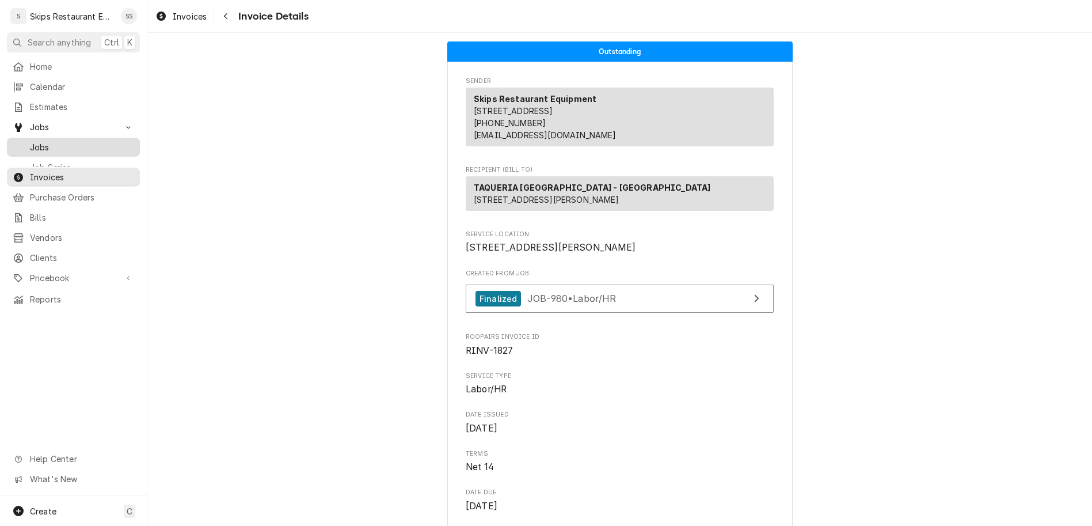
click at [30, 141] on span "Jobs" at bounding box center [82, 147] width 104 height 12
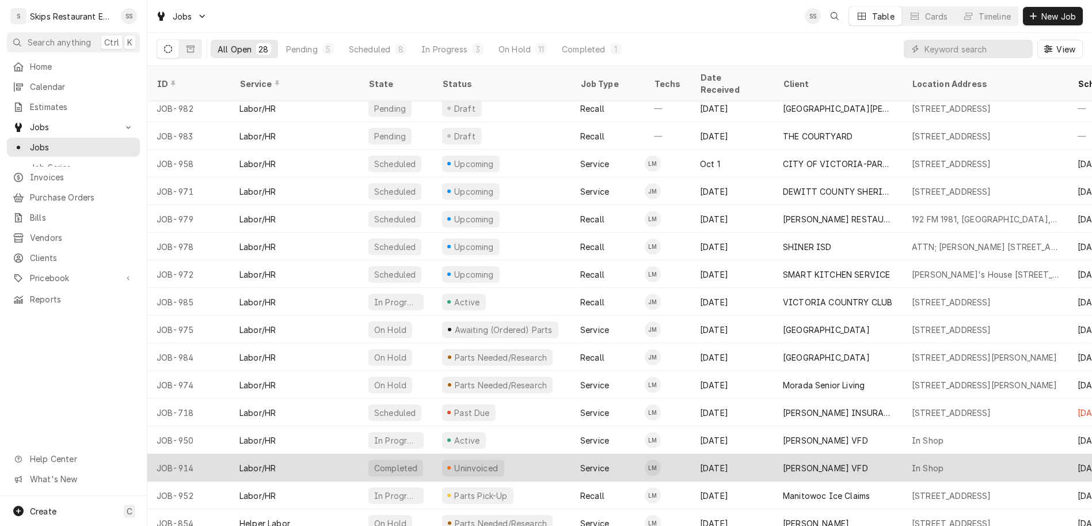
scroll to position [131, 0]
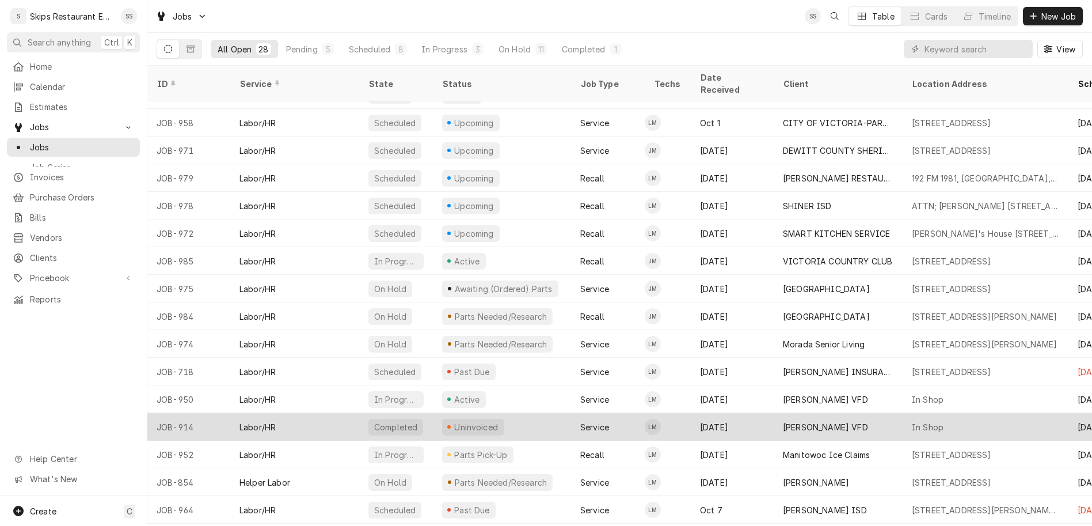
click at [442, 418] on div "Uninvoiced" at bounding box center [473, 426] width 62 height 17
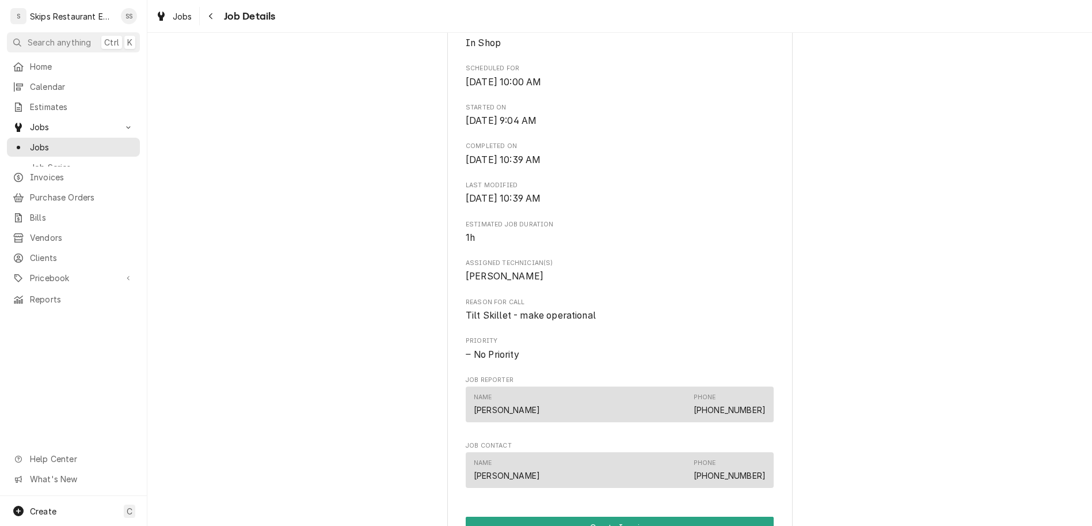
scroll to position [314, 0]
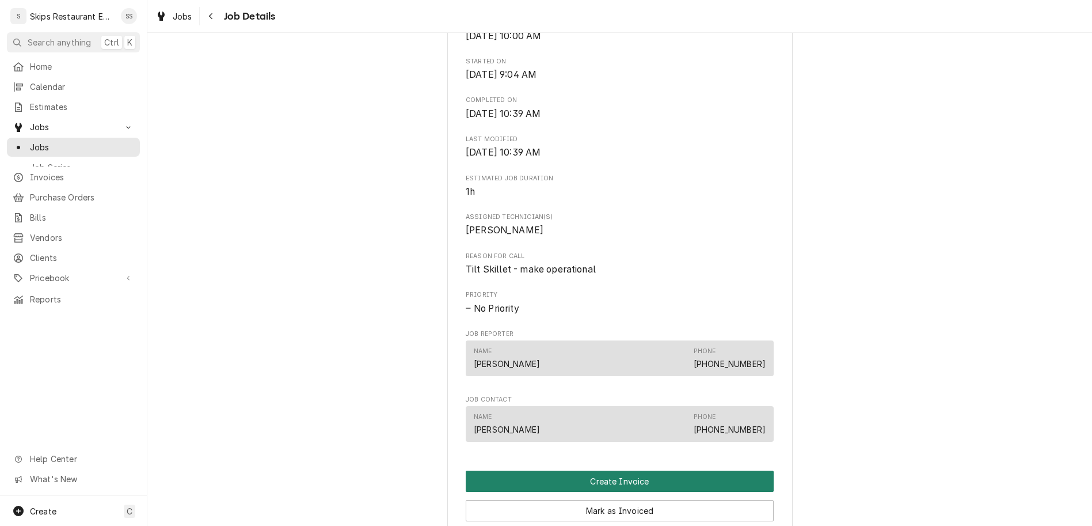
click at [587, 470] on button "Create Invoice" at bounding box center [620, 480] width 308 height 21
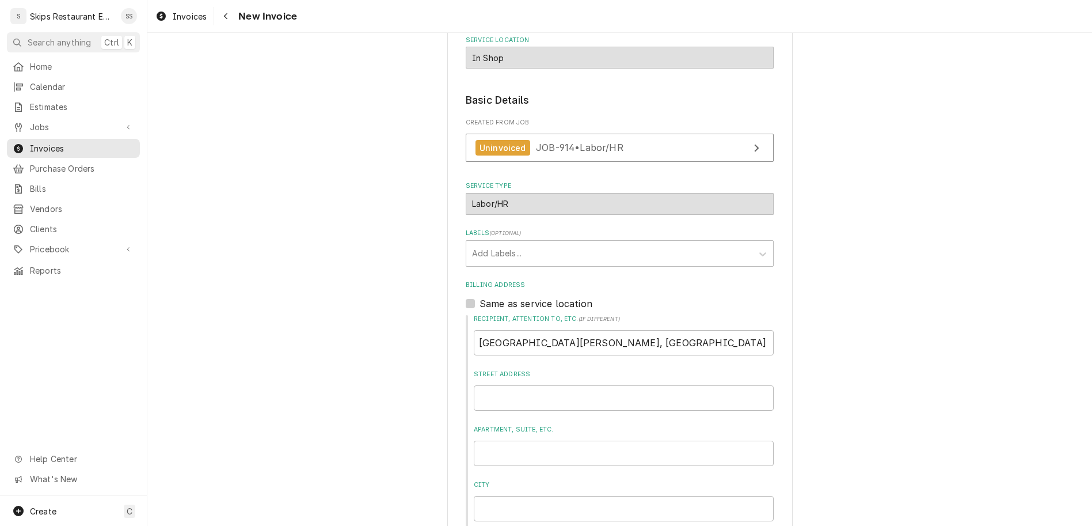
scroll to position [204, 0]
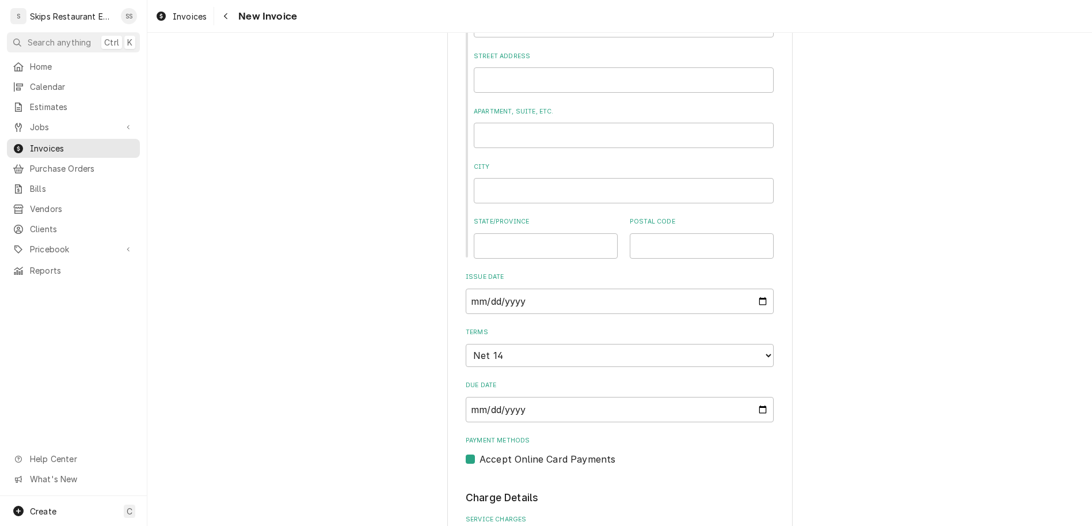
scroll to position [474, 0]
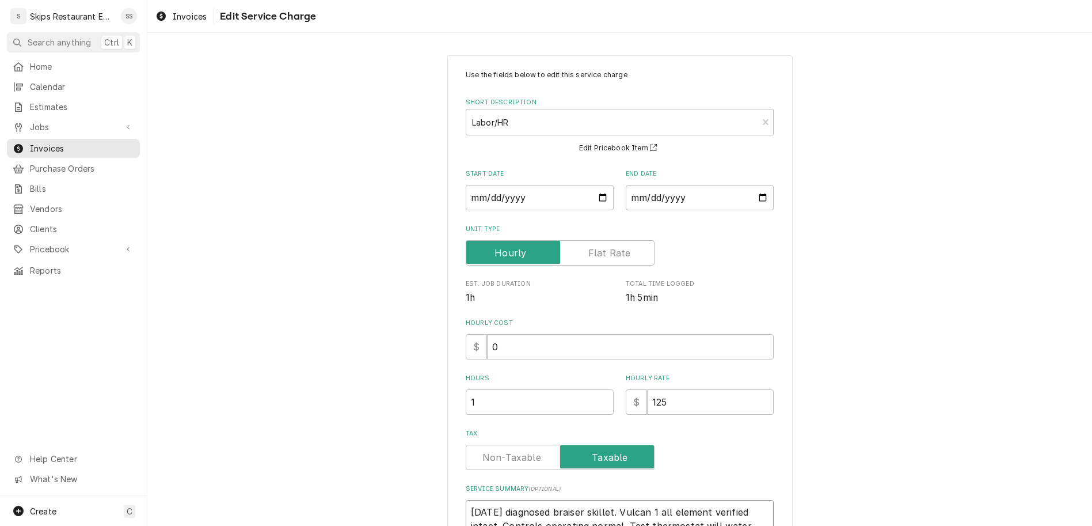
click at [667, 500] on textarea "09/20/25 diagnosed braiser skillet. Vulcan 1 all element verified intact. Contr…" at bounding box center [620, 519] width 308 height 39
type textarea "x"
type textarea "09/20/25 diagnosed braiser skillet. Vulcan 1 all element verified intact. Contr…"
type textarea "x"
type textarea "09/20/25 diagnosed braiser skillet. Vulcan 1 all element verified intact. Contr…"
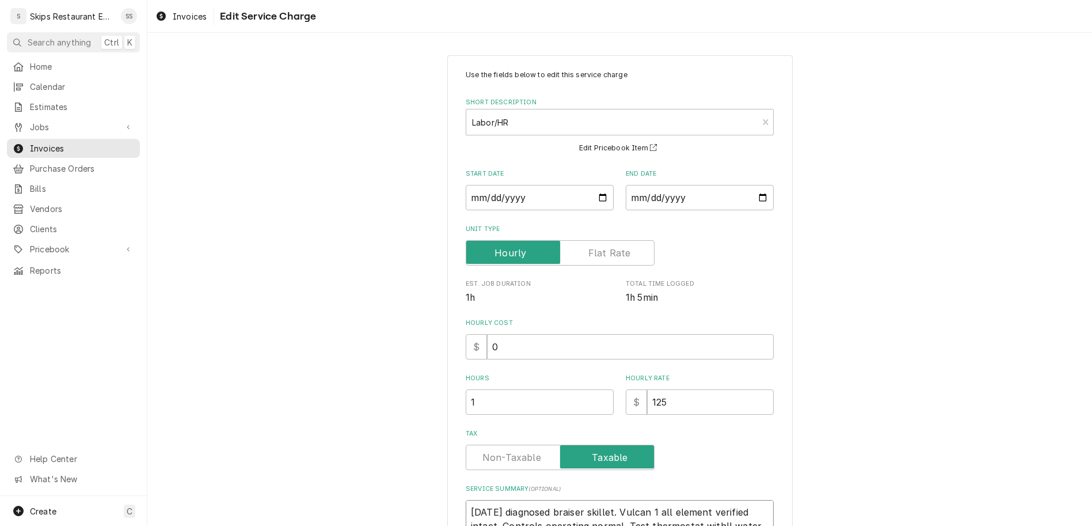
type textarea "x"
type textarea "09/20/25 diagnosed braiser skillet. Vulcan 1 all element verified intact. Contr…"
type textarea "x"
type textarea "09/20/25 diagnosed braiser skillet. Vulcan 1 all element verified intact. Contr…"
click at [577, 500] on textarea "09/20/25 diagnosed braiser skillet. Vulcan 1 all element verified intact. Contr…" at bounding box center [620, 519] width 308 height 39
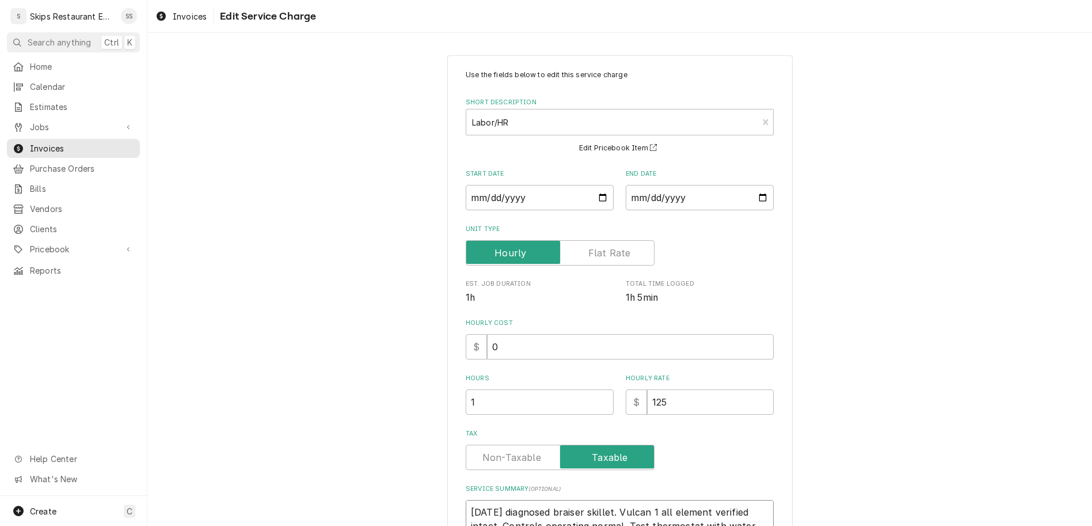
type textarea "x"
type textarea "09/20/25 diagnosed braier skillet. Vulcan 1 all element verified intact. Contro…"
type textarea "x"
type textarea "09/20/25 diagnosed braer skillet. Vulcan 1 all element verified intact. Control…"
type textarea "x"
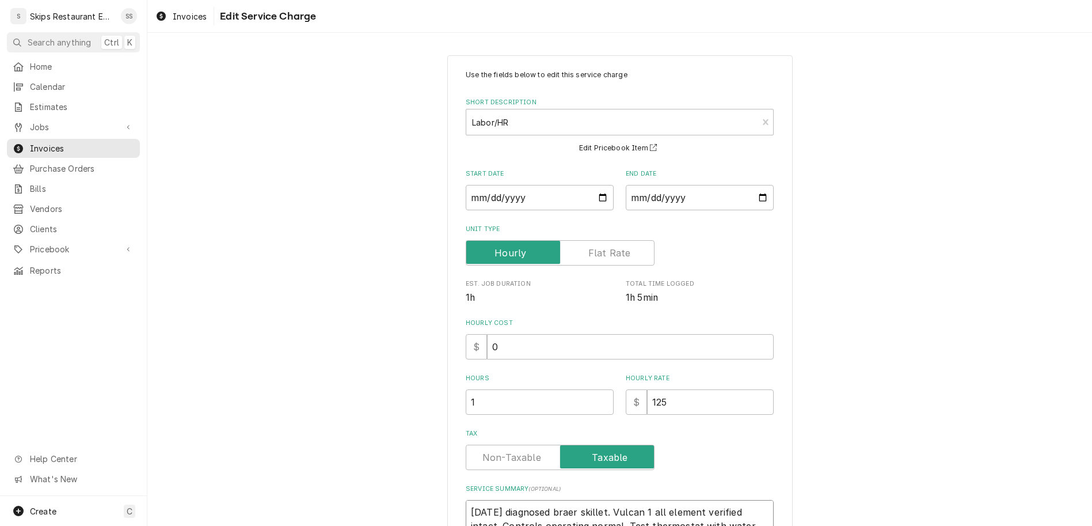
type textarea "09/20/25 diagnosed brer skillet. Vulcan 1 all element verified intact. Controls…"
type textarea "x"
type textarea "09/20/25 diagnosed ber skillet. Vulcan 1 all element verified intact. Controls …"
type textarea "x"
type textarea "09/20/25 diagnosed er skillet. Vulcan 1 all element verified intact. Controls o…"
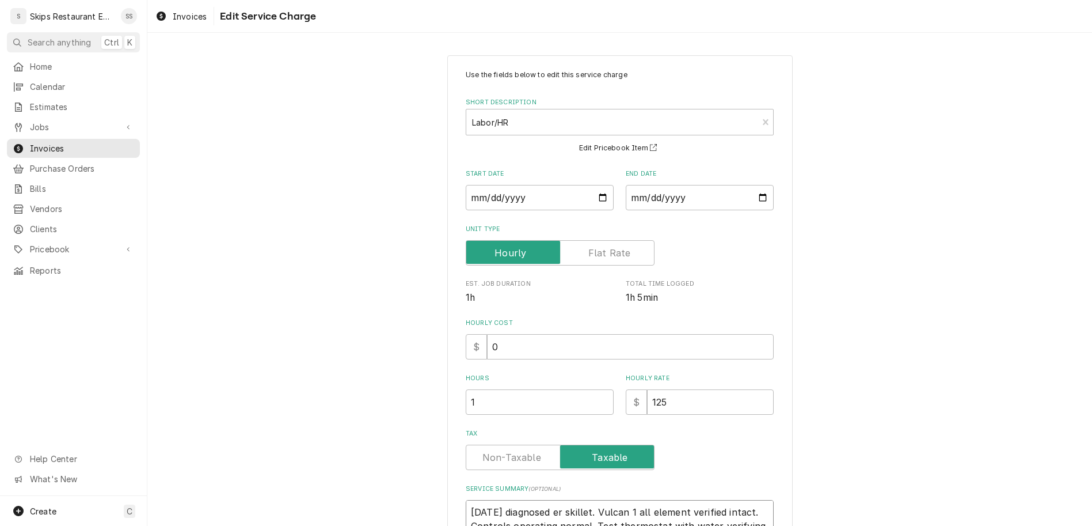
type textarea "x"
type textarea "09/20/25 diagnosed ter skillet. Vulcan 1 all element verified intact. Controls …"
type textarea "x"
type textarea "09/20/25 diagnosed tier skillet. Vulcan 1 all element verified intact. Controls…"
type textarea "x"
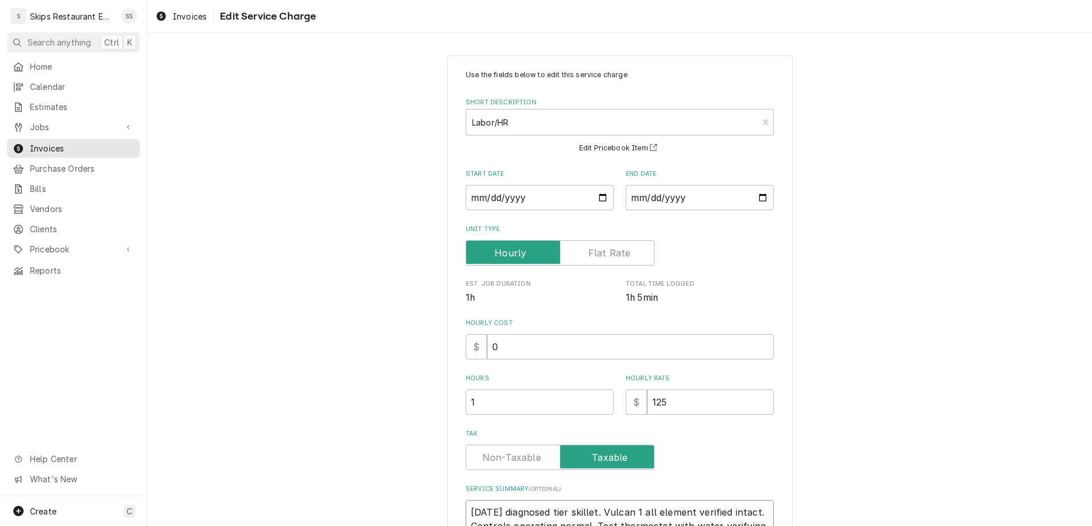
type textarea "09/20/25 diagnosed tiler skillet. Vulcan 1 all element verified intact. Control…"
type textarea "x"
type textarea "09/20/25 diagnosed tilter skillet. Vulcan 1 all element verified intact. Contro…"
type textarea "x"
type textarea "09/20/25 diagnosed tiltr skillet. Vulcan 1 all element verified intact. Control…"
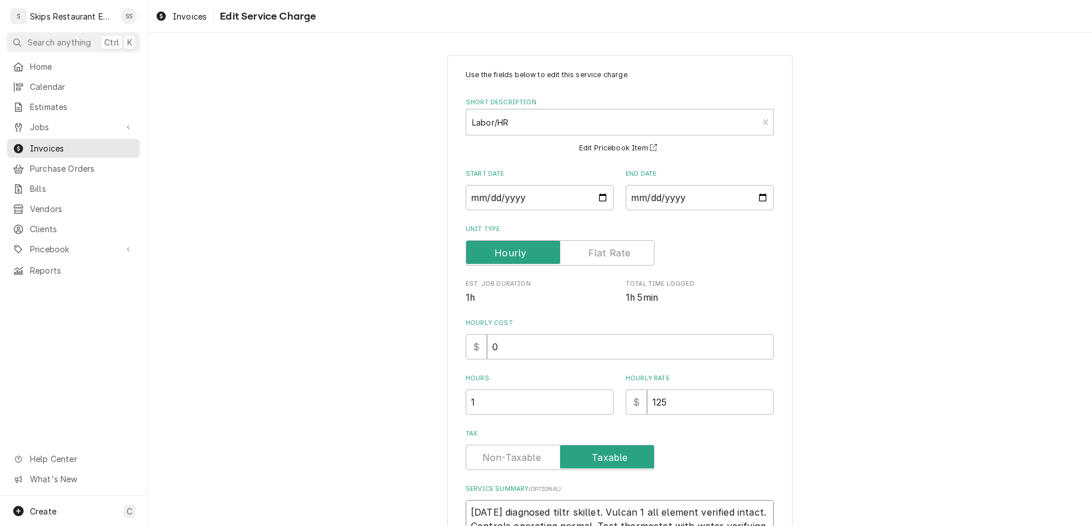
type textarea "x"
type textarea "09/20/25 diagnosed tilt skillet. Vulcan 1 all element verified intact. Controls…"
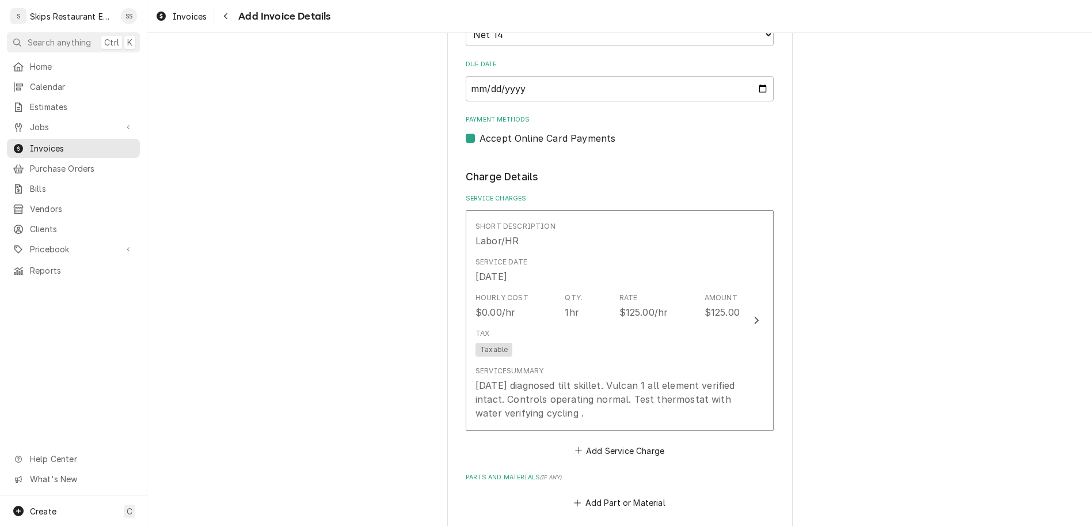
scroll to position [824, 0]
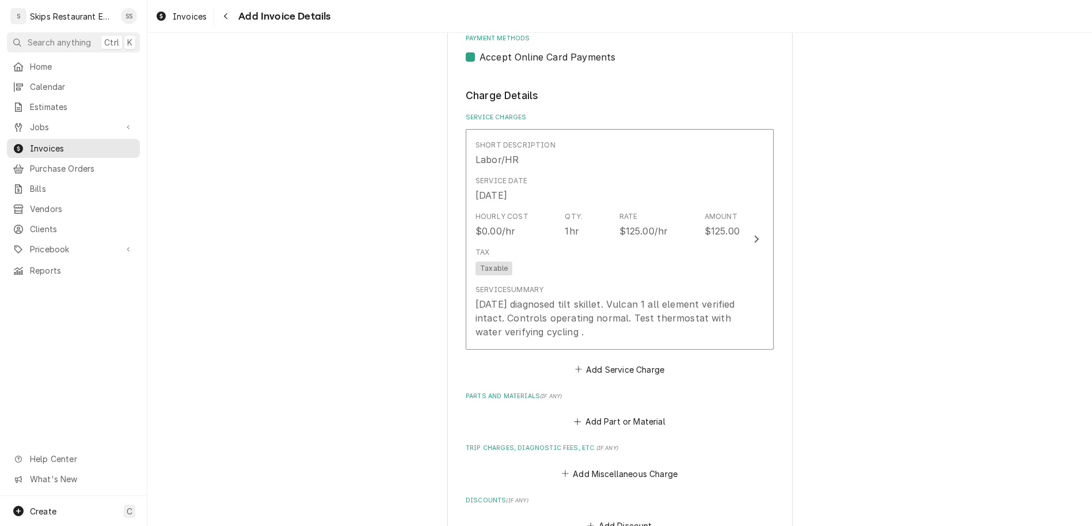
type textarea "x"
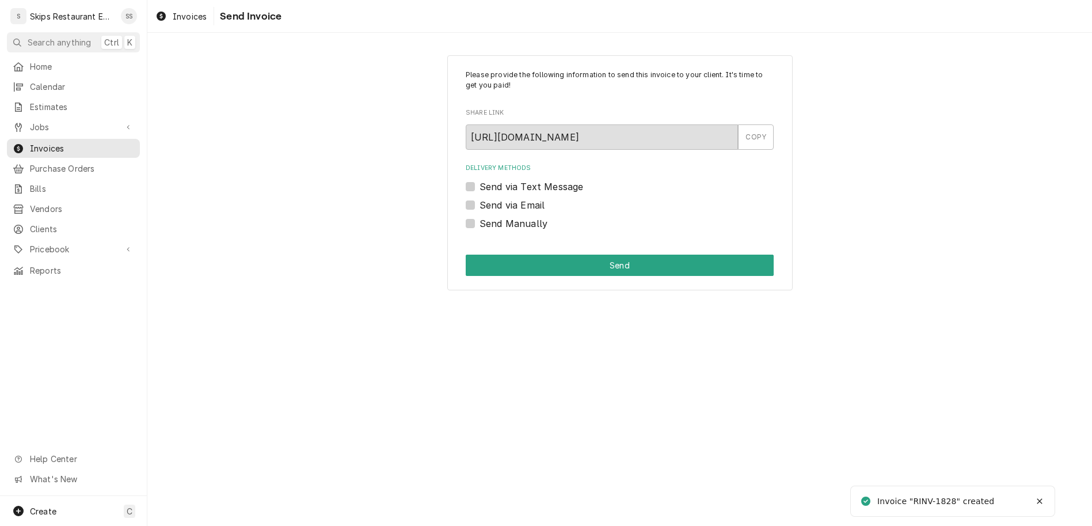
click at [489, 216] on label "Send Manually" at bounding box center [514, 223] width 68 height 14
click at [489, 216] on input "Send Manually" at bounding box center [634, 228] width 308 height 25
checkbox input "true"
click at [593, 254] on button "Send" at bounding box center [620, 264] width 308 height 21
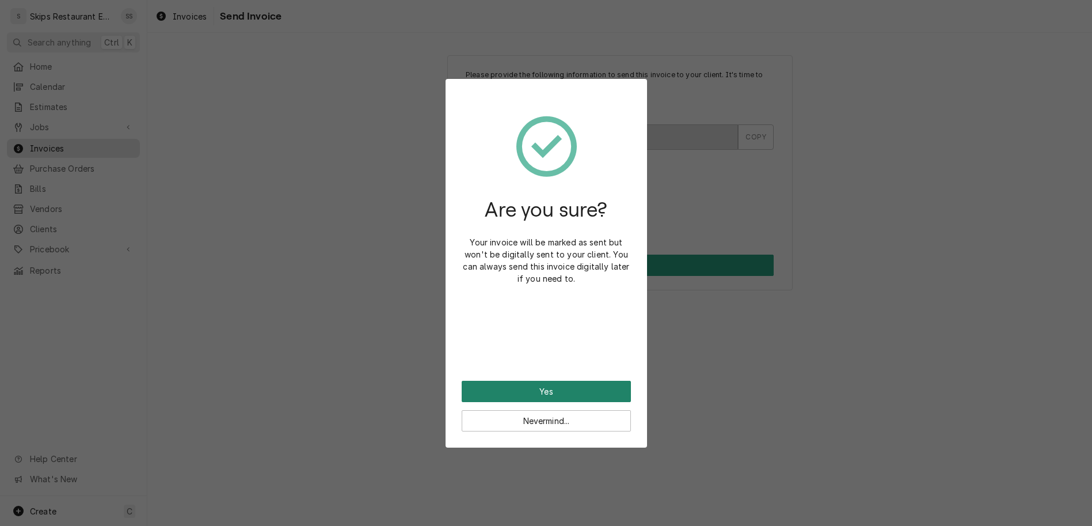
click at [545, 380] on button "Yes" at bounding box center [546, 390] width 169 height 21
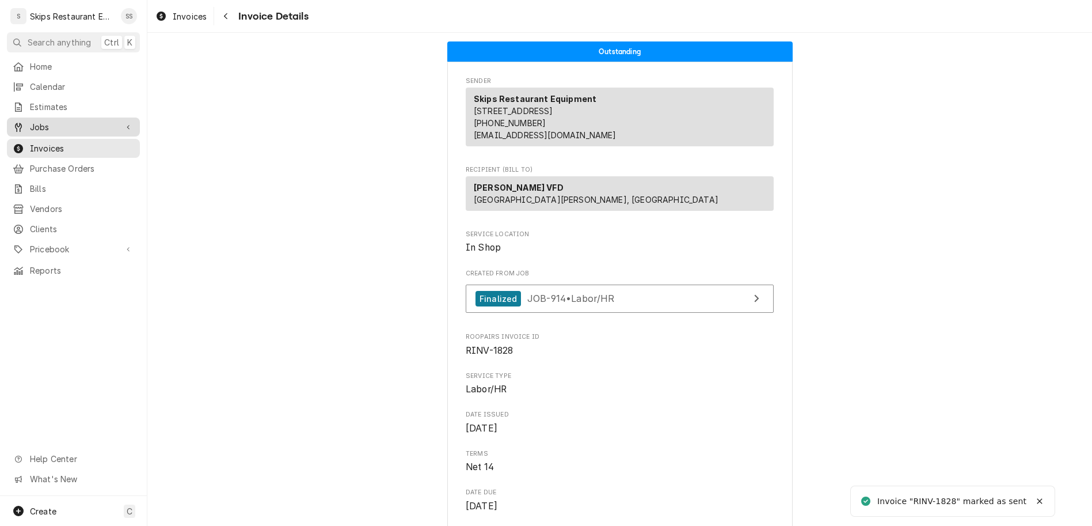
click at [30, 121] on span "Jobs" at bounding box center [73, 127] width 87 height 12
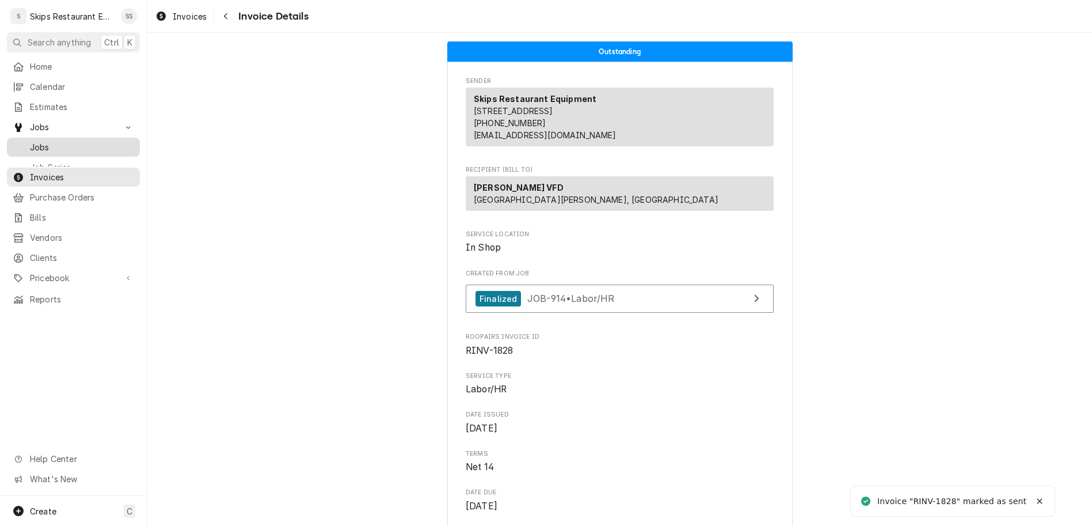
click at [30, 141] on span "Jobs" at bounding box center [82, 147] width 104 height 12
